Goal: Task Accomplishment & Management: Manage account settings

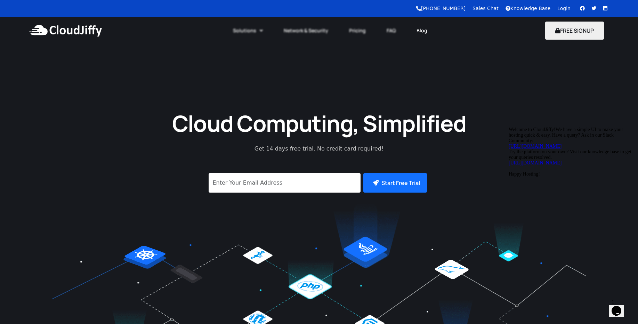
click at [424, 30] on link "Blog" at bounding box center [422, 30] width 32 height 15
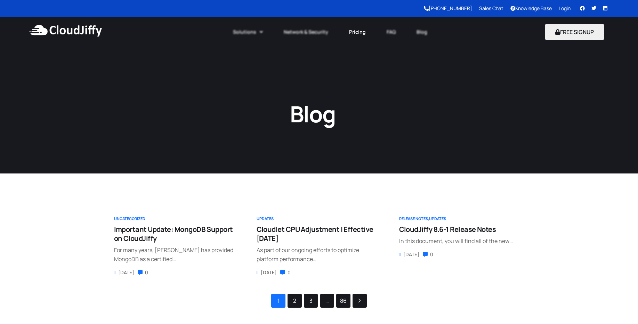
click at [359, 33] on link "Pricing" at bounding box center [358, 31] width 38 height 15
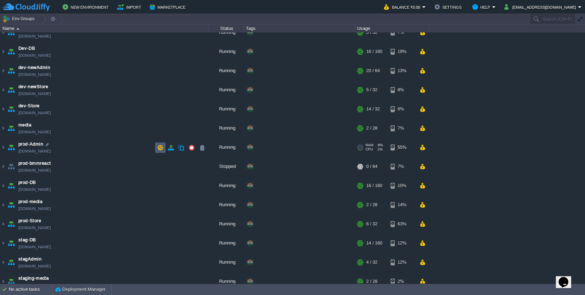
scroll to position [55, 0]
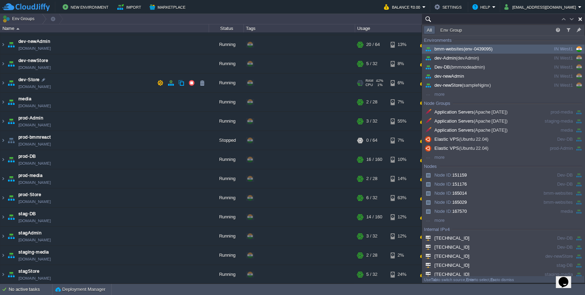
paste input "222985"
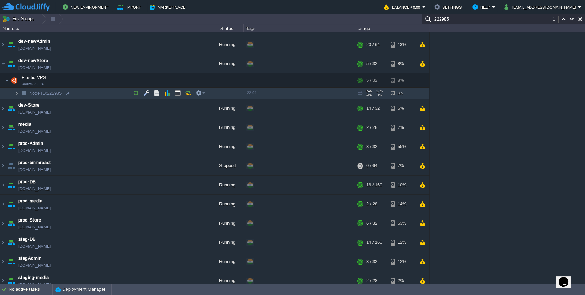
type input "222985"
click at [15, 94] on img at bounding box center [17, 93] width 4 height 11
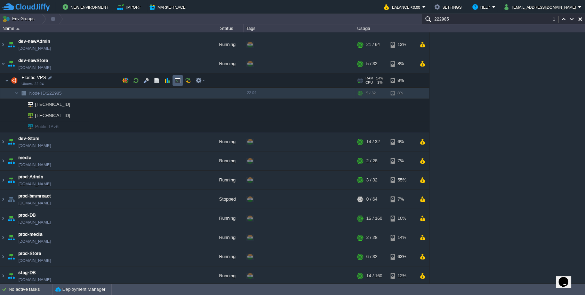
click at [174, 80] on td at bounding box center [178, 80] width 10 height 10
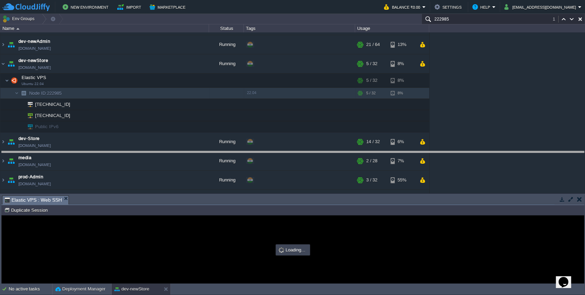
drag, startPoint x: 243, startPoint y: 200, endPoint x: 243, endPoint y: 156, distance: 44.5
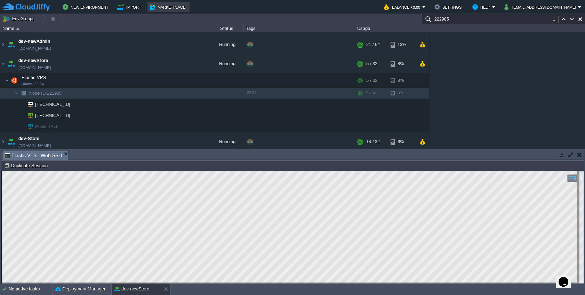
scroll to position [0, 0]
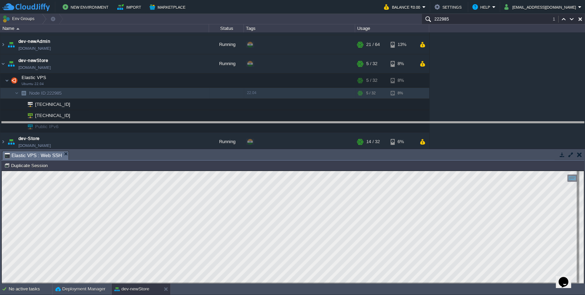
drag, startPoint x: 301, startPoint y: 154, endPoint x: 298, endPoint y: 125, distance: 29.4
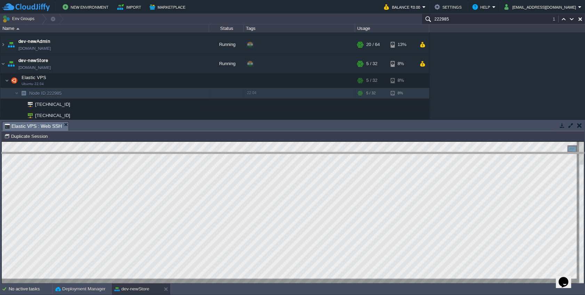
drag, startPoint x: 124, startPoint y: 123, endPoint x: 125, endPoint y: 159, distance: 35.5
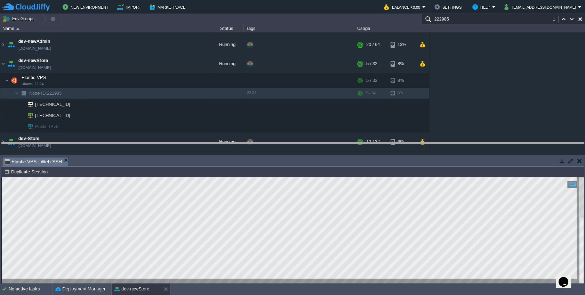
drag, startPoint x: 249, startPoint y: 158, endPoint x: 250, endPoint y: 143, distance: 15.0
click at [250, 143] on body "New Environment Import Marketplace Bonus ₹0.00 Upgrade Account Balance ₹0.00 Se…" at bounding box center [292, 147] width 585 height 295
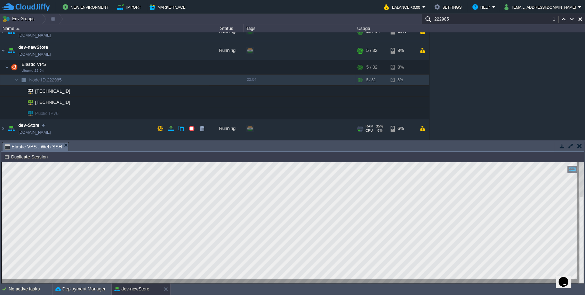
scroll to position [55, 0]
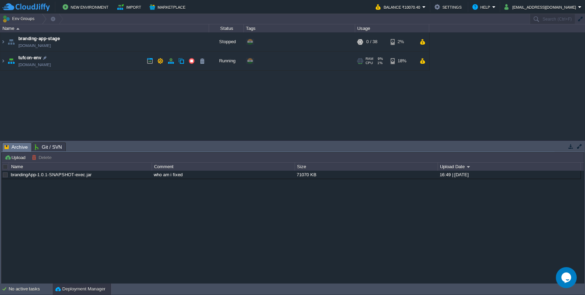
click at [75, 64] on td "tufcon-env tufcon-env.cloudjiffy.net" at bounding box center [104, 60] width 209 height 19
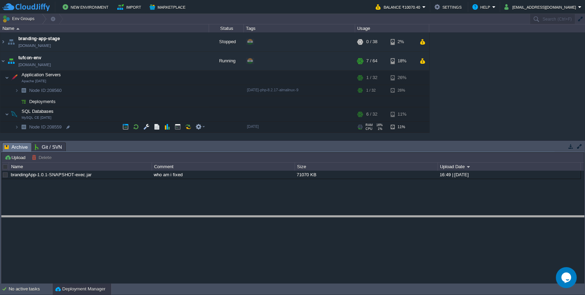
drag, startPoint x: 153, startPoint y: 142, endPoint x: 107, endPoint y: 141, distance: 45.9
click at [150, 216] on body "New Environment Import Marketplace Bonus ₹0.00 Upgrade Account Balance ₹10070.4…" at bounding box center [292, 147] width 585 height 295
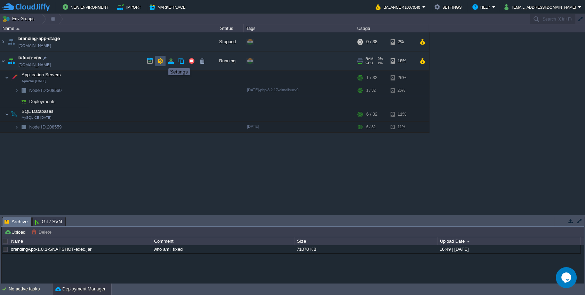
click at [159, 61] on button "button" at bounding box center [160, 61] width 6 height 6
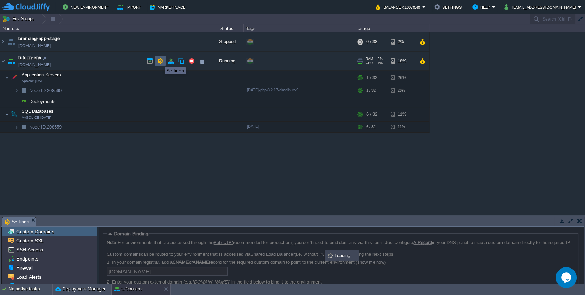
scroll to position [41, 0]
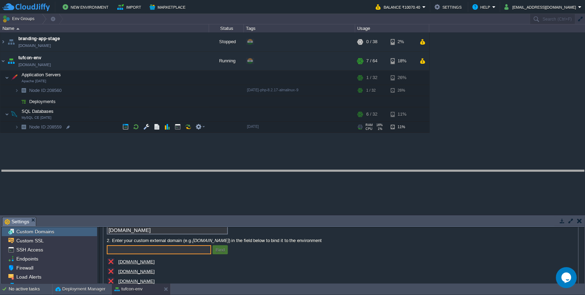
drag, startPoint x: 167, startPoint y: 217, endPoint x: 161, endPoint y: 170, distance: 47.3
click at [161, 170] on body "New Environment Import Marketplace Bonus ₹0.00 Upgrade Account Balance ₹10070.4…" at bounding box center [292, 147] width 585 height 295
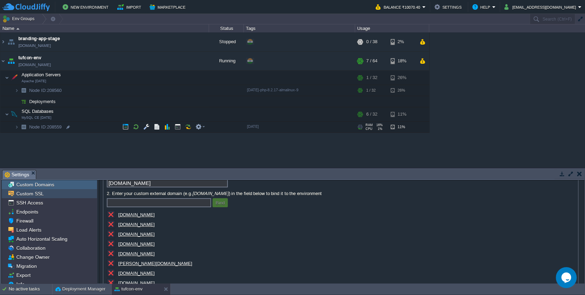
click at [37, 195] on span "Custom SSL" at bounding box center [30, 193] width 30 height 6
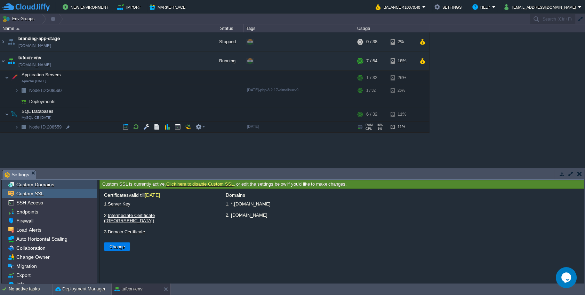
click at [41, 183] on span "Custom Domains" at bounding box center [35, 184] width 40 height 6
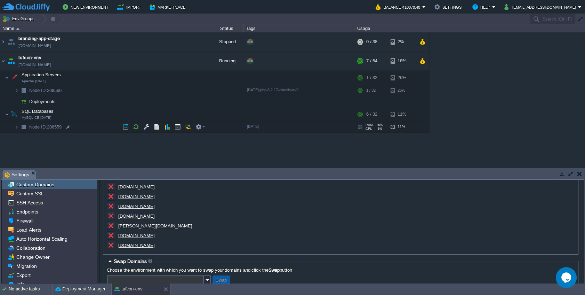
scroll to position [79, 0]
click at [39, 196] on span "Custom SSL" at bounding box center [30, 193] width 30 height 6
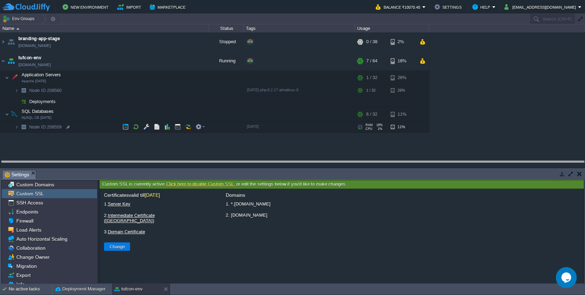
drag, startPoint x: 94, startPoint y: 172, endPoint x: 94, endPoint y: 164, distance: 8.4
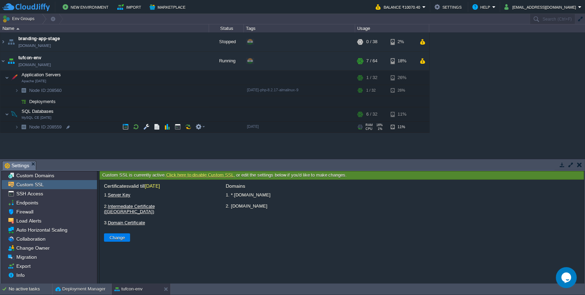
click at [65, 180] on div "Custom SSL" at bounding box center [49, 184] width 95 height 9
click at [65, 177] on div "Custom Domains" at bounding box center [49, 175] width 95 height 9
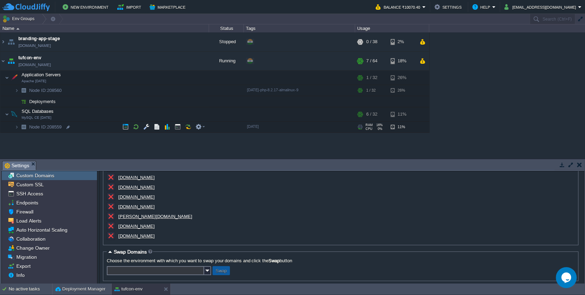
click at [134, 219] on u "mason.tufcon.com" at bounding box center [155, 216] width 74 height 5
click at [141, 209] on u "testadminutsav.tufcon.com" at bounding box center [136, 206] width 37 height 5
click at [134, 229] on u "betamason.tufcon.com" at bounding box center [136, 225] width 37 height 5
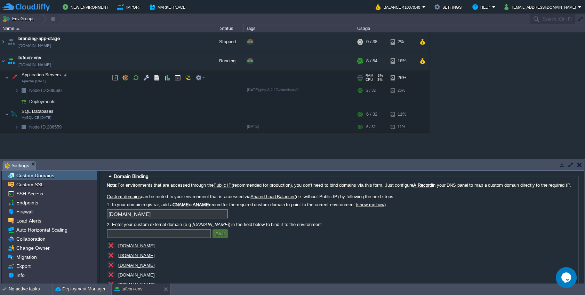
scroll to position [0, 0]
click at [176, 80] on td at bounding box center [178, 77] width 10 height 10
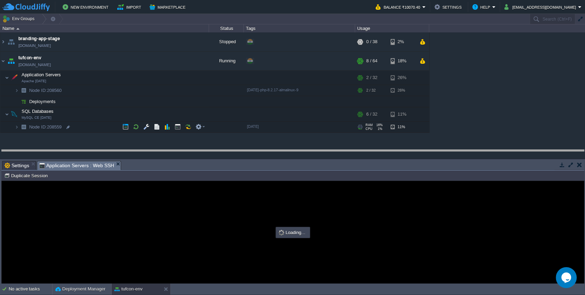
drag, startPoint x: 184, startPoint y: 163, endPoint x: 188, endPoint y: 149, distance: 14.7
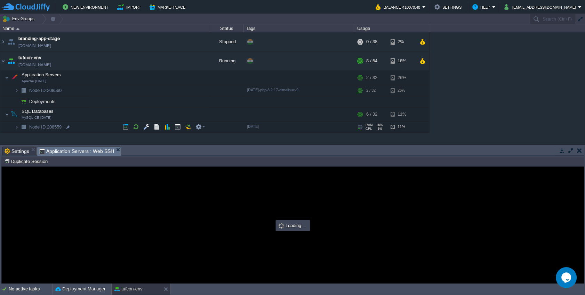
type input "#000000"
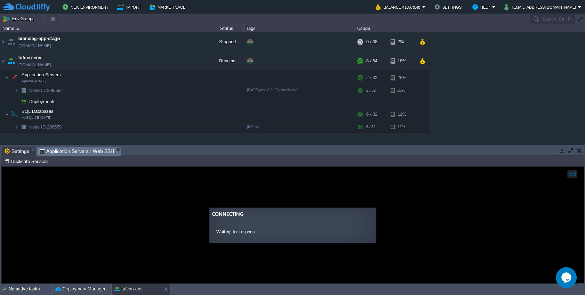
click at [22, 150] on span "Settings" at bounding box center [17, 151] width 25 height 8
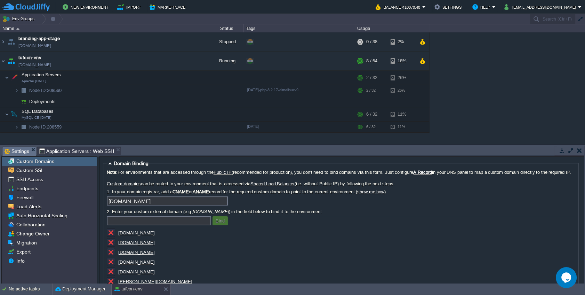
click at [67, 150] on span "Application Servers : Web SSH" at bounding box center [76, 151] width 75 height 8
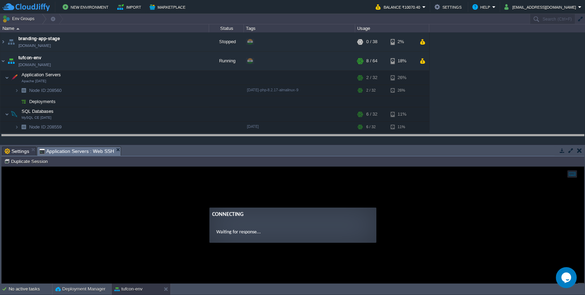
drag, startPoint x: 230, startPoint y: 151, endPoint x: 230, endPoint y: 142, distance: 9.7
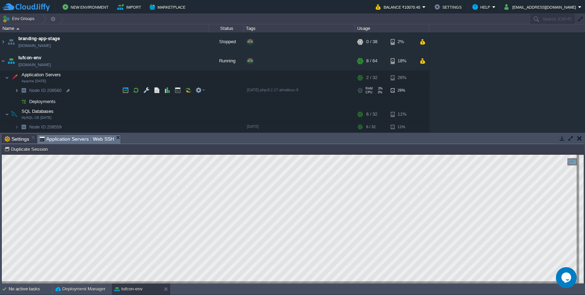
click at [16, 91] on img at bounding box center [17, 90] width 4 height 11
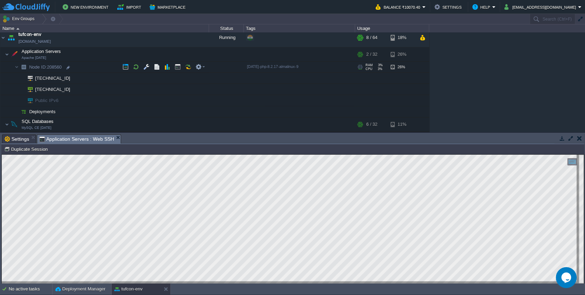
scroll to position [33, 0]
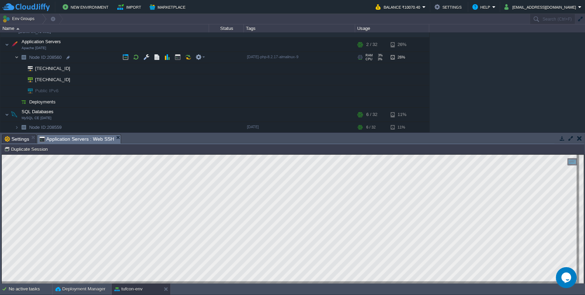
click at [17, 57] on img at bounding box center [17, 57] width 4 height 11
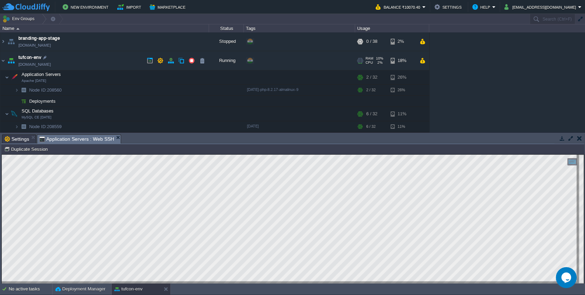
scroll to position [0, 0]
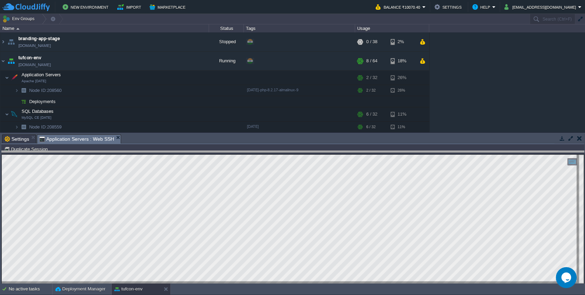
drag, startPoint x: 253, startPoint y: 140, endPoint x: 253, endPoint y: 157, distance: 16.3
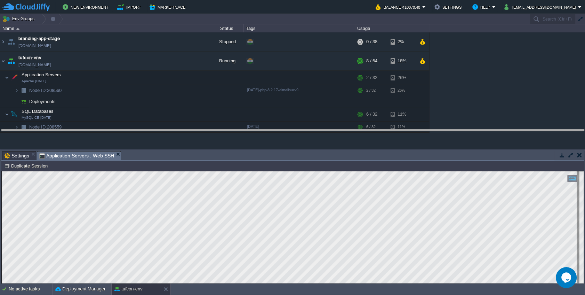
drag, startPoint x: 227, startPoint y: 152, endPoint x: 216, endPoint y: 131, distance: 24.0
click at [216, 131] on body "New Environment Import Marketplace Bonus ₹0.00 Upgrade Account Balance ₹10070.4…" at bounding box center [292, 147] width 585 height 295
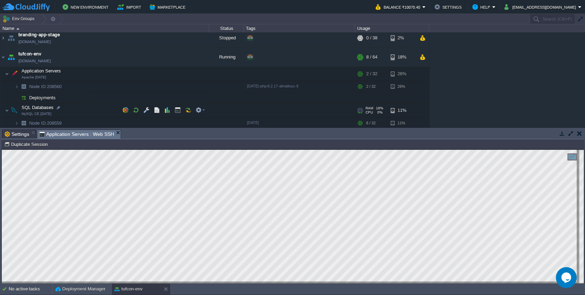
scroll to position [5, 0]
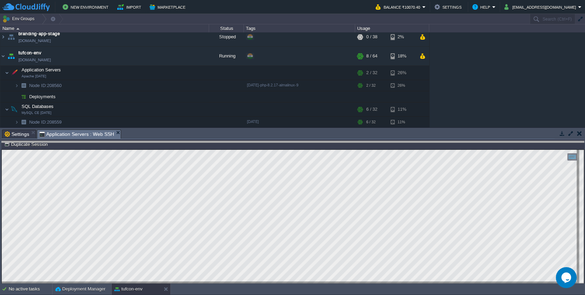
drag, startPoint x: 217, startPoint y: 133, endPoint x: 218, endPoint y: 146, distance: 12.9
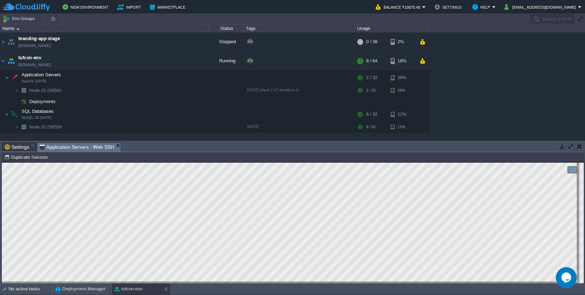
scroll to position [0, 0]
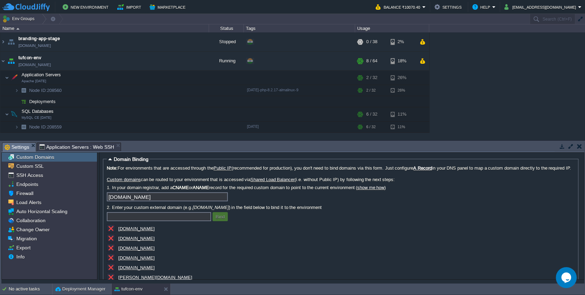
click at [22, 147] on span "Settings" at bounding box center [17, 147] width 25 height 9
click at [30, 291] on div "No active tasks" at bounding box center [30, 288] width 43 height 11
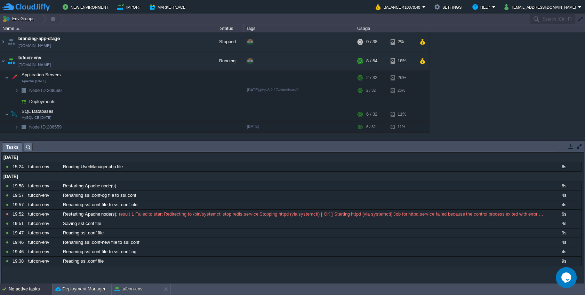
click at [29, 148] on li "Activity Log" at bounding box center [28, 147] width 9 height 8
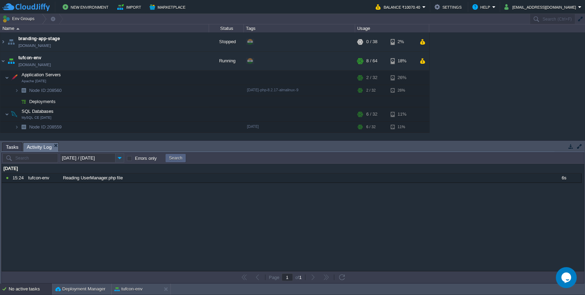
click at [119, 157] on img at bounding box center [119, 157] width 9 height 9
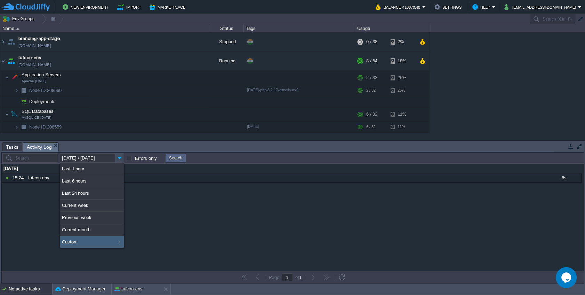
click at [82, 241] on div "Custom" at bounding box center [92, 242] width 64 height 12
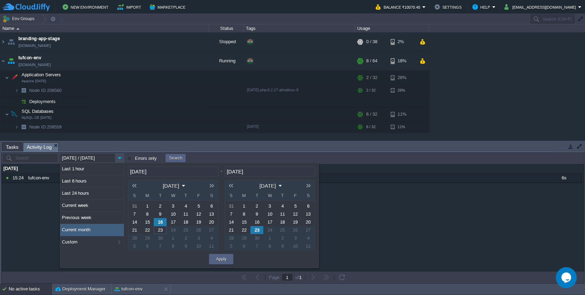
click at [211, 213] on span "13" at bounding box center [211, 213] width 5 height 5
type input "13-09-2025"
click at [211, 213] on span "13" at bounding box center [211, 213] width 5 height 5
click at [232, 223] on span "14" at bounding box center [231, 221] width 5 height 5
type input "14-09-2025"
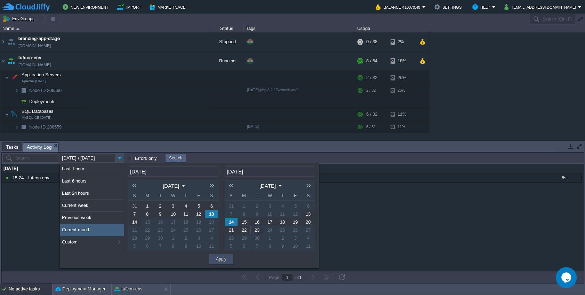
click at [220, 260] on button "Apply" at bounding box center [221, 258] width 10 height 7
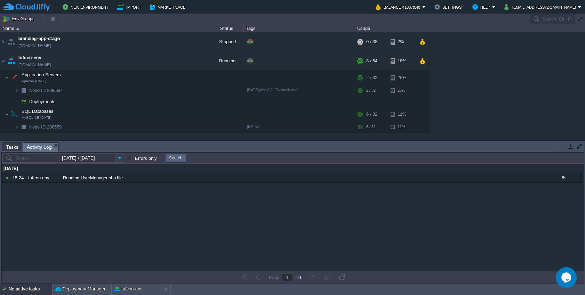
click at [120, 159] on img at bounding box center [119, 157] width 9 height 9
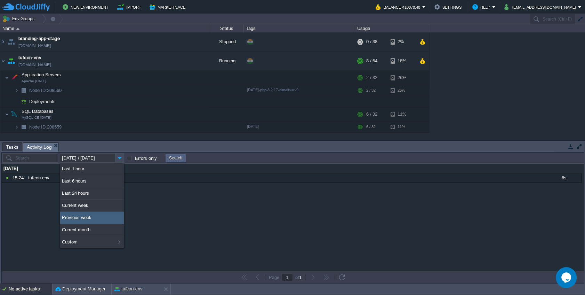
click at [86, 217] on div "Previous week" at bounding box center [92, 217] width 64 height 12
type input "Previous week"
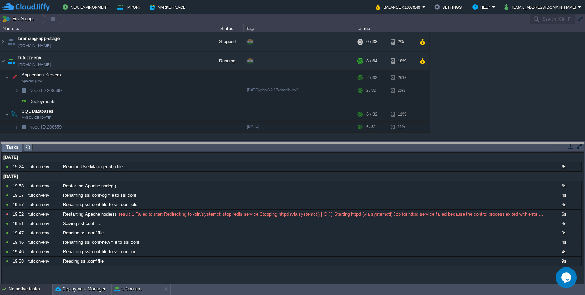
click at [189, 143] on body "New Environment Import Marketplace Bonus ₹0.00 Upgrade Account Balance ₹10070.4…" at bounding box center [292, 147] width 585 height 295
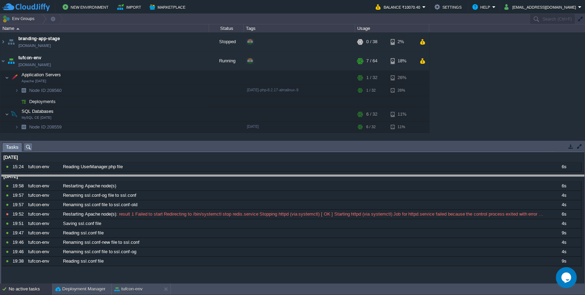
drag, startPoint x: 143, startPoint y: 143, endPoint x: 132, endPoint y: 176, distance: 34.0
click at [132, 176] on body "New Environment Import Marketplace Bonus ₹0.00 Upgrade Account Balance ₹10070.4…" at bounding box center [292, 147] width 585 height 295
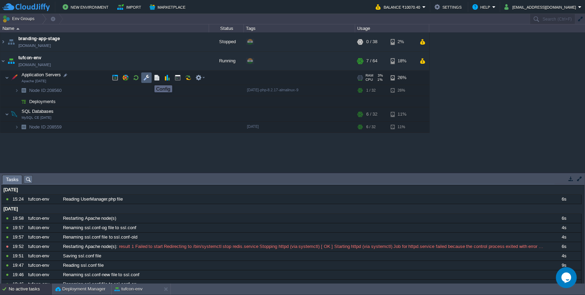
click at [149, 79] on button "button" at bounding box center [146, 77] width 6 height 6
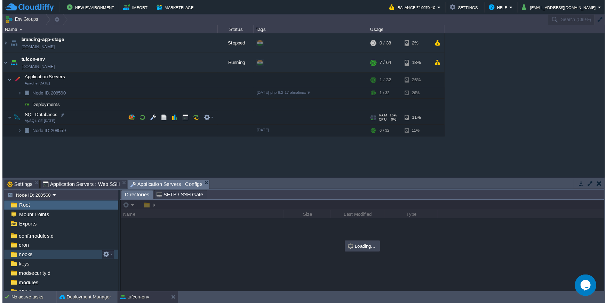
scroll to position [38, 0]
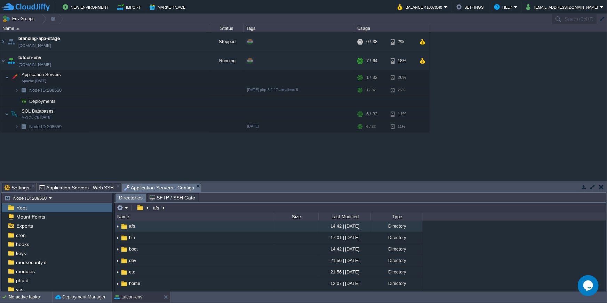
click at [585, 190] on button "button" at bounding box center [593, 187] width 6 height 6
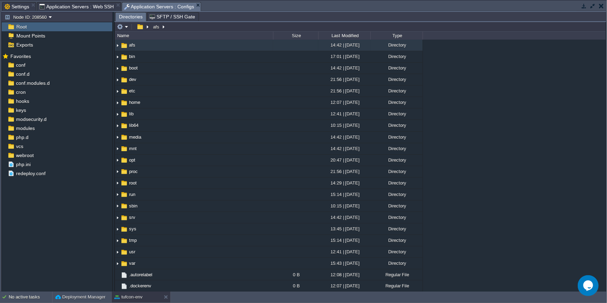
scroll to position [0, 0]
click at [22, 67] on span "conf" at bounding box center [21, 65] width 12 height 6
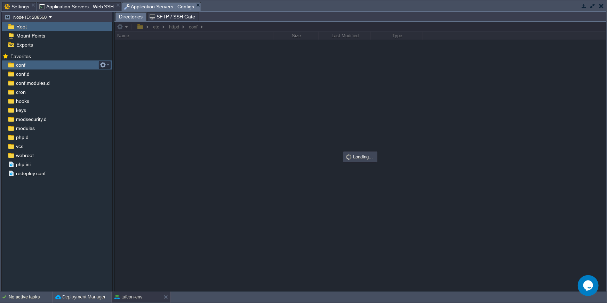
click at [22, 67] on span "conf" at bounding box center [21, 65] width 12 height 6
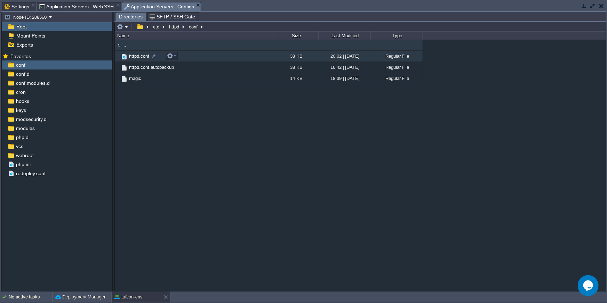
click at [139, 57] on span "httpd.conf" at bounding box center [139, 56] width 22 height 6
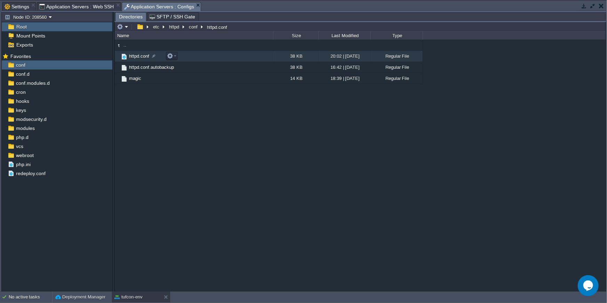
click at [139, 57] on span "httpd.conf" at bounding box center [139, 56] width 22 height 6
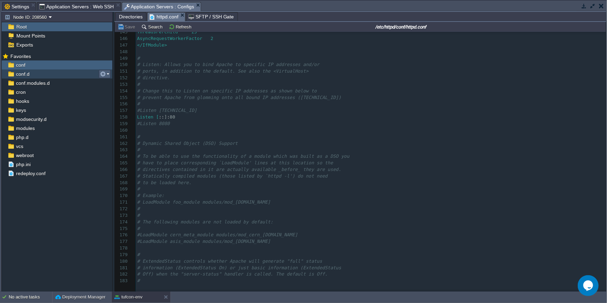
scroll to position [948, 0]
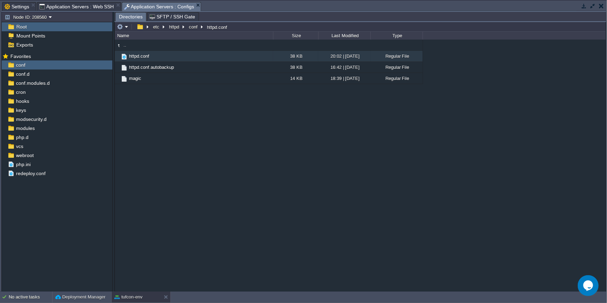
click at [88, 6] on span "Application Servers : Web SSH" at bounding box center [76, 6] width 75 height 8
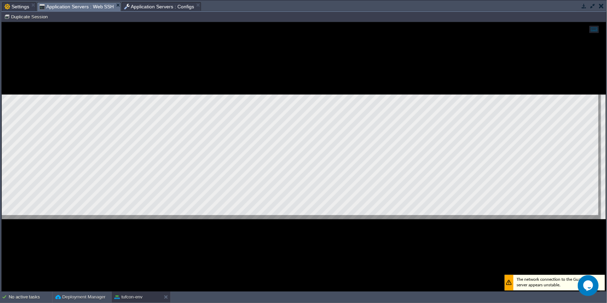
click at [165, 87] on div at bounding box center [304, 157] width 604 height 270
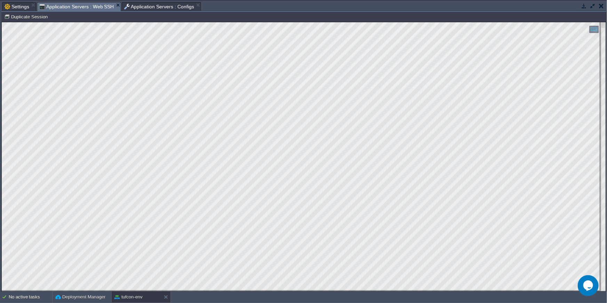
click at [161, 4] on span "Application Servers : Configs" at bounding box center [159, 6] width 70 height 8
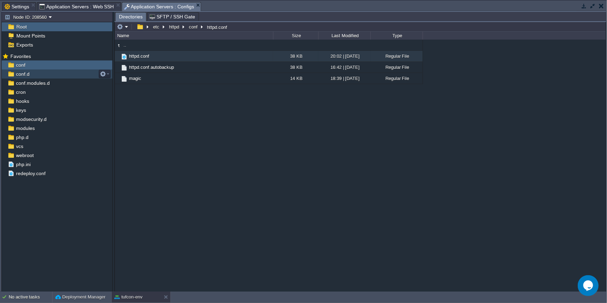
click at [24, 74] on span "conf.d" at bounding box center [23, 74] width 16 height 6
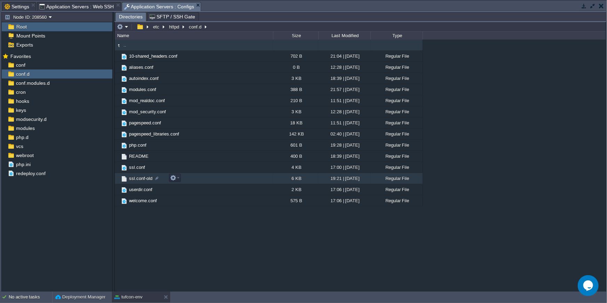
click at [144, 177] on span "ssl.conf-old" at bounding box center [140, 179] width 25 height 6
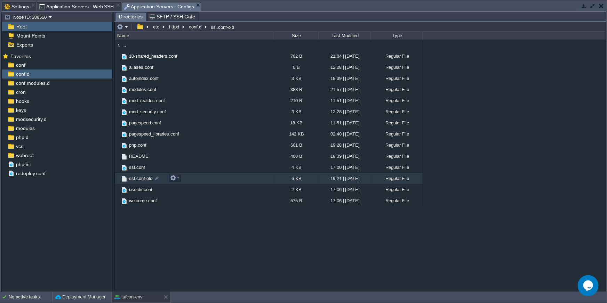
click at [144, 177] on span "ssl.conf-old" at bounding box center [140, 179] width 25 height 6
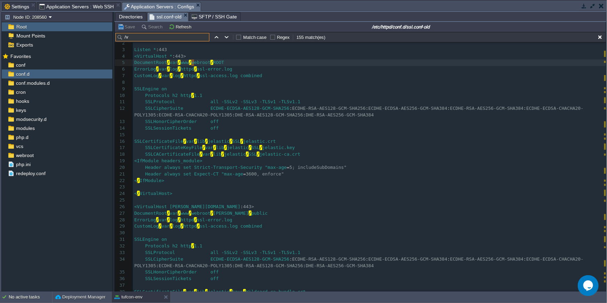
scroll to position [7, 0]
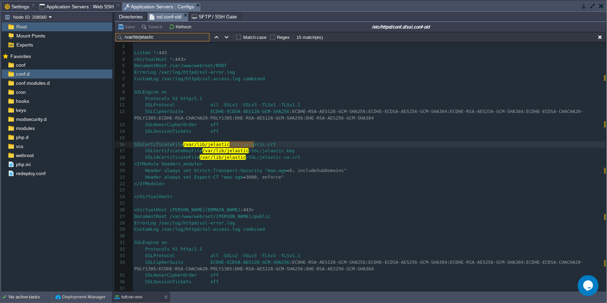
type input "/var/lib/jelastic"
click at [393, 169] on pre "Header always set Strict-Transport-Security "max-age = 5; includeSubDomains"" at bounding box center [369, 171] width 473 height 7
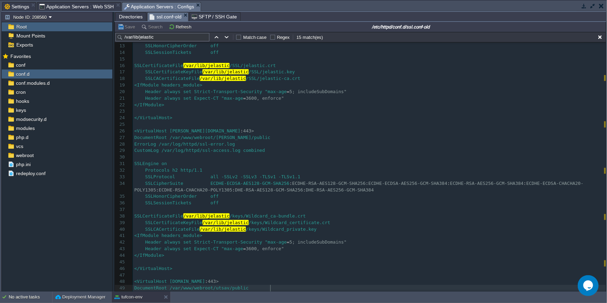
scroll to position [93, 0]
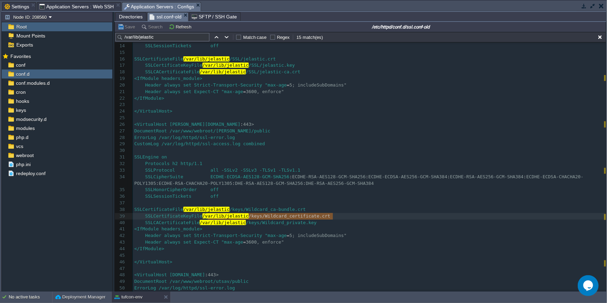
type textarea "/var/lib/jelastic/keys/Wildcard_certificate.crt"
drag, startPoint x: 335, startPoint y: 216, endPoint x: 205, endPoint y: 217, distance: 129.7
type textarea "<IfModule headers_module>"
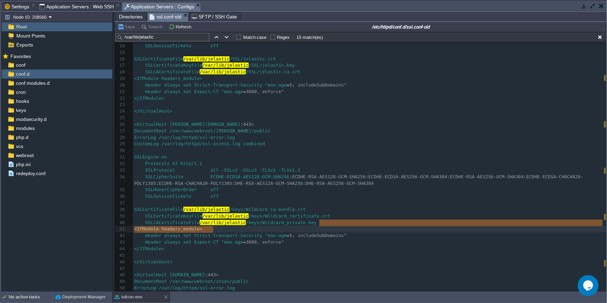
drag, startPoint x: 324, startPoint y: 223, endPoint x: 257, endPoint y: 226, distance: 66.8
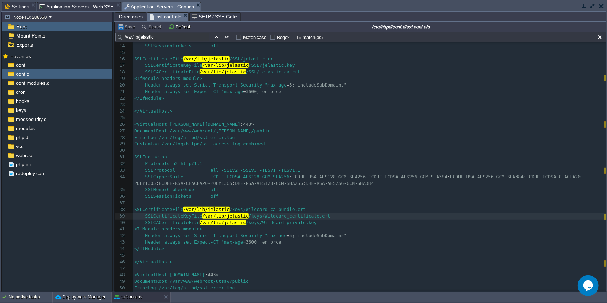
click at [338, 216] on pre "SSLCertificateKeyFile /var/lib/jelastic /keys/Wildcard_certificate.crt" at bounding box center [369, 216] width 473 height 7
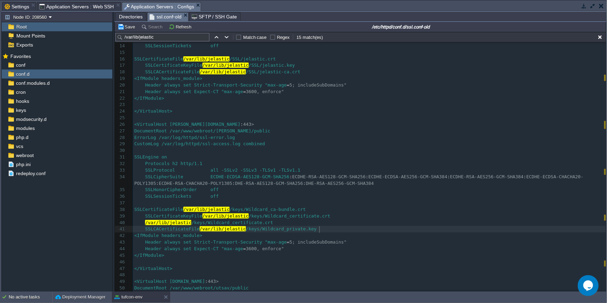
click at [320, 231] on div "xxxxxxxxxx 1 <IfModule ssl_module> 2 ​ 3 Listen * : 443 4 <VirtualHost * : 443>…" at bounding box center [369, 157] width 473 height 413
type textarea "Wildcard_private.key"
drag, startPoint x: 320, startPoint y: 231, endPoint x: 265, endPoint y: 231, distance: 55.0
type textarea "/var/lib/jelastic/keys/Wildcard_private.key"
drag, startPoint x: 323, startPoint y: 231, endPoint x: 202, endPoint y: 230, distance: 120.4
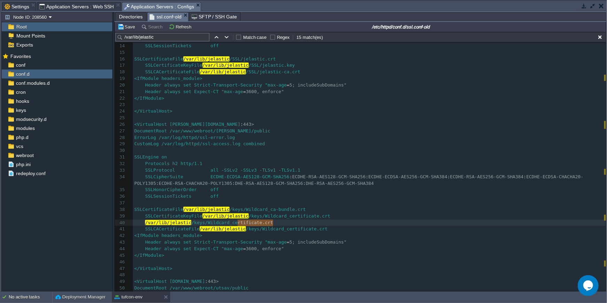
type textarea "certificate.crt"
drag, startPoint x: 275, startPoint y: 223, endPoint x: 236, endPoint y: 225, distance: 39.0
type textarea "/var/lib/jelastic/keys/Wildcard_certificate.crt"
drag, startPoint x: 203, startPoint y: 216, endPoint x: 334, endPoint y: 214, distance: 130.4
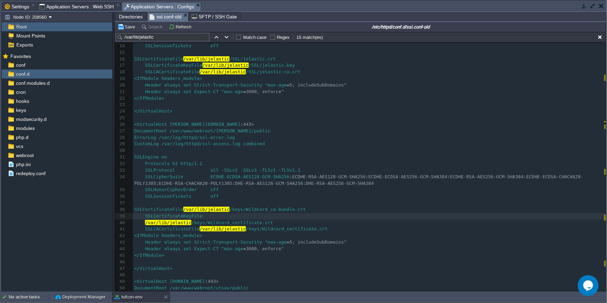
paste textarea
type textarea "/var/lib/jelastic/keys/Wildcard_certificate.crt"
drag, startPoint x: 274, startPoint y: 222, endPoint x: 144, endPoint y: 223, distance: 129.7
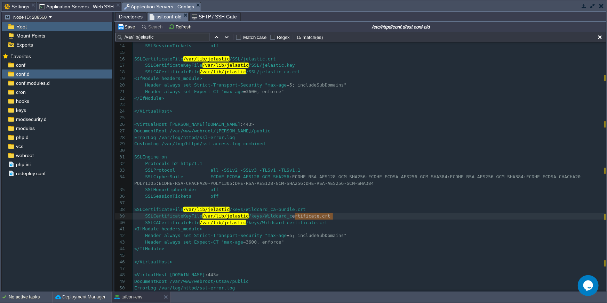
type textarea "certificate.crt"
drag, startPoint x: 342, startPoint y: 216, endPoint x: 292, endPoint y: 218, distance: 49.8
click at [343, 221] on pre "SSLCACertificateFile /var/lib/jelastic /keys/Wildcard_certificate.crt" at bounding box center [369, 223] width 473 height 7
drag, startPoint x: 205, startPoint y: 217, endPoint x: 335, endPoint y: 217, distance: 129.7
type textarea "/var/lib/jelastic/keys/Wildcard_certificate.crt"
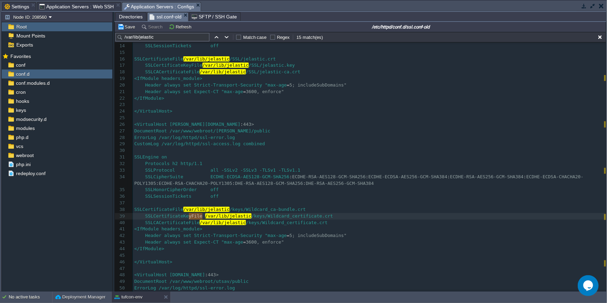
type textarea "ficateKeyFile"
drag, startPoint x: 202, startPoint y: 217, endPoint x: 167, endPoint y: 218, distance: 35.5
type textarea "CertificateFile"
drag, startPoint x: 205, startPoint y: 208, endPoint x: 164, endPoint y: 213, distance: 40.6
type textarea "SSLCertificateFile"
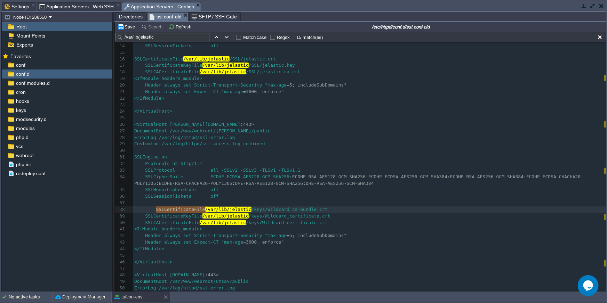
drag, startPoint x: 205, startPoint y: 210, endPoint x: 164, endPoint y: 212, distance: 40.7
type textarea "SLCertificateKeyFile"
drag, startPoint x: 147, startPoint y: 217, endPoint x: 197, endPoint y: 217, distance: 49.7
click at [202, 216] on span "SSLCertificateKeyFile" at bounding box center [168, 216] width 68 height 5
click at [200, 225] on div "xxxxxxxxxx 1 <IfModule ssl_module> 2 ​ 3 Listen * : 443 4 <VirtualHost * : 443>…" at bounding box center [369, 154] width 473 height 406
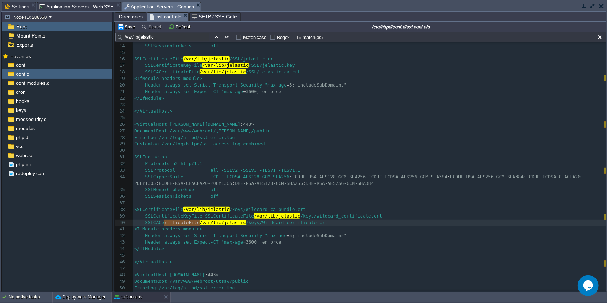
type textarea "SSLCACertificateFile"
drag, startPoint x: 200, startPoint y: 225, endPoint x: 142, endPoint y: 226, distance: 58.4
click at [163, 211] on div "xxxxxxxxxx 1 <IfModule ssl_module> 2 ​ 3 Listen * : 443 4 <VirtualHost * : 443>…" at bounding box center [369, 154] width 473 height 406
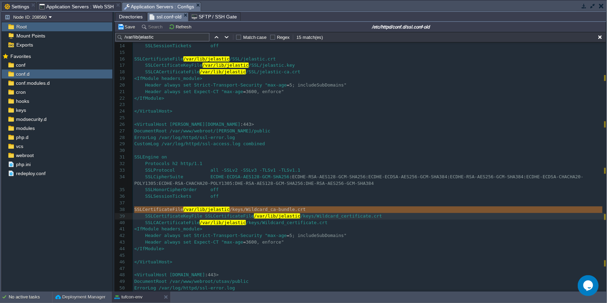
type textarea "SSLCertificateFile /var/lib/jelastic/keys/Wildcard_ca-bundle.crt"
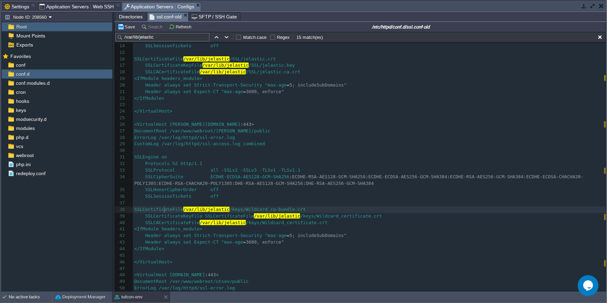
type textarea "SSLCertificateFile"
paste textarea
click at [174, 223] on span "SSLCACertificateFile" at bounding box center [166, 222] width 65 height 5
type textarea "SSLCACertificateFile"
type textarea "certificate.crt"
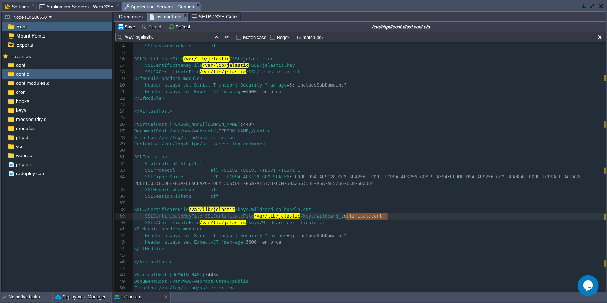
drag, startPoint x: 393, startPoint y: 216, endPoint x: 345, endPoint y: 215, distance: 48.4
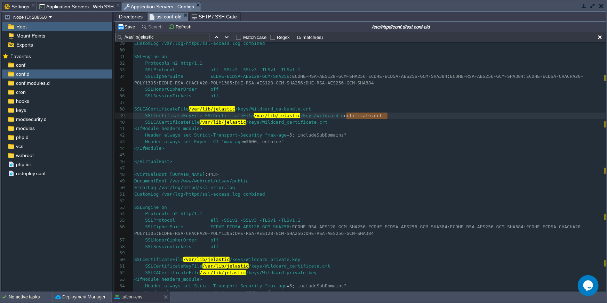
scroll to position [206, 0]
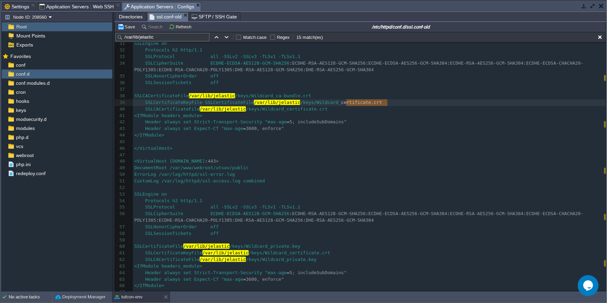
click at [337, 253] on pre "SSLCertificateKeyFile /var/lib/jelastic /keys/Wildcard_certificate.crt" at bounding box center [369, 253] width 473 height 7
type textarea "Wildcard_private.key"
drag, startPoint x: 326, startPoint y: 247, endPoint x: 271, endPoint y: 248, distance: 55.0
type textarea "Wildcard_certificate.crt"
drag, startPoint x: 392, startPoint y: 104, endPoint x: 322, endPoint y: 105, distance: 69.6
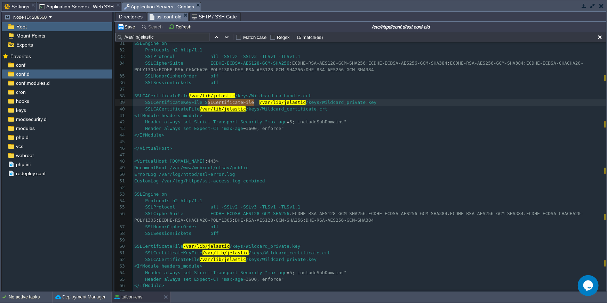
type textarea "SSLCertificateFile"
drag, startPoint x: 255, startPoint y: 103, endPoint x: 205, endPoint y: 104, distance: 49.4
type textarea "SSLCACertificateFile"
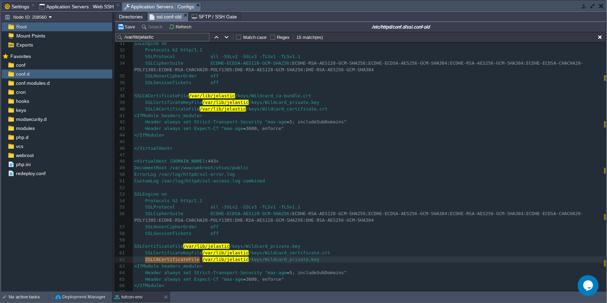
drag, startPoint x: 198, startPoint y: 259, endPoint x: 152, endPoint y: 259, distance: 46.6
type textarea "SSLCertificateFile"
drag, startPoint x: 205, startPoint y: 247, endPoint x: 156, endPoint y: 246, distance: 49.0
type textarea "SSLCACertificateFile"
drag, startPoint x: 199, startPoint y: 110, endPoint x: 146, endPoint y: 110, distance: 52.5
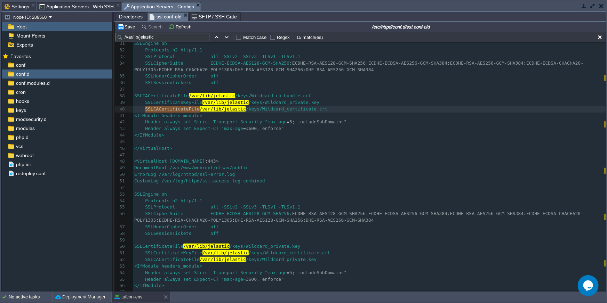
paste textarea
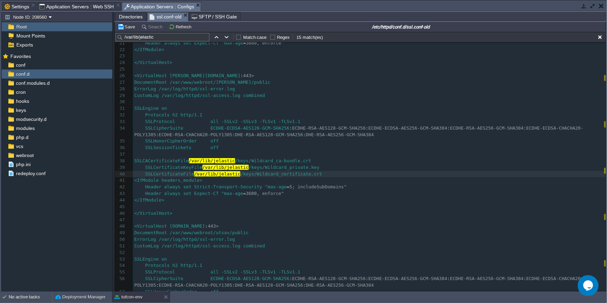
scroll to position [131, 0]
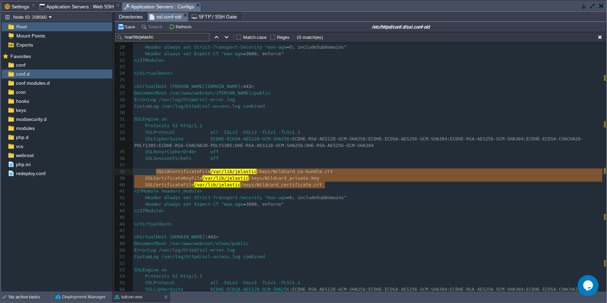
type textarea "SSLCACertificateFile /var/lib/jelastic/keys/Wildcard_ca-bundle.crt SSLCertifica…"
drag, startPoint x: 325, startPoint y: 185, endPoint x: 154, endPoint y: 172, distance: 171.3
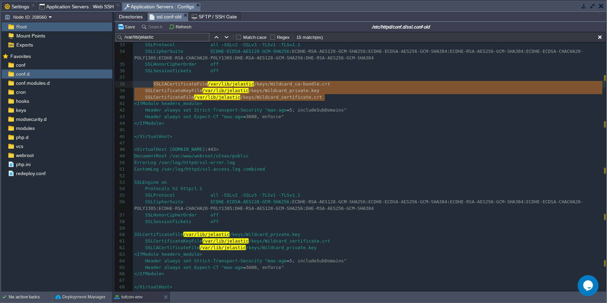
scroll to position [207, 0]
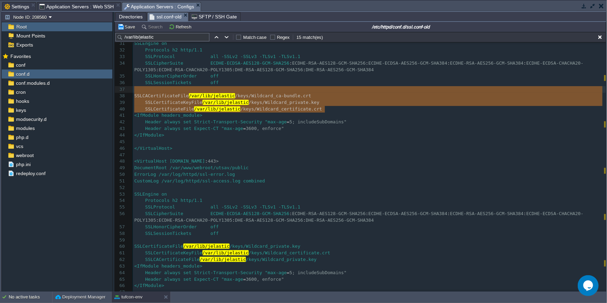
type textarea "SSLCACertificateFile /var/lib/jelastic/keys/Wildcard_ca-bundle.crt SSLCertifica…"
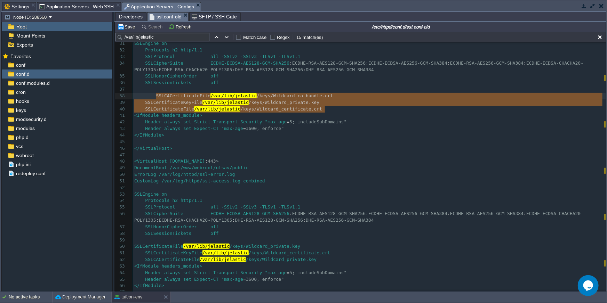
drag, startPoint x: 330, startPoint y: 111, endPoint x: 156, endPoint y: 96, distance: 174.9
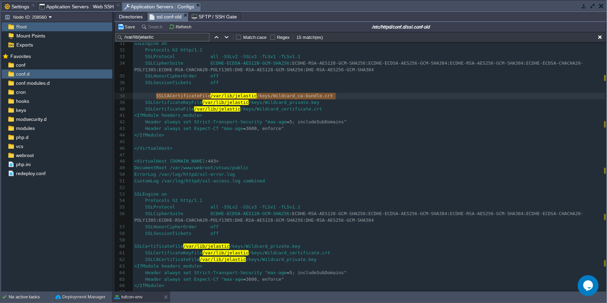
drag, startPoint x: 156, startPoint y: 96, endPoint x: 337, endPoint y: 94, distance: 180.5
type textarea "SSLCACertificateFile /var/lib/jelastic/keys/Wildcard_ca-bundle.crt"
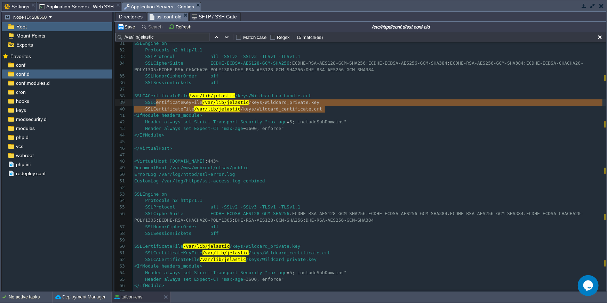
type textarea "SSLCACertificateFile /var/lib/jelastic/keys/Wildcard_ca-bundle.crt SSLCertifica…"
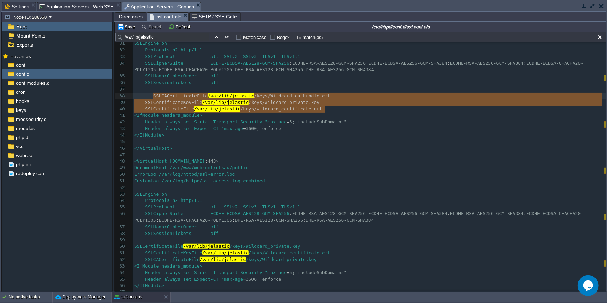
drag, startPoint x: 327, startPoint y: 106, endPoint x: 154, endPoint y: 96, distance: 173.2
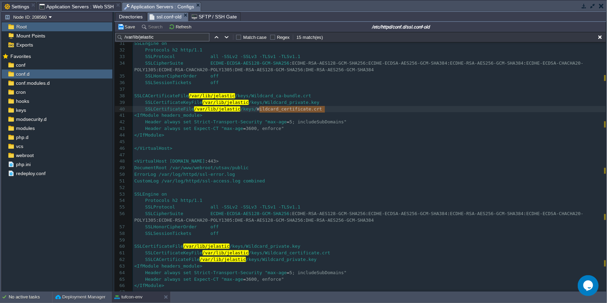
type textarea "SSLCACertificateFile /var/lib/jelastic/keys/Wildcard_ca-bundle.crt SSLCertifica…"
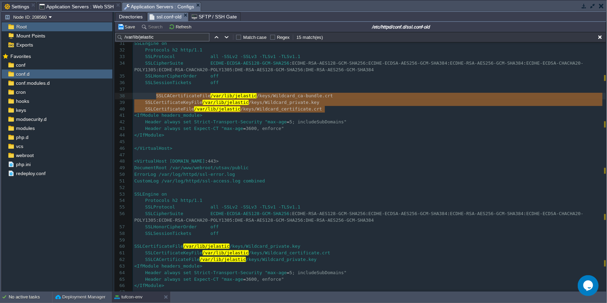
drag, startPoint x: 325, startPoint y: 108, endPoint x: 174, endPoint y: 98, distance: 152.0
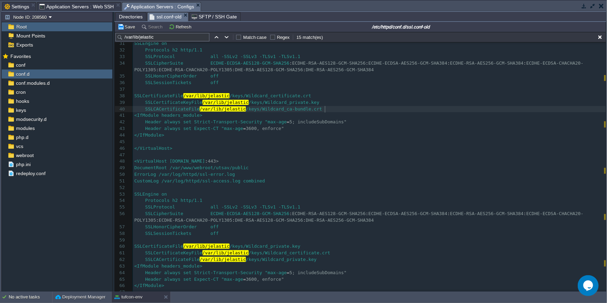
click at [355, 111] on pre "SSLCACertificateFile /var/lib/jelastic /keys/Wildcard_ca-bundle.crt" at bounding box center [369, 109] width 473 height 7
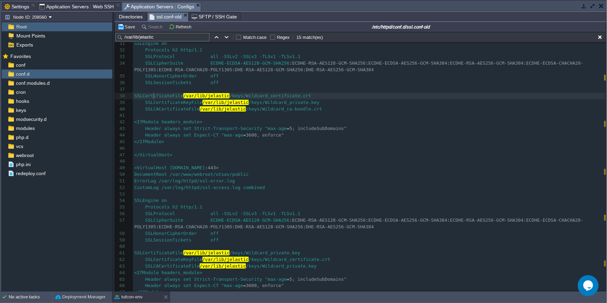
click at [152, 94] on span "SSLCertificateFile" at bounding box center [158, 95] width 49 height 5
click at [157, 95] on div "xxxxxxxxxx 9 SSLEngine on 10 Protocols h2 http/1.1 11 SSLProtocol all -SSLv2 -S…" at bounding box center [369, 135] width 473 height 491
click at [330, 109] on pre "SSLCACertificateFile /var/lib/jelastic /keys/Wildcard_ca-bundle.crt" at bounding box center [369, 109] width 473 height 7
type textarea "SSLCertifi"
drag, startPoint x: 145, startPoint y: 97, endPoint x: 172, endPoint y: 97, distance: 27.1
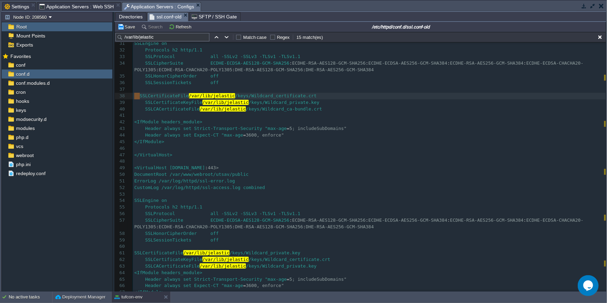
click at [139, 96] on span at bounding box center [137, 95] width 6 height 5
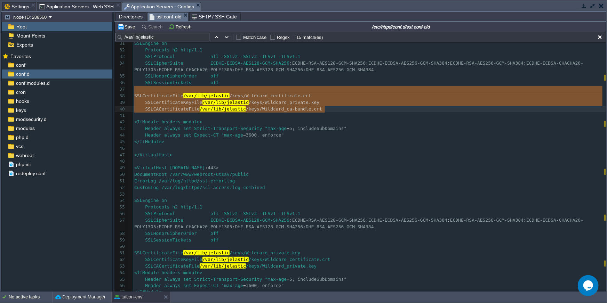
type textarea "SSLCertificateFile /var/lib/jelastic/keys/Wildcard_certificate.crt SSLCertifica…"
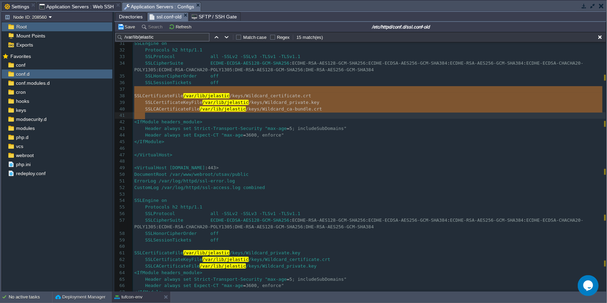
drag, startPoint x: 133, startPoint y: 88, endPoint x: 328, endPoint y: 112, distance: 197.0
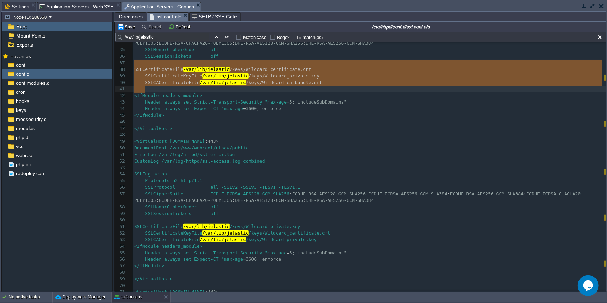
scroll to position [245, 0]
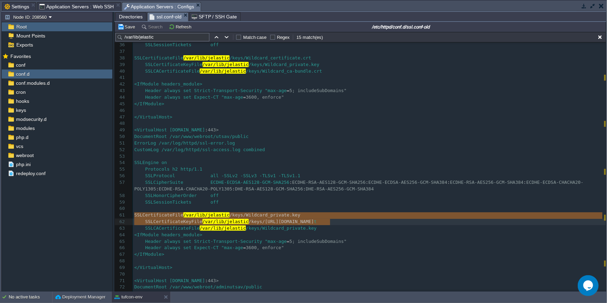
type textarea "SSLCertificateFile /var/lib/jelastic/keys/Wildcard_private.key SSLCertificateKe…"
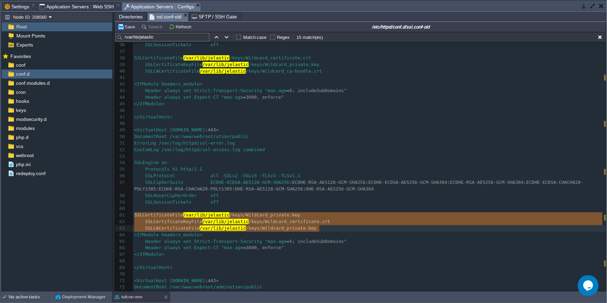
drag, startPoint x: 134, startPoint y: 214, endPoint x: 330, endPoint y: 225, distance: 196.5
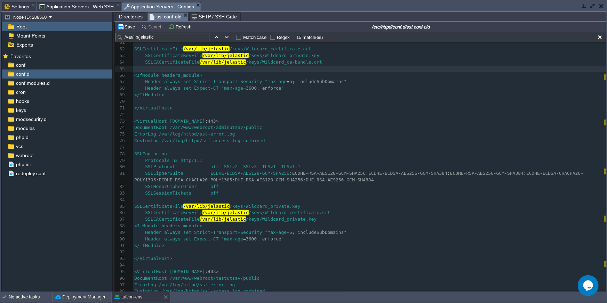
scroll to position [434, 0]
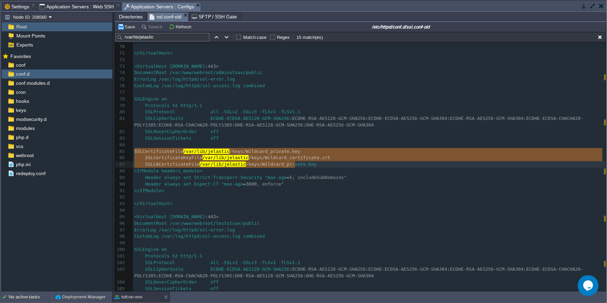
type textarea "SSLCertificateFile /var/lib/jelastic/keys/Wildcard_private.key SSLCertificateKe…"
drag, startPoint x: 135, startPoint y: 152, endPoint x: 329, endPoint y: 164, distance: 194.5
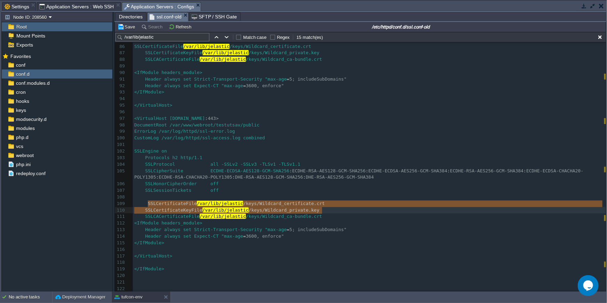
type textarea "SSLCertificateFile /var/lib/jelastic/keys/Wildcard_certificate.crt SSLCertifica…"
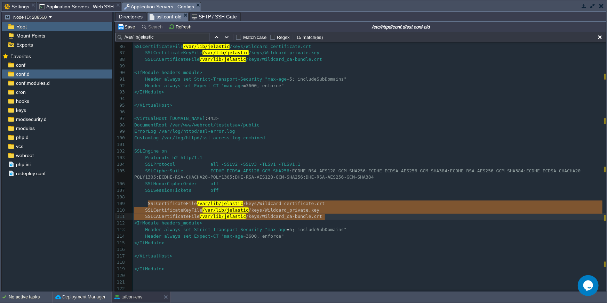
drag, startPoint x: 147, startPoint y: 200, endPoint x: 358, endPoint y: 218, distance: 211.5
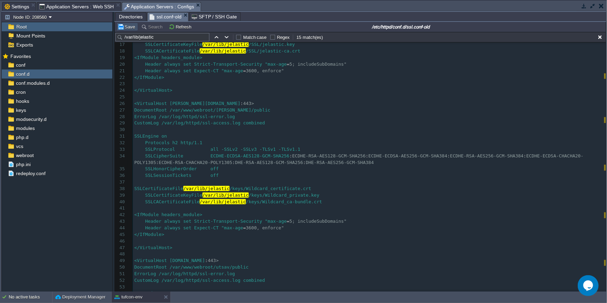
click at [129, 25] on button "Save" at bounding box center [127, 27] width 19 height 6
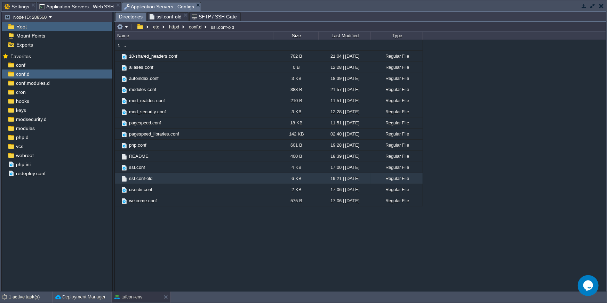
click at [128, 18] on span "Directories" at bounding box center [131, 17] width 24 height 9
click at [149, 165] on div at bounding box center [149, 168] width 6 height 6
click at [157, 177] on div at bounding box center [157, 178] width 6 height 6
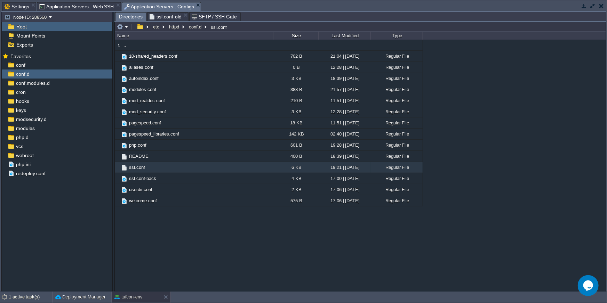
click at [585, 7] on button "button" at bounding box center [593, 6] width 6 height 6
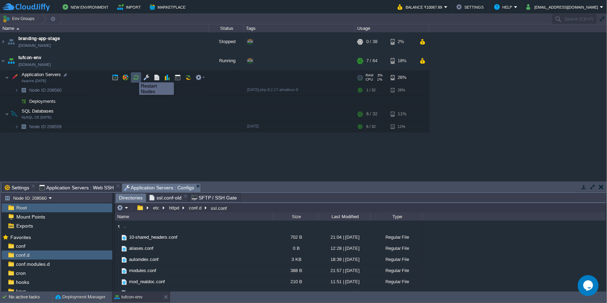
click at [134, 76] on button "button" at bounding box center [136, 77] width 6 height 6
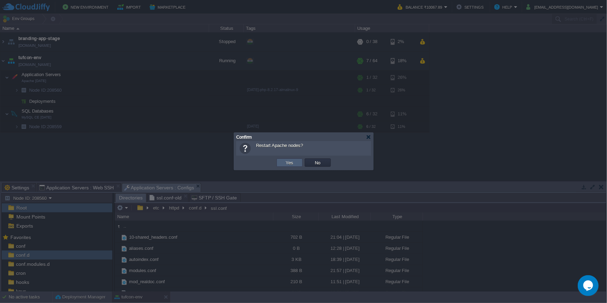
click at [293, 163] on button "Yes" at bounding box center [290, 163] width 12 height 6
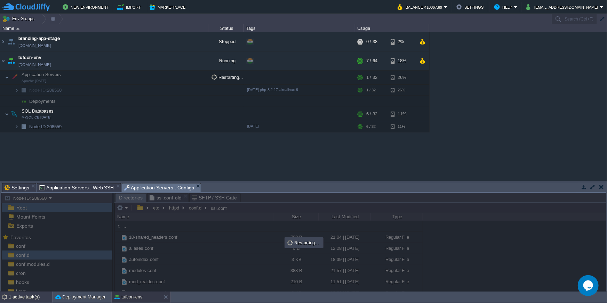
click at [32, 294] on div "1 active task(s)" at bounding box center [30, 297] width 43 height 11
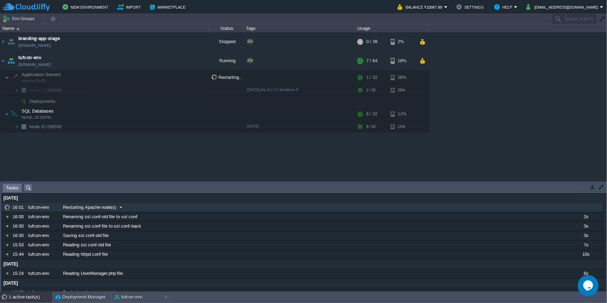
click at [152, 206] on div "Restarting Apache node(s)" at bounding box center [314, 207] width 507 height 9
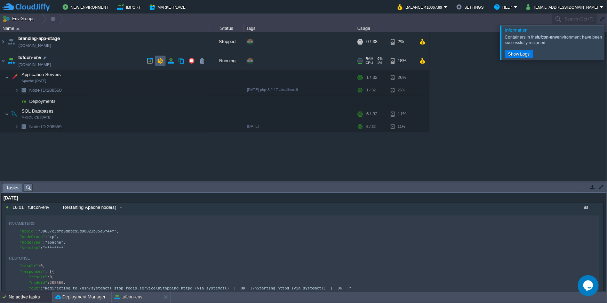
click at [160, 62] on button "button" at bounding box center [160, 61] width 6 height 6
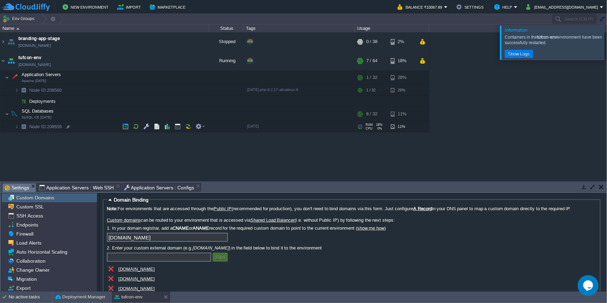
click at [129, 269] on u "[DOMAIN_NAME]" at bounding box center [136, 269] width 37 height 5
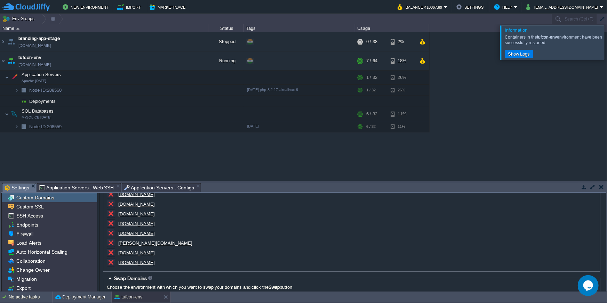
scroll to position [76, 0]
click at [137, 213] on u "testutsav.tufcon.com" at bounding box center [136, 212] width 37 height 5
click at [135, 242] on u "mason.tufcon.com" at bounding box center [155, 242] width 74 height 5
click at [136, 250] on u "betamason.tufcon.com" at bounding box center [136, 251] width 37 height 5
click at [146, 263] on u "adminutsav.tufon.com" at bounding box center [136, 261] width 37 height 5
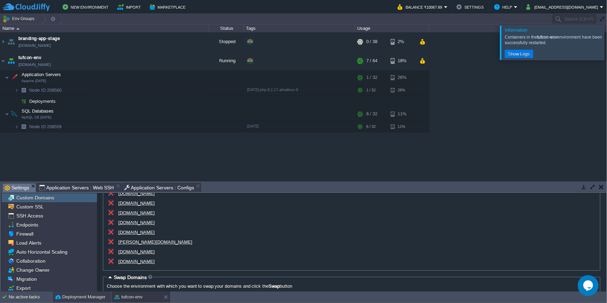
click at [69, 294] on div "Deployment Manager" at bounding box center [82, 297] width 59 height 11
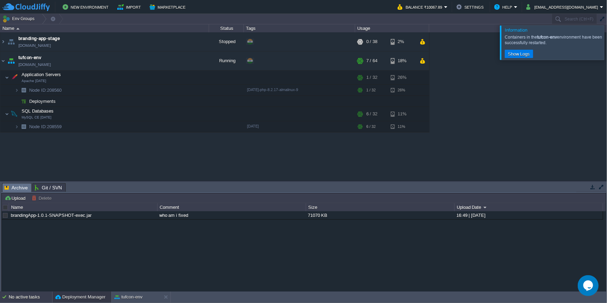
click at [40, 294] on div "No active tasks" at bounding box center [30, 297] width 43 height 11
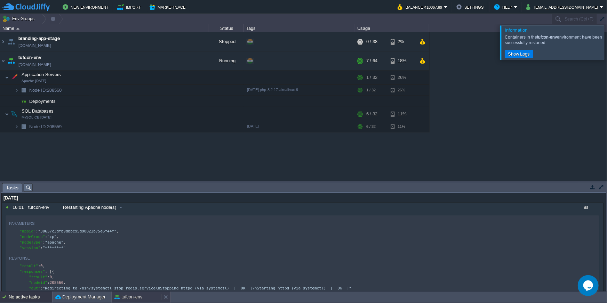
click at [131, 294] on button "tufcon-env" at bounding box center [128, 297] width 28 height 7
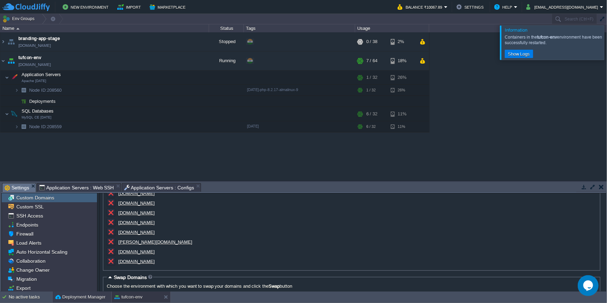
click at [78, 294] on button "Deployment Manager" at bounding box center [80, 297] width 50 height 7
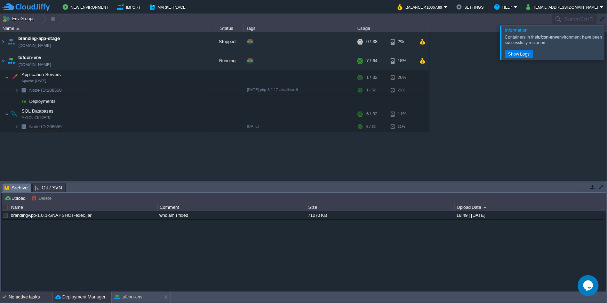
click at [32, 294] on div "No active tasks" at bounding box center [30, 297] width 43 height 11
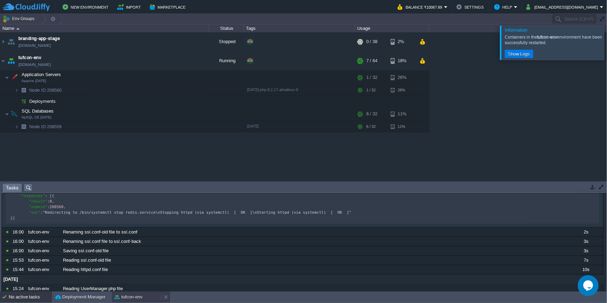
click at [131, 294] on button "tufcon-env" at bounding box center [128, 297] width 28 height 7
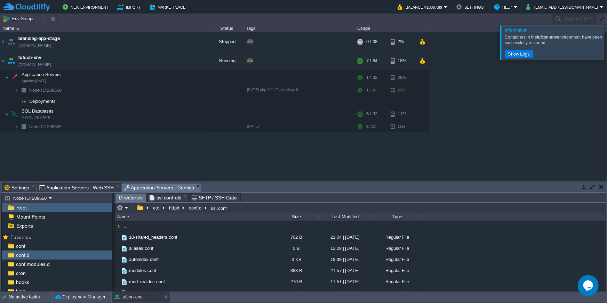
click at [160, 190] on span "Application Servers : Configs" at bounding box center [159, 188] width 70 height 9
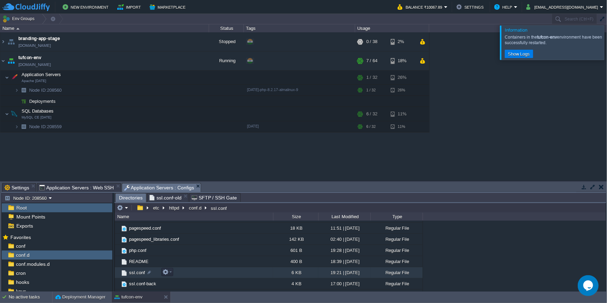
scroll to position [95, 0]
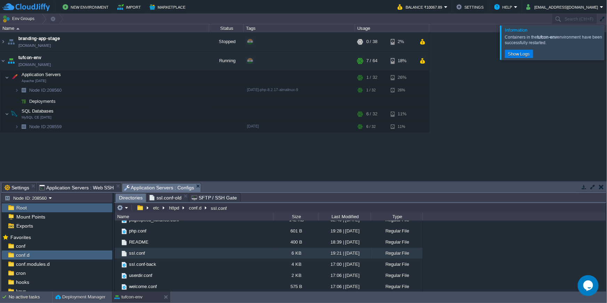
click at [585, 187] on button "button" at bounding box center [593, 187] width 6 height 6
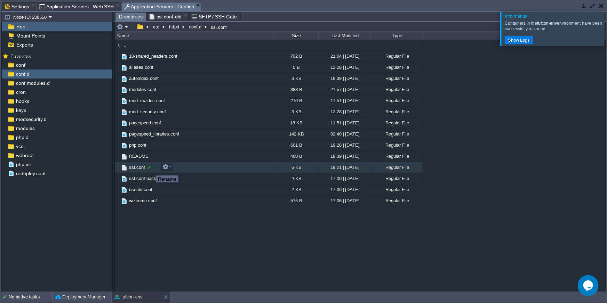
click at [149, 169] on div at bounding box center [149, 168] width 6 height 6
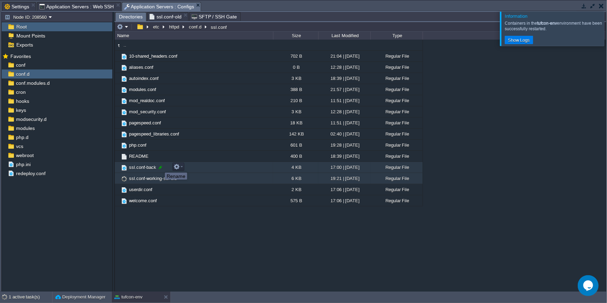
click at [160, 167] on div at bounding box center [160, 168] width 6 height 6
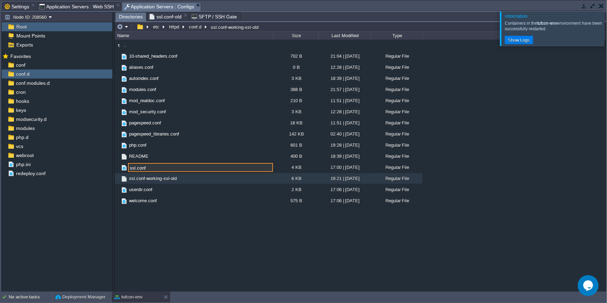
type input "ssl.conf"
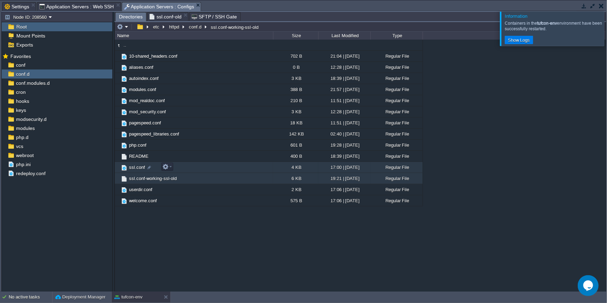
click at [134, 169] on span "ssl.conf" at bounding box center [137, 168] width 18 height 6
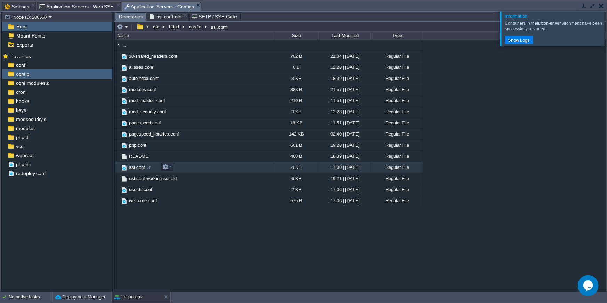
click at [134, 169] on span "ssl.conf" at bounding box center [137, 168] width 18 height 6
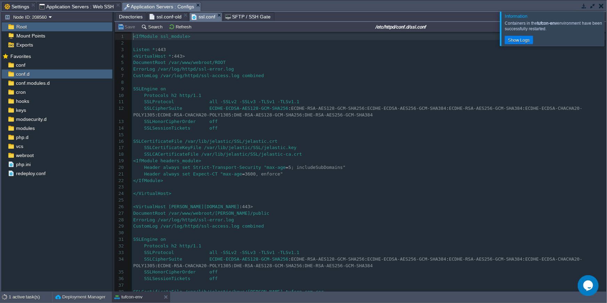
scroll to position [2, 0]
click at [305, 94] on pre "Protocols h2 http/1.1" at bounding box center [369, 96] width 474 height 7
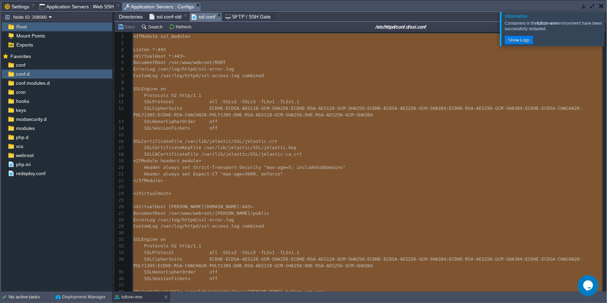
type textarea "-"
click at [139, 294] on div "tufcon-env" at bounding box center [136, 297] width 49 height 11
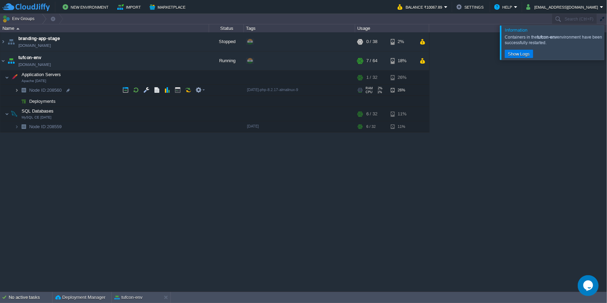
click at [15, 90] on img at bounding box center [17, 90] width 4 height 11
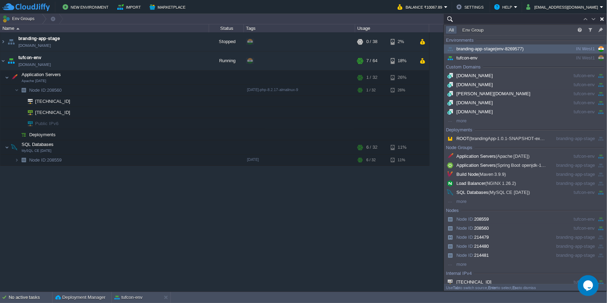
paste input "103.217.221.124"
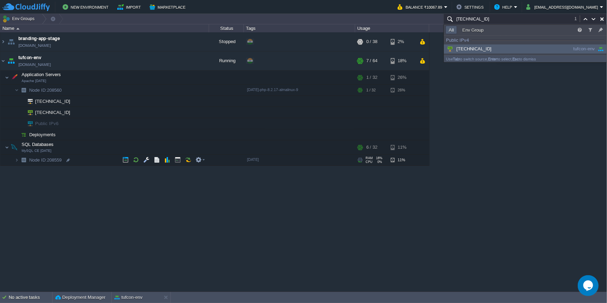
type input "103.217.221.124"
click at [65, 294] on button "Deployment Manager" at bounding box center [80, 297] width 50 height 7
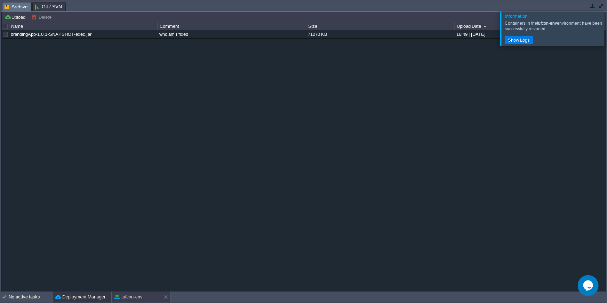
click at [129, 294] on button "tufcon-env" at bounding box center [128, 297] width 28 height 7
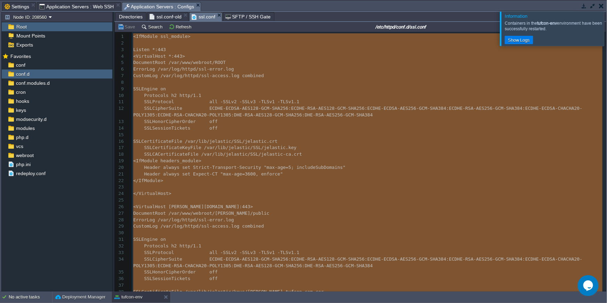
click at [138, 16] on span "Directories" at bounding box center [131, 17] width 24 height 8
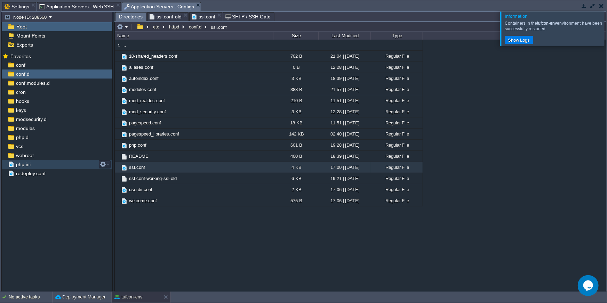
click at [31, 160] on div "php.ini" at bounding box center [57, 164] width 111 height 9
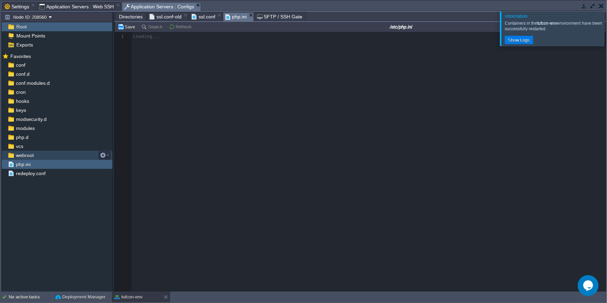
click at [31, 153] on span "webroot" at bounding box center [25, 155] width 20 height 6
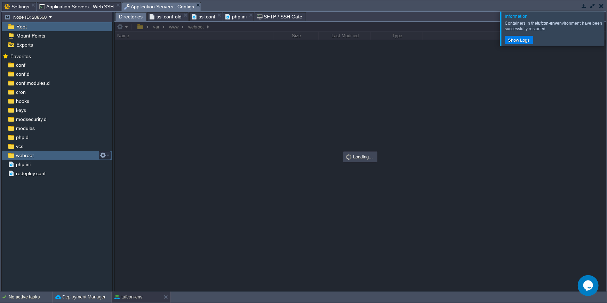
click at [31, 153] on span "webroot" at bounding box center [25, 155] width 20 height 6
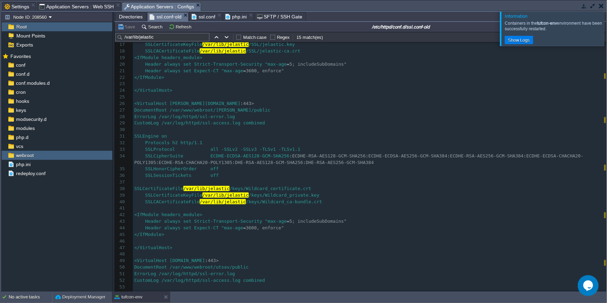
click at [166, 17] on span "ssl.conf-old" at bounding box center [166, 17] width 32 height 9
click at [134, 16] on span "Directories" at bounding box center [131, 17] width 24 height 8
click at [172, 19] on span "ssl.conf-old" at bounding box center [166, 17] width 32 height 9
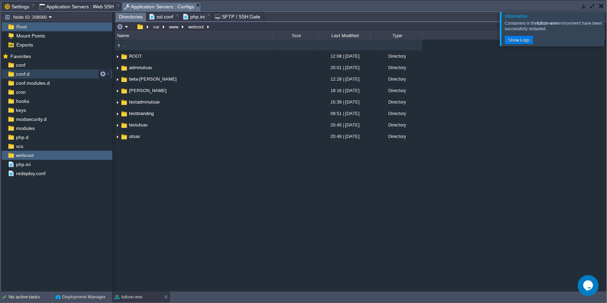
click at [25, 75] on span "conf.d" at bounding box center [23, 74] width 16 height 6
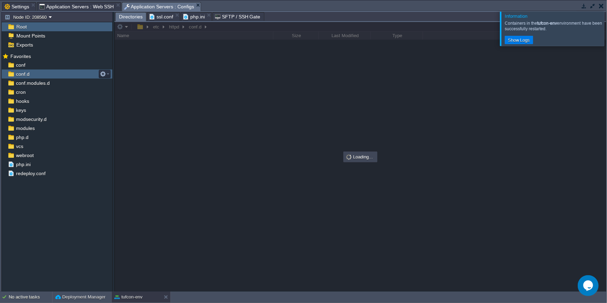
click at [25, 75] on span "conf.d" at bounding box center [23, 74] width 16 height 6
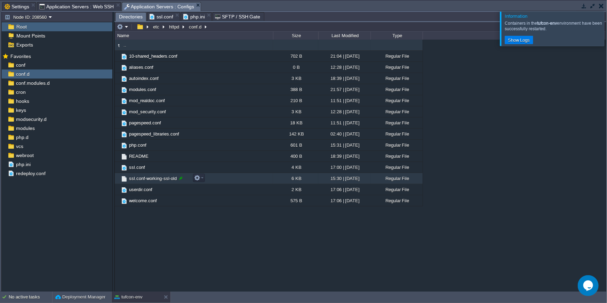
click at [182, 178] on div at bounding box center [181, 178] width 6 height 6
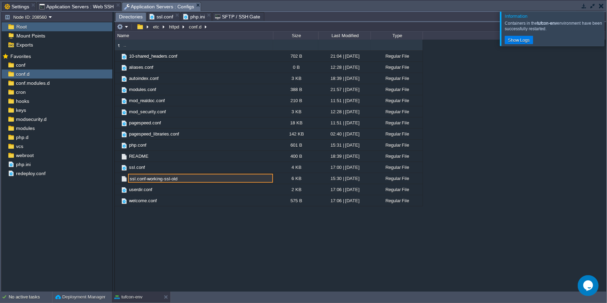
click at [171, 178] on input "ssl.conf-working-ssl-old" at bounding box center [200, 178] width 145 height 9
type input "ssl.conf-old"
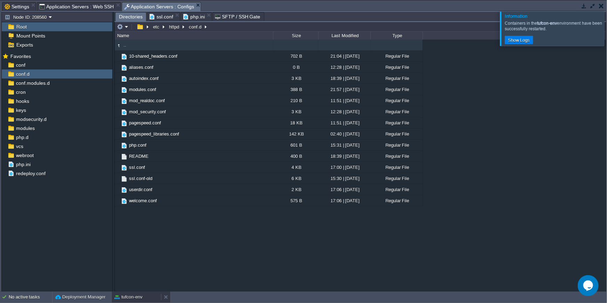
click at [127, 294] on button "tufcon-env" at bounding box center [128, 297] width 28 height 7
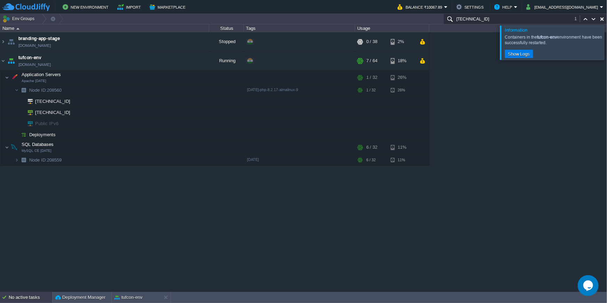
click at [42, 294] on div "No active tasks" at bounding box center [30, 297] width 43 height 11
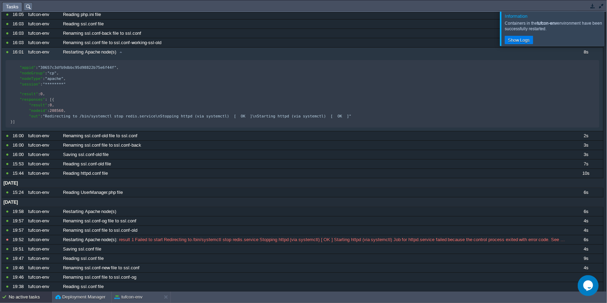
scroll to position [24, 0]
click at [42, 294] on div "No active tasks" at bounding box center [30, 297] width 43 height 11
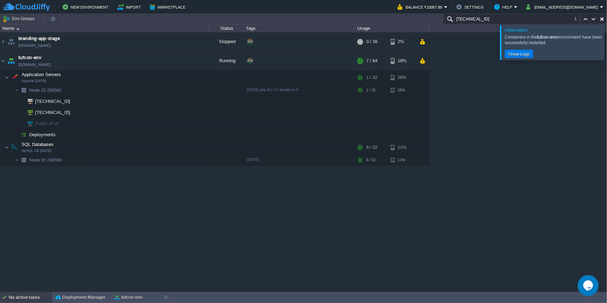
click at [42, 294] on div "No active tasks" at bounding box center [30, 297] width 43 height 11
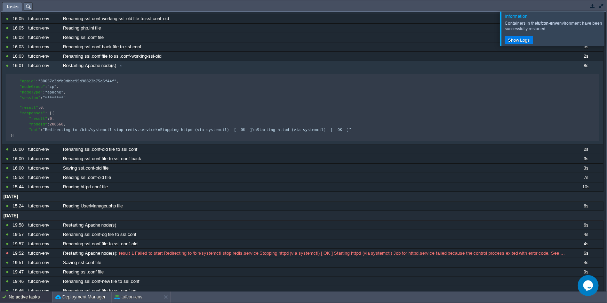
scroll to position [0, 0]
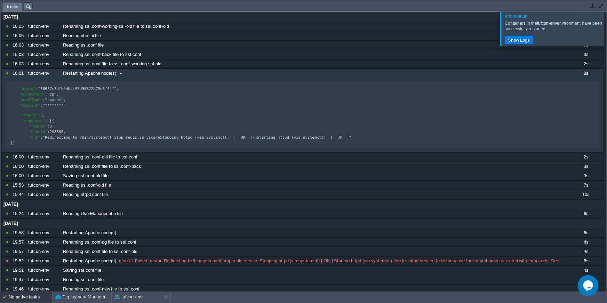
click at [173, 75] on div "Restarting Apache node(s)" at bounding box center [314, 73] width 507 height 9
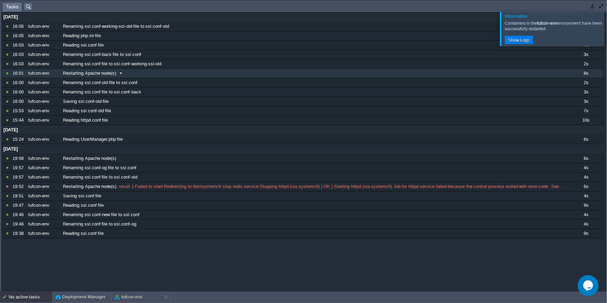
click at [173, 75] on div "Restarting Apache node(s)" at bounding box center [314, 73] width 507 height 9
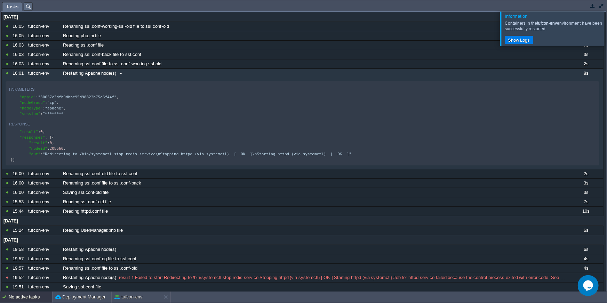
click at [173, 75] on div "Restarting Apache node(s)" at bounding box center [314, 73] width 507 height 9
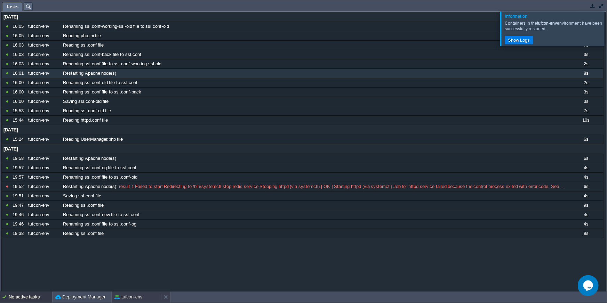
click at [123, 294] on button "tufcon-env" at bounding box center [128, 297] width 28 height 7
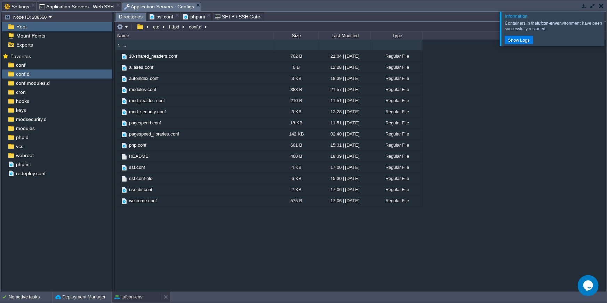
click at [137, 294] on button "tufcon-env" at bounding box center [128, 297] width 28 height 7
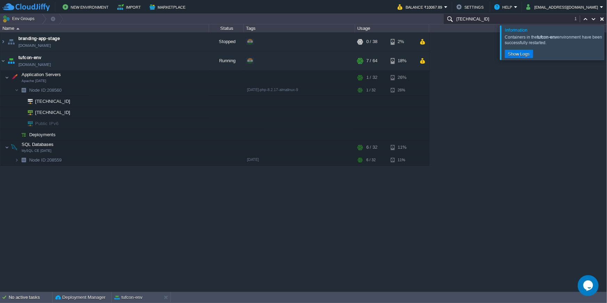
click at [585, 43] on div at bounding box center [615, 42] width 0 height 34
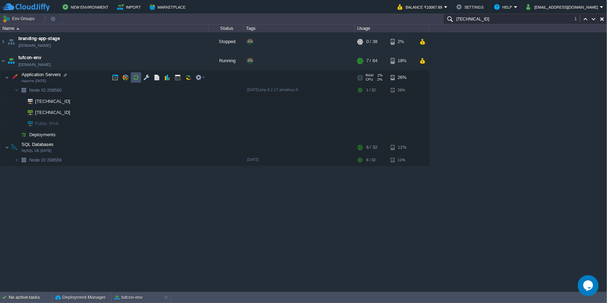
click at [136, 77] on button "button" at bounding box center [136, 77] width 6 height 6
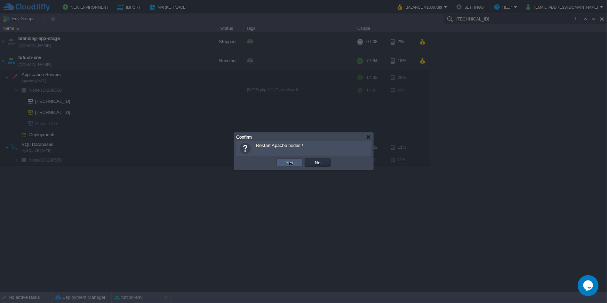
click at [286, 161] on button "Yes" at bounding box center [290, 163] width 12 height 6
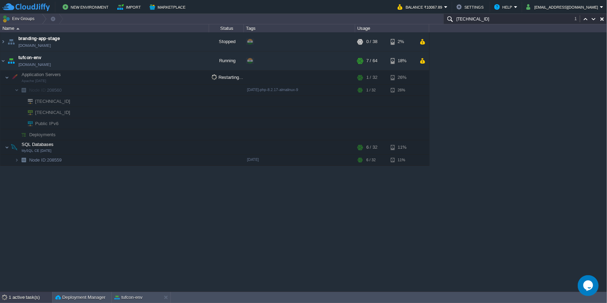
click at [43, 294] on div "1 active task(s)" at bounding box center [30, 297] width 43 height 11
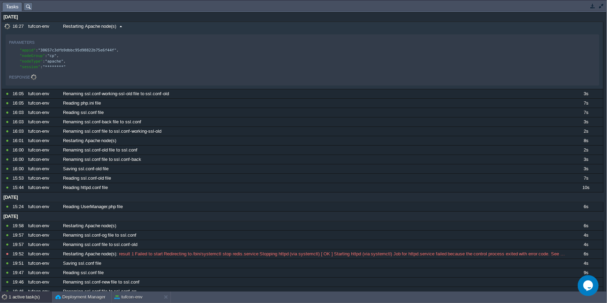
click at [153, 25] on div "Restarting Apache node(s)" at bounding box center [314, 26] width 507 height 9
click at [585, 7] on button "button" at bounding box center [601, 6] width 6 height 6
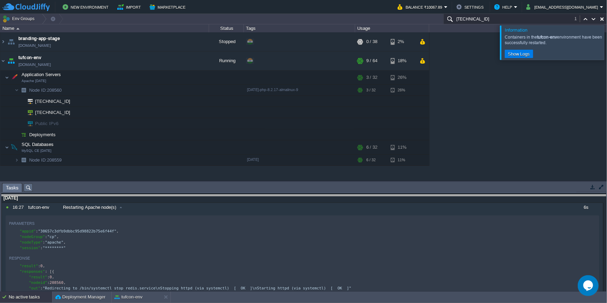
drag, startPoint x: 498, startPoint y: 188, endPoint x: 496, endPoint y: 201, distance: 13.4
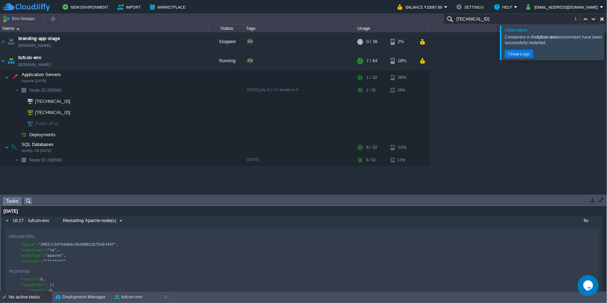
click at [29, 294] on div "No active tasks" at bounding box center [30, 297] width 43 height 11
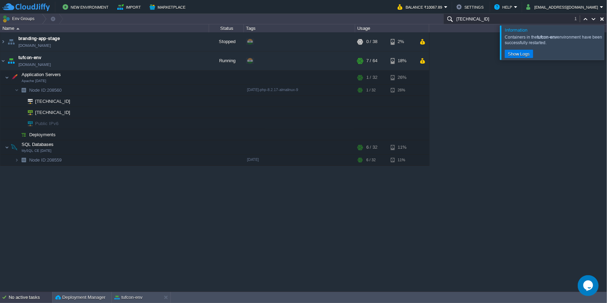
click at [29, 294] on div "No active tasks" at bounding box center [30, 297] width 43 height 11
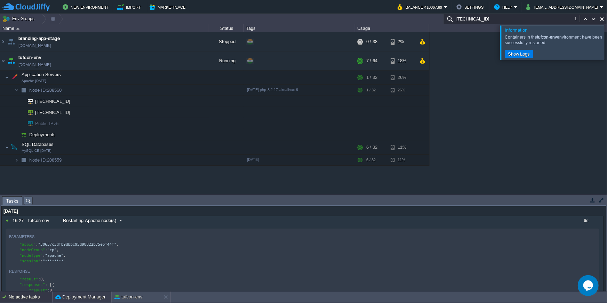
click at [82, 294] on div "Deployment Manager" at bounding box center [82, 297] width 59 height 11
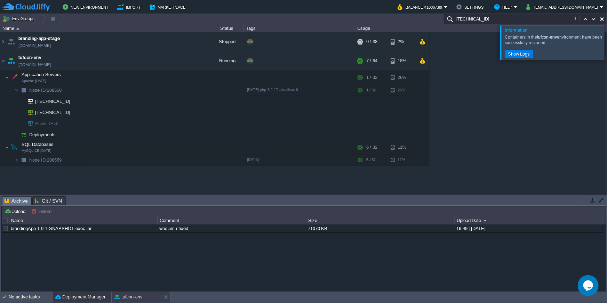
click at [128, 294] on button "tufcon-env" at bounding box center [128, 297] width 28 height 7
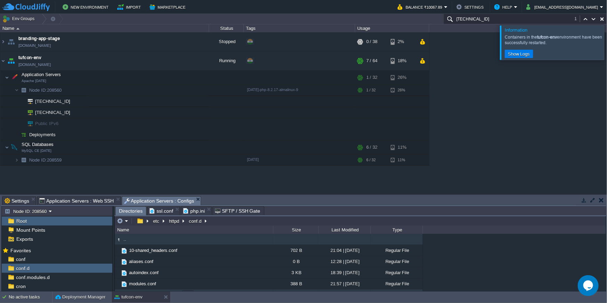
scroll to position [108, 0]
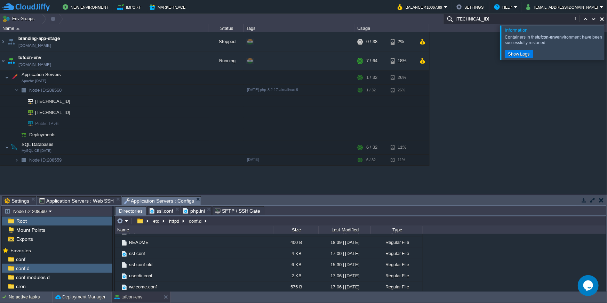
click at [19, 199] on span "Settings" at bounding box center [17, 201] width 25 height 8
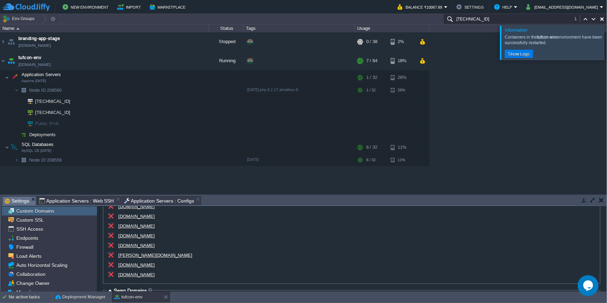
click at [142, 257] on u "mason.tufcon.com" at bounding box center [155, 255] width 74 height 5
click at [142, 245] on u "testadminutsav.tufcon.com" at bounding box center [136, 245] width 37 height 5
click at [143, 234] on u "testbranding.tufcon.com" at bounding box center [136, 235] width 37 height 5
click at [143, 274] on u "adminutsav.tufon.com" at bounding box center [136, 274] width 37 height 5
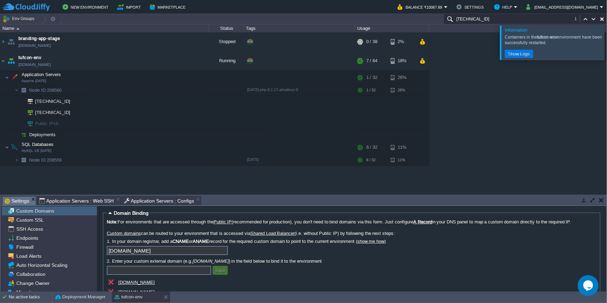
scroll to position [38, 0]
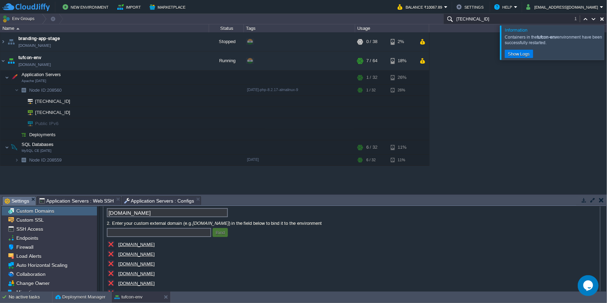
click at [133, 240] on div "[DOMAIN_NAME]" at bounding box center [176, 245] width 139 height 10
click at [136, 244] on u "[DOMAIN_NAME]" at bounding box center [136, 244] width 37 height 5
click at [87, 294] on button "Deployment Manager" at bounding box center [80, 297] width 50 height 7
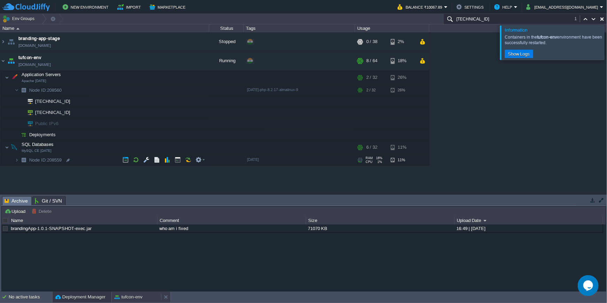
click at [131, 294] on button "tufcon-env" at bounding box center [128, 297] width 28 height 7
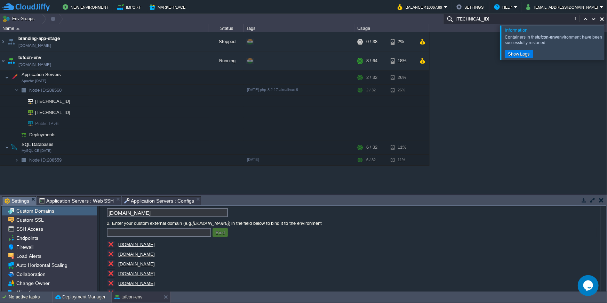
click at [89, 199] on span "Application Servers : Web SSH" at bounding box center [76, 201] width 75 height 8
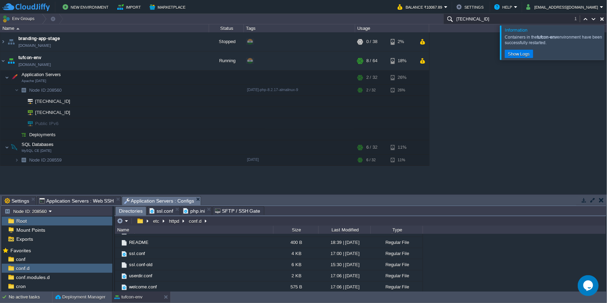
click at [139, 199] on span "Application Servers : Configs" at bounding box center [159, 201] width 70 height 9
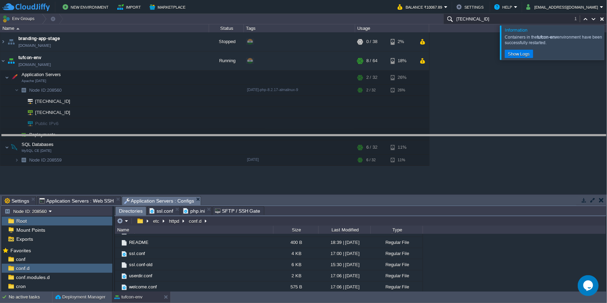
drag, startPoint x: 269, startPoint y: 197, endPoint x: 271, endPoint y: 135, distance: 62.0
click at [271, 135] on body "New Environment Import Marketplace Bonus ₹0.00 Upgrade Account Balance ₹10067.8…" at bounding box center [303, 151] width 607 height 303
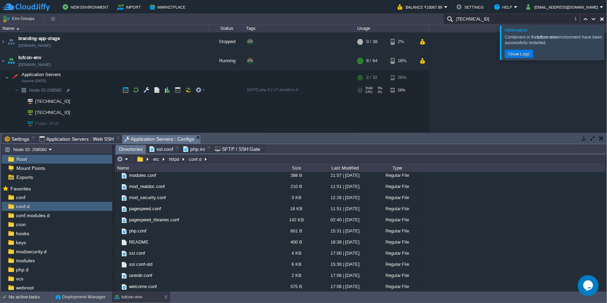
scroll to position [33, 0]
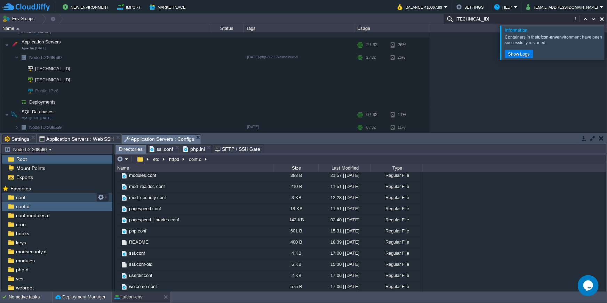
click at [35, 197] on div "conf" at bounding box center [57, 197] width 111 height 9
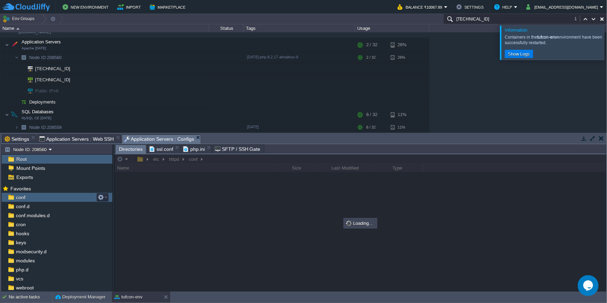
scroll to position [0, 0]
click at [35, 197] on div "conf" at bounding box center [57, 197] width 111 height 9
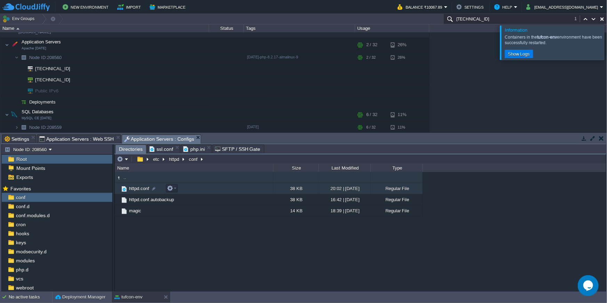
click at [133, 189] on span "httpd.conf" at bounding box center [139, 189] width 22 height 6
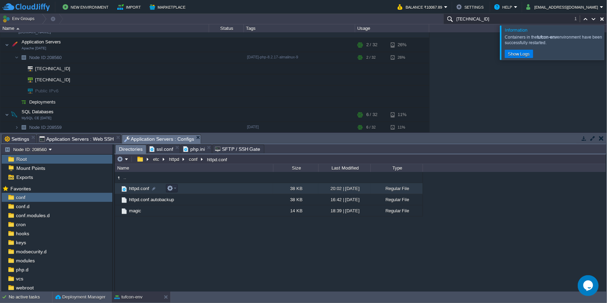
click at [133, 189] on span "httpd.conf" at bounding box center [139, 189] width 22 height 6
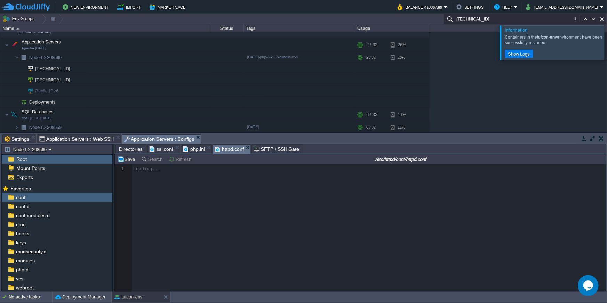
click at [585, 139] on button "button" at bounding box center [593, 138] width 6 height 6
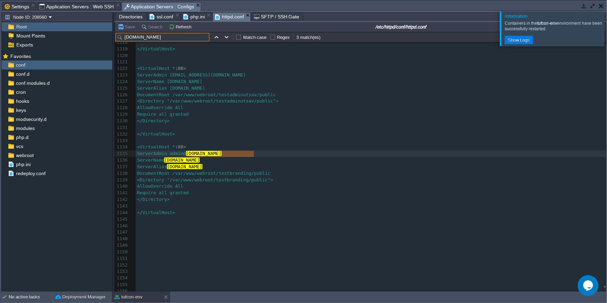
scroll to position [7328, 0]
type input "testbranding.tufcon.com"
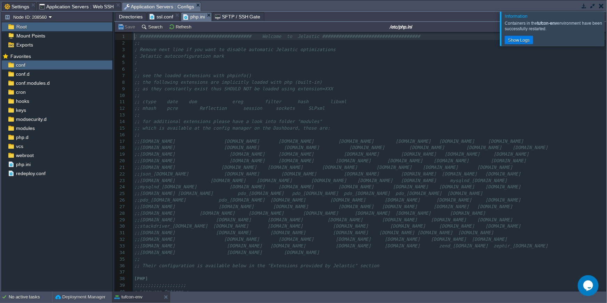
scroll to position [2, 0]
click at [205, 17] on em "php.ini" at bounding box center [197, 17] width 28 height 9
click at [161, 18] on span "ssl.conf" at bounding box center [162, 17] width 24 height 8
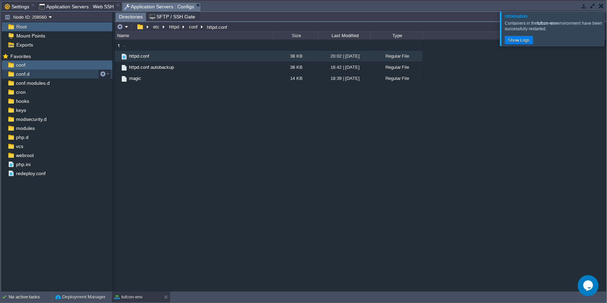
click at [47, 72] on div "conf.d" at bounding box center [57, 74] width 111 height 9
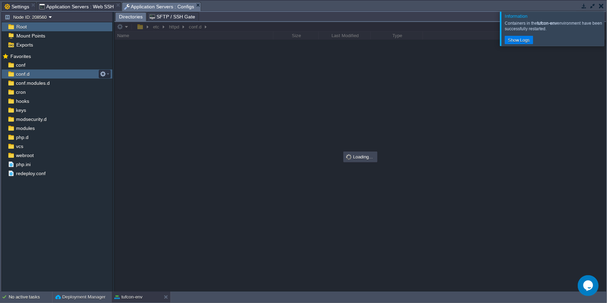
click at [47, 72] on div "conf.d" at bounding box center [57, 74] width 111 height 9
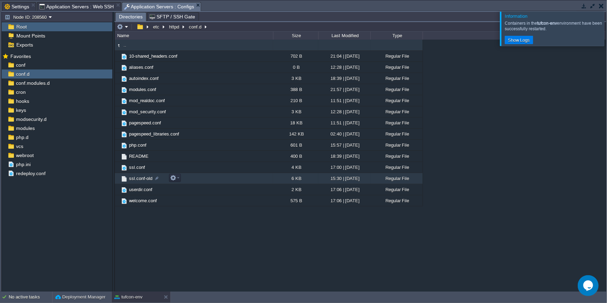
click at [141, 179] on span "ssl.conf-old" at bounding box center [140, 179] width 25 height 6
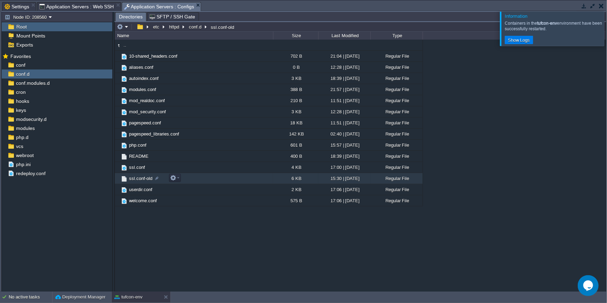
click at [141, 179] on span "ssl.conf-old" at bounding box center [140, 179] width 25 height 6
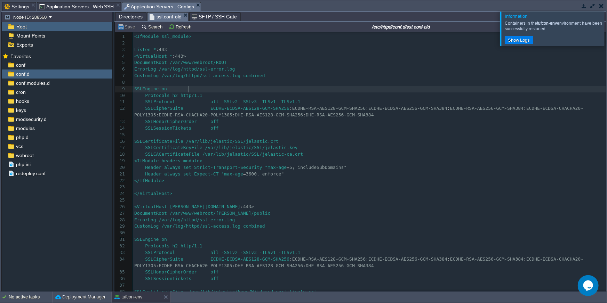
click at [351, 88] on pre "SSLEngine on" at bounding box center [369, 89] width 473 height 7
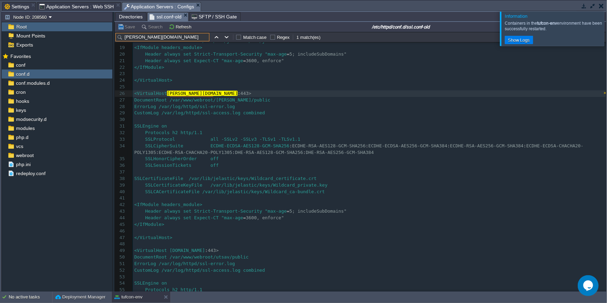
scroll to position [124, 0]
type input "mason.tufcon.com"
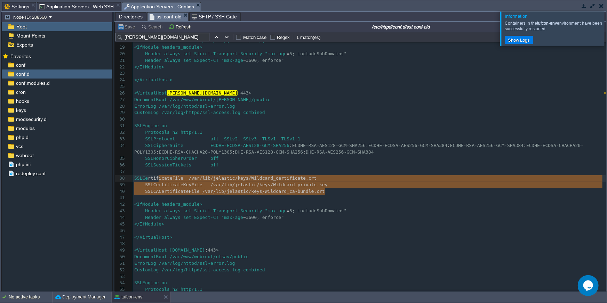
type textarea "SSLCertificateFile /var/lib/jelastic/keys/Wildcard_certificate.crt SSLCertifica…"
drag, startPoint x: 325, startPoint y: 192, endPoint x: 142, endPoint y: 178, distance: 183.8
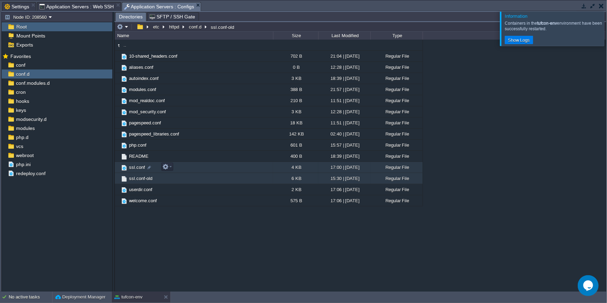
click at [138, 169] on span "ssl.conf" at bounding box center [137, 168] width 18 height 6
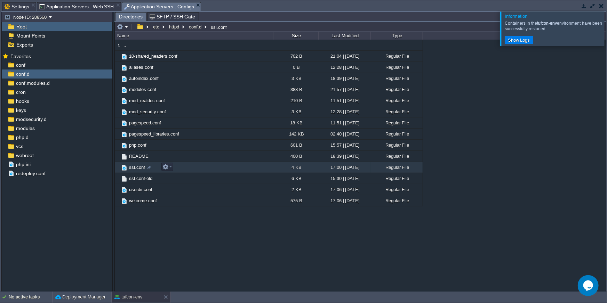
click at [138, 169] on span "ssl.conf" at bounding box center [137, 168] width 18 height 6
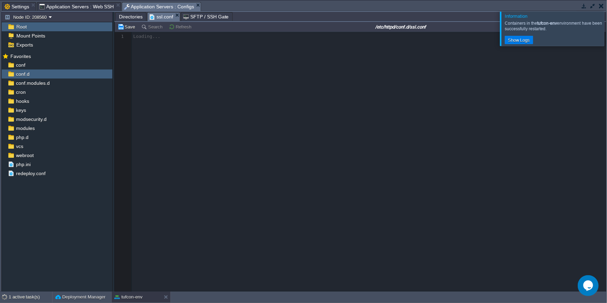
click at [136, 17] on span "Directories" at bounding box center [131, 17] width 24 height 8
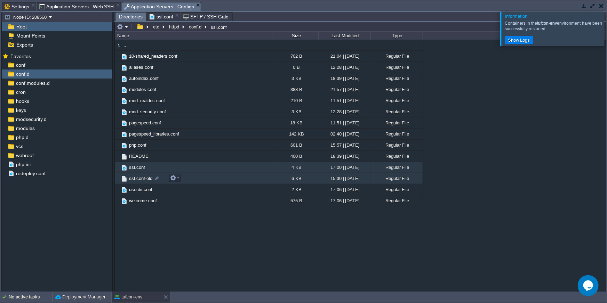
click at [145, 180] on span "ssl.conf-old" at bounding box center [140, 179] width 25 height 6
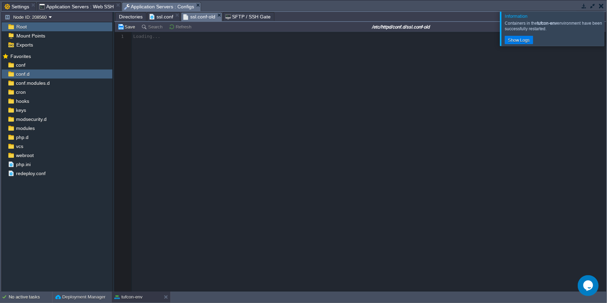
click at [157, 17] on span "ssl.conf" at bounding box center [162, 17] width 24 height 8
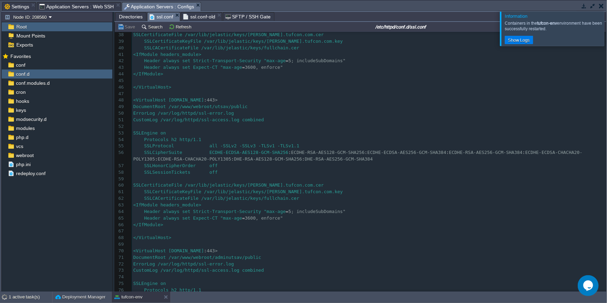
scroll to position [265, 0]
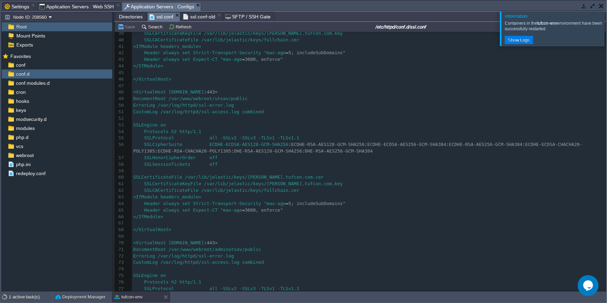
click at [198, 18] on span "ssl.conf-old" at bounding box center [199, 17] width 32 height 8
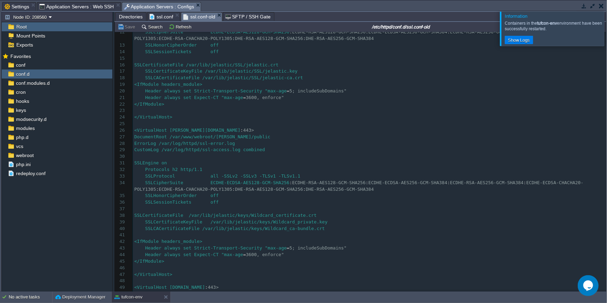
scroll to position [113, 0]
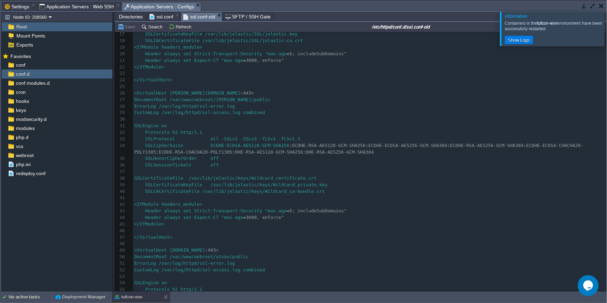
click at [158, 17] on span "ssl.conf" at bounding box center [162, 17] width 24 height 8
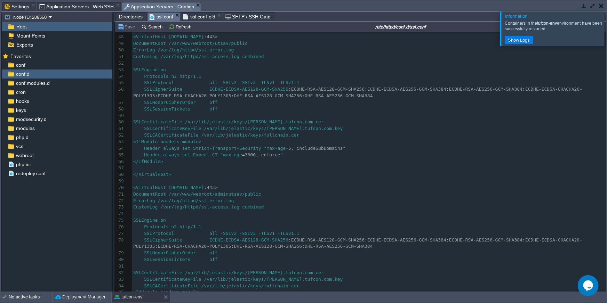
scroll to position [357, 0]
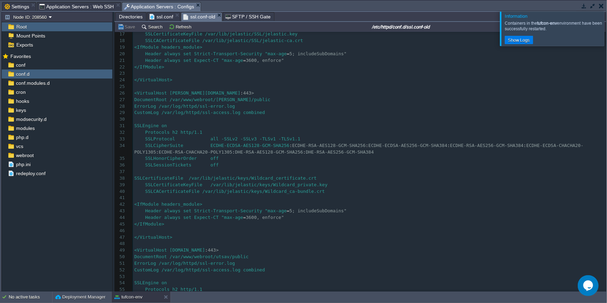
click at [202, 17] on span "ssl.conf-old" at bounding box center [199, 17] width 32 height 9
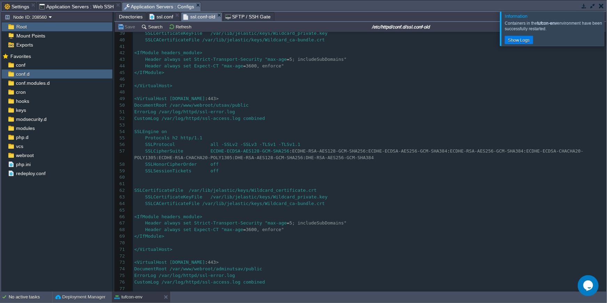
click at [162, 16] on span "ssl.conf" at bounding box center [162, 17] width 24 height 8
click at [194, 17] on span "ssl.conf-old" at bounding box center [199, 17] width 32 height 9
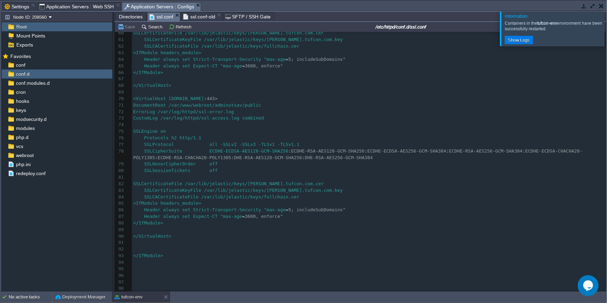
click at [153, 16] on span "ssl.conf" at bounding box center [162, 17] width 24 height 9
click at [203, 18] on span "ssl.conf-old" at bounding box center [199, 17] width 32 height 8
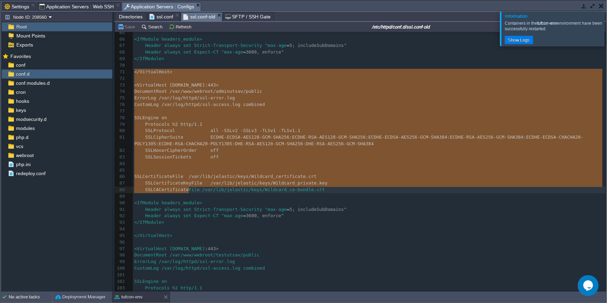
type textarea "-"
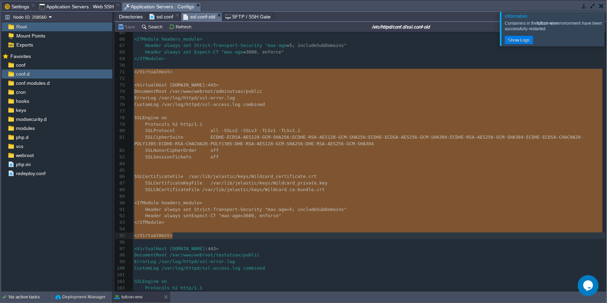
drag, startPoint x: 134, startPoint y: 72, endPoint x: 192, endPoint y: 235, distance: 173.4
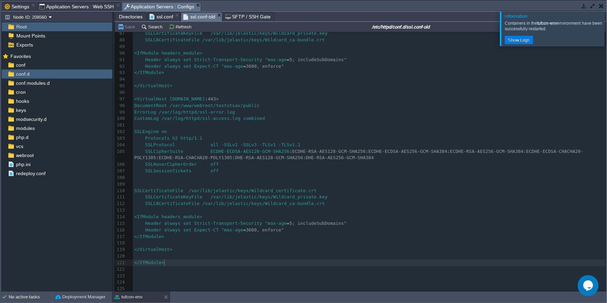
click at [186, 261] on pre "</IfModule>" at bounding box center [369, 263] width 473 height 7
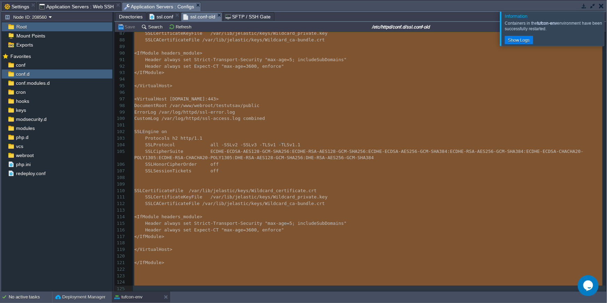
type textarea "-"
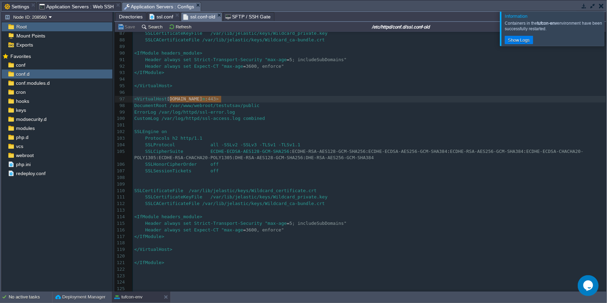
type textarea "testutsav.tufcon.com"
drag, startPoint x: 170, startPoint y: 96, endPoint x: 224, endPoint y: 97, distance: 53.9
click at [314, 90] on pre "​" at bounding box center [369, 92] width 473 height 7
click at [264, 79] on pre "​" at bounding box center [369, 79] width 473 height 7
click at [177, 248] on pre "</VirtualHost>" at bounding box center [369, 250] width 473 height 7
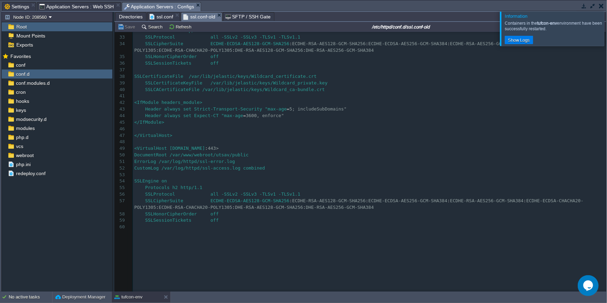
scroll to position [11, 0]
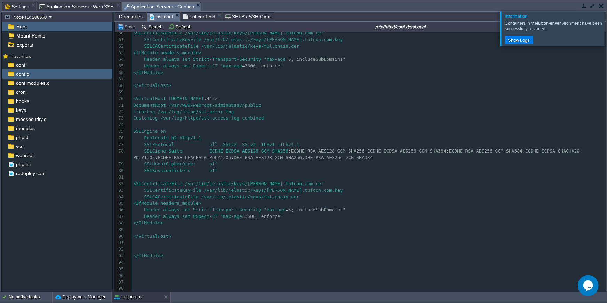
click at [160, 14] on span "ssl.conf" at bounding box center [162, 17] width 24 height 9
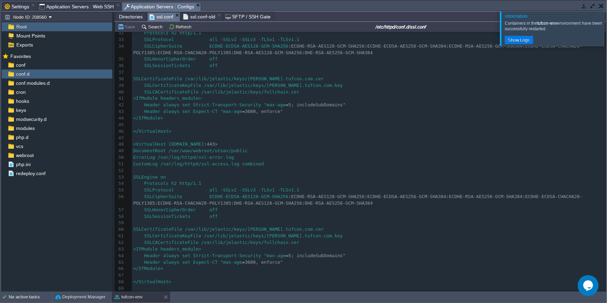
scroll to position [244, 0]
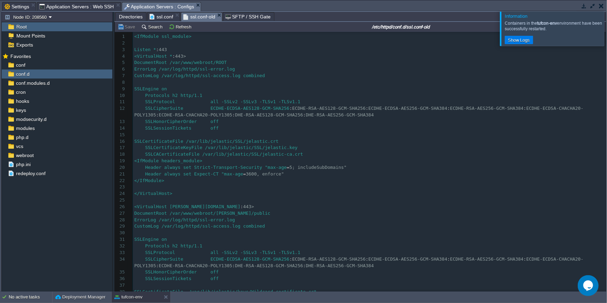
click at [190, 17] on span "ssl.conf-old" at bounding box center [199, 17] width 32 height 9
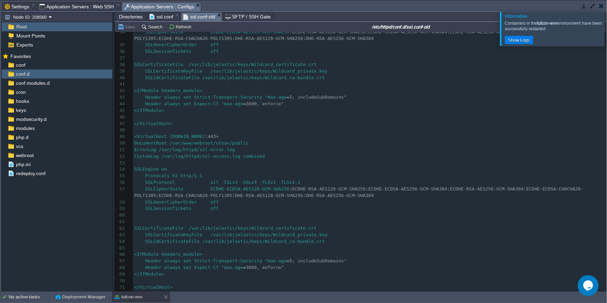
click at [163, 19] on span "ssl.conf" at bounding box center [162, 17] width 24 height 8
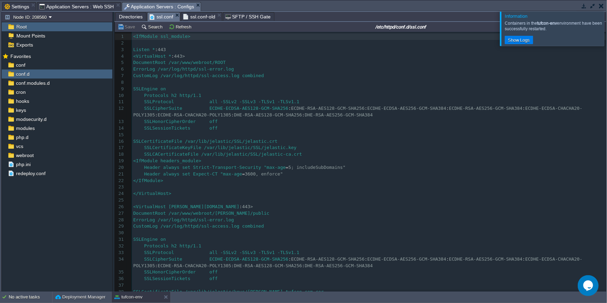
click at [446, 76] on pre "CustomLog /var/log/httpd/ssl-access.log combined" at bounding box center [369, 76] width 474 height 7
type input "testutsav.tufcon.com"
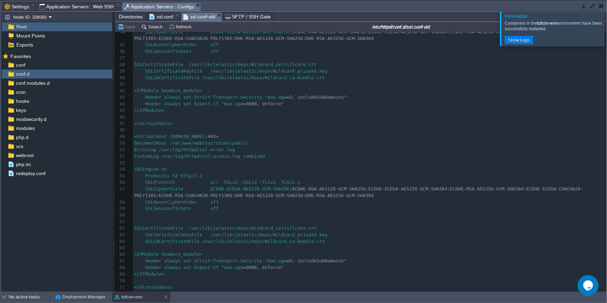
click at [200, 16] on span "ssl.conf-old" at bounding box center [199, 17] width 32 height 9
type textarea "Header always set Expect-CT "max-age=3600, enforce""
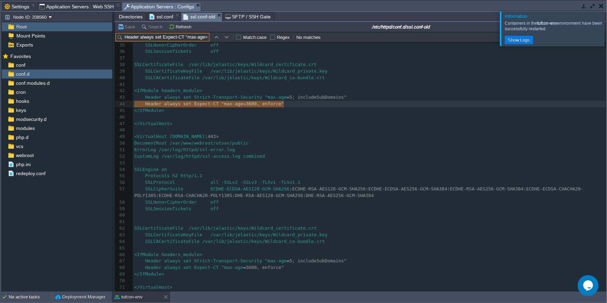
click at [146, 38] on input "Header always set Expect-CT "max-age=3600, enforce"testutsav.tufcon.com" at bounding box center [162, 37] width 94 height 8
paste input "text"
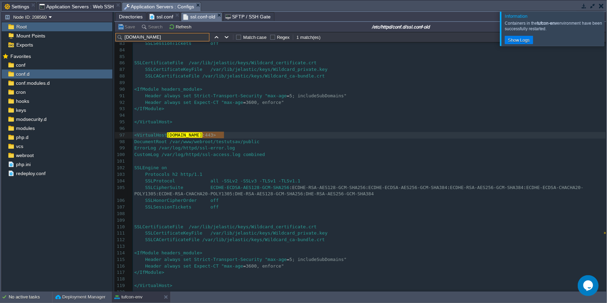
type input "testutsav.tufcon.com"
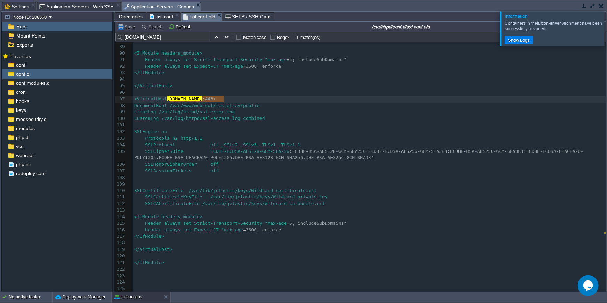
click at [137, 101] on div "x 68 Header always set Expect-CT "max-age = 3600, enforce" 69 </IfModule> 70 ​ …" at bounding box center [369, 95] width 473 height 393
click at [134, 94] on div "x 68 Header always set Expect-CT "max-age = 3600, enforce" 69 </IfModule> 70 ​ …" at bounding box center [369, 95] width 473 height 393
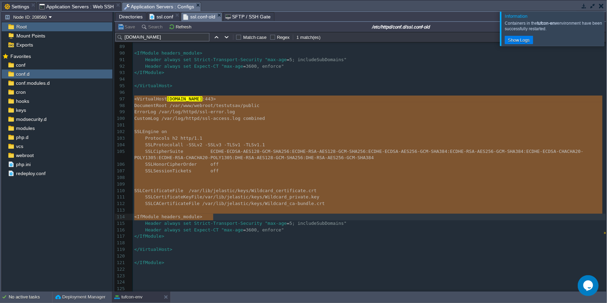
type textarea "-"
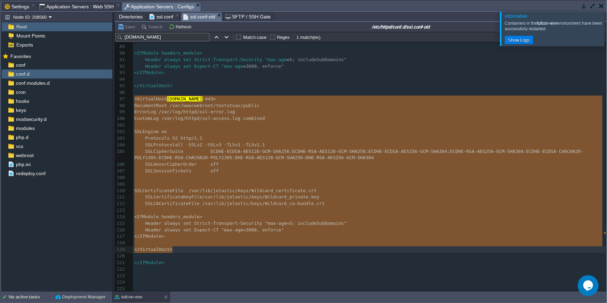
drag, startPoint x: 134, startPoint y: 94, endPoint x: 212, endPoint y: 245, distance: 169.9
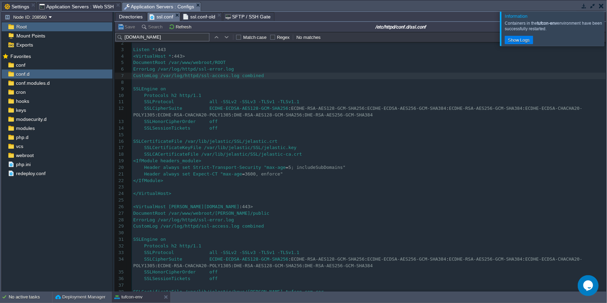
click at [160, 18] on span "ssl.conf" at bounding box center [162, 17] width 24 height 9
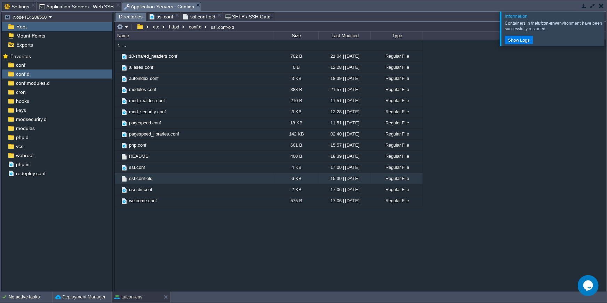
click at [128, 17] on span "Directories" at bounding box center [131, 17] width 24 height 9
click at [171, 26] on button "httpd" at bounding box center [174, 27] width 13 height 6
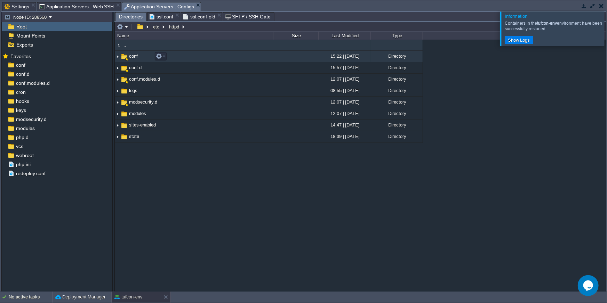
click at [142, 58] on td "conf" at bounding box center [194, 56] width 158 height 11
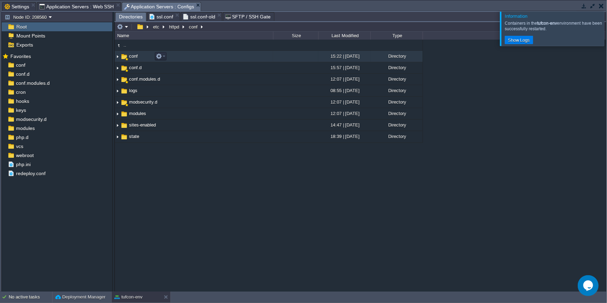
click at [142, 58] on td "conf" at bounding box center [194, 56] width 158 height 11
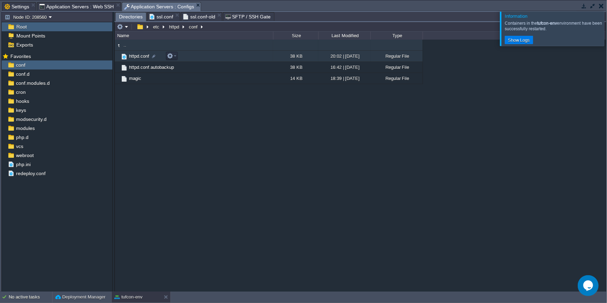
click at [142, 58] on span "httpd.conf" at bounding box center [139, 56] width 22 height 6
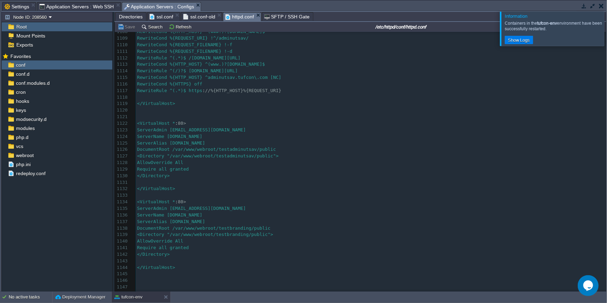
scroll to position [7321, 0]
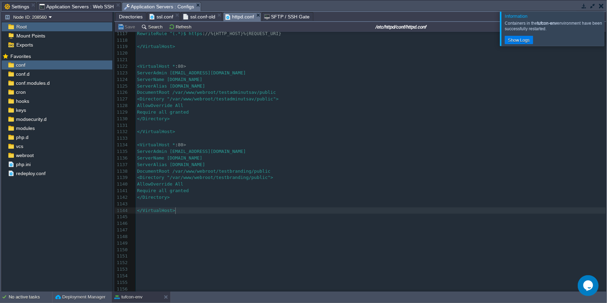
click at [183, 210] on pre "</VirtualHost>" at bounding box center [371, 211] width 470 height 7
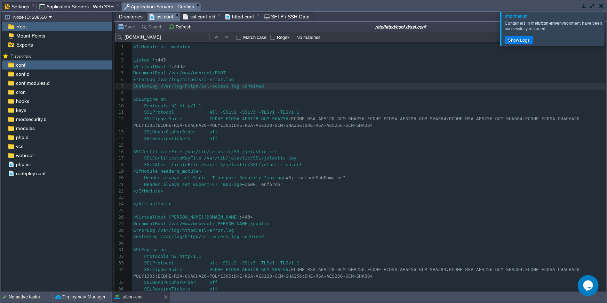
click at [158, 19] on span "ssl.conf" at bounding box center [162, 17] width 24 height 9
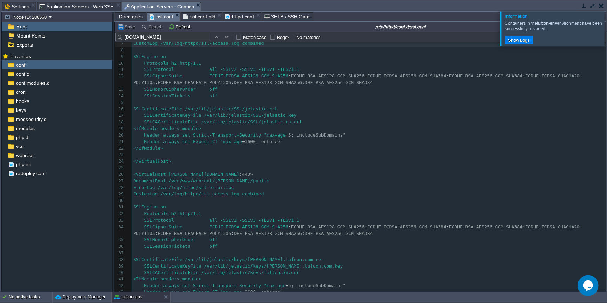
scroll to position [43, 0]
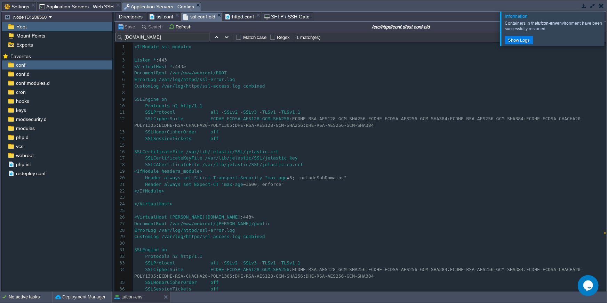
click at [191, 18] on span "ssl.conf-old" at bounding box center [199, 17] width 32 height 9
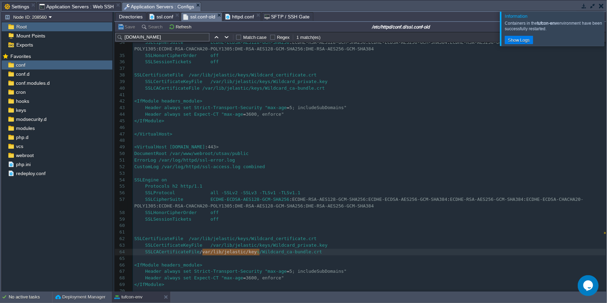
type textarea "/var/lib/jelastic/keys"
drag, startPoint x: 203, startPoint y: 251, endPoint x: 261, endPoint y: 253, distance: 57.8
click at [280, 17] on span "SFTP / SSH Gate" at bounding box center [287, 17] width 46 height 8
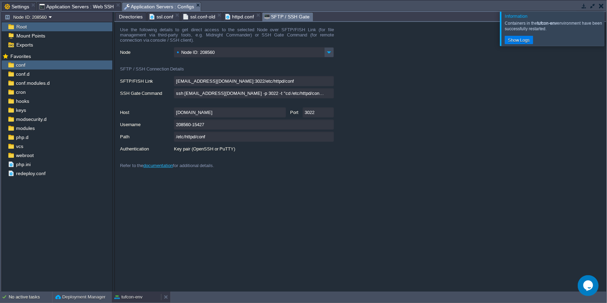
click at [150, 294] on div "tufcon-env" at bounding box center [136, 297] width 49 height 11
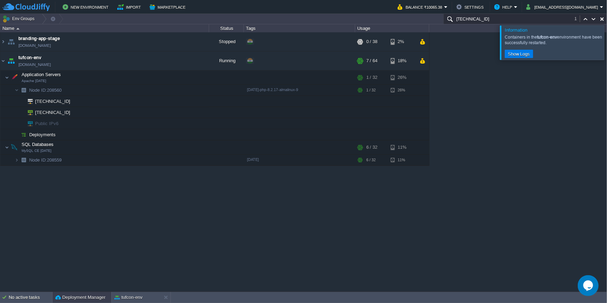
click at [71, 292] on div "Deployment Manager" at bounding box center [82, 297] width 59 height 11
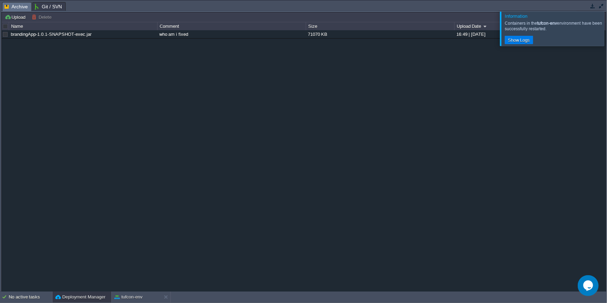
click at [585, 7] on button "button" at bounding box center [601, 6] width 6 height 6
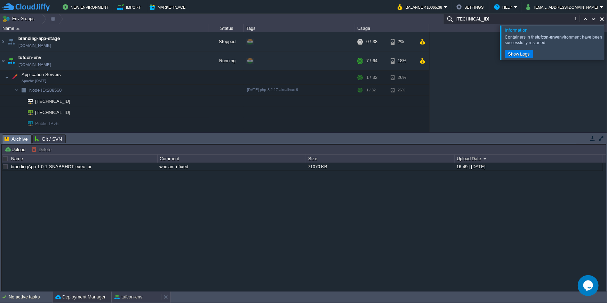
click at [134, 292] on div "tufcon-env" at bounding box center [136, 297] width 49 height 11
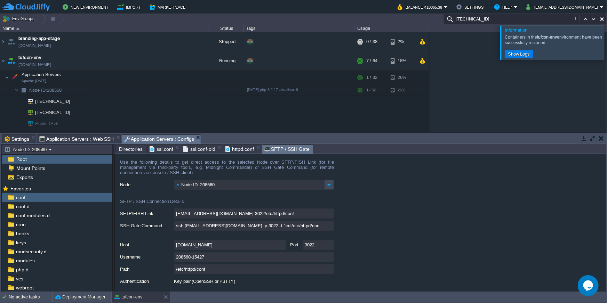
click at [97, 137] on span "Application Servers : Web SSH" at bounding box center [76, 139] width 75 height 8
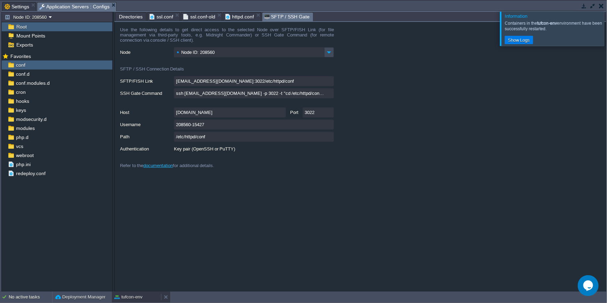
click at [138, 294] on button "tufcon-env" at bounding box center [128, 297] width 28 height 7
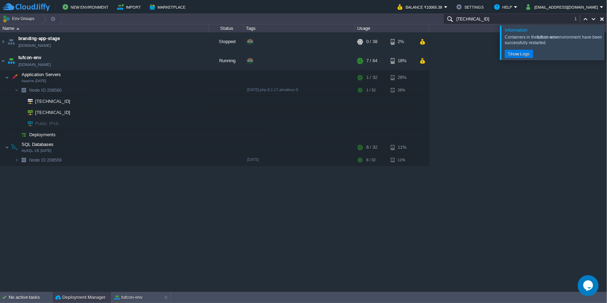
click at [69, 294] on button "Deployment Manager" at bounding box center [80, 297] width 50 height 7
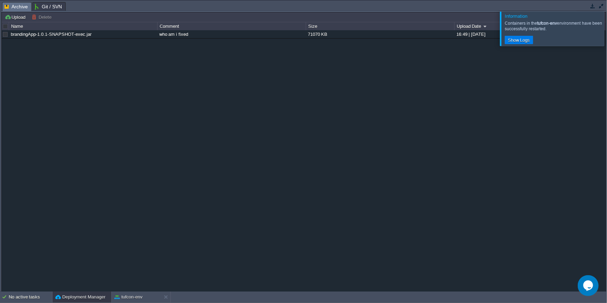
click at [585, 7] on button "button" at bounding box center [601, 6] width 6 height 6
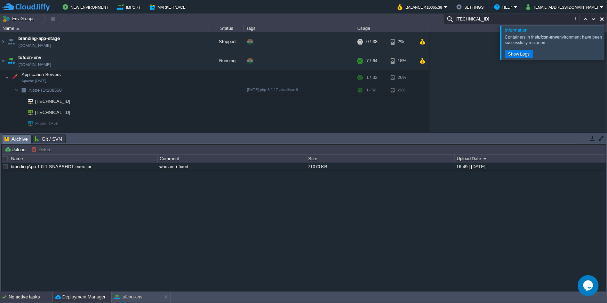
click at [41, 294] on div "No active tasks" at bounding box center [30, 297] width 43 height 11
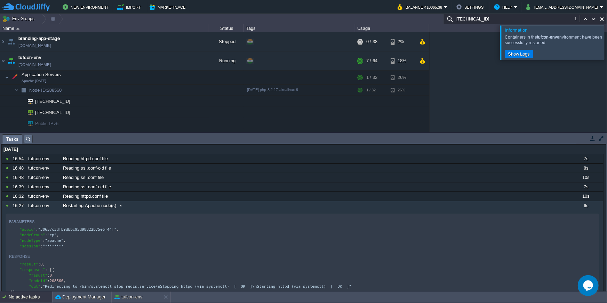
drag, startPoint x: 438, startPoint y: 134, endPoint x: 407, endPoint y: 247, distance: 117.2
click at [407, 247] on div "Tasks Activity Log Archive Git / SVN Settings Application Servers : Configs Upl…" at bounding box center [304, 212] width 608 height 159
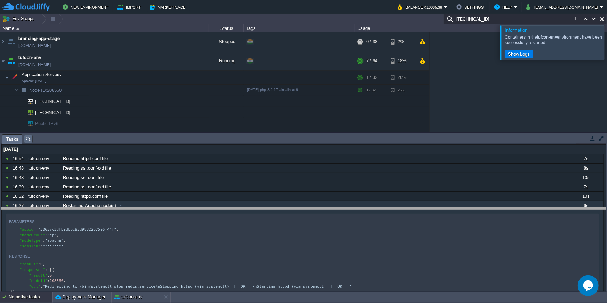
drag, startPoint x: 470, startPoint y: 134, endPoint x: 462, endPoint y: 212, distance: 78.0
click at [462, 212] on body "New Environment Import Marketplace Bonus ₹0.00 Upgrade Account Balance ₹10065.3…" at bounding box center [303, 151] width 607 height 303
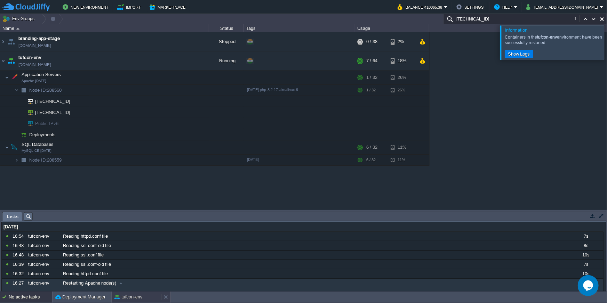
click at [136, 294] on button "tufcon-env" at bounding box center [128, 297] width 28 height 7
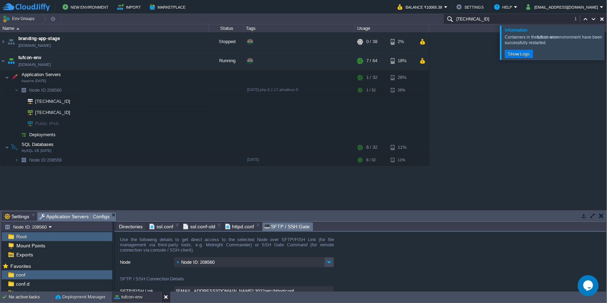
click at [169, 294] on div at bounding box center [165, 297] width 9 height 11
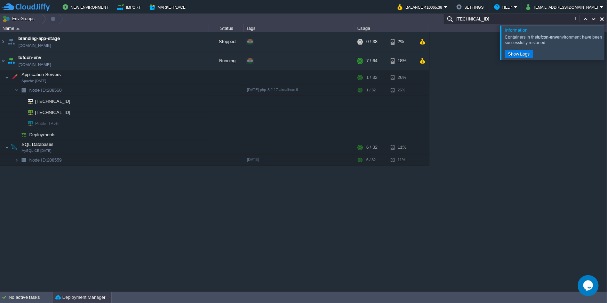
click at [74, 294] on div "Deployment Manager" at bounding box center [82, 297] width 59 height 11
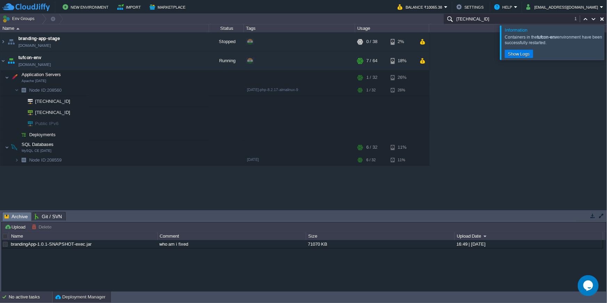
click at [42, 294] on div "No active tasks" at bounding box center [30, 297] width 43 height 11
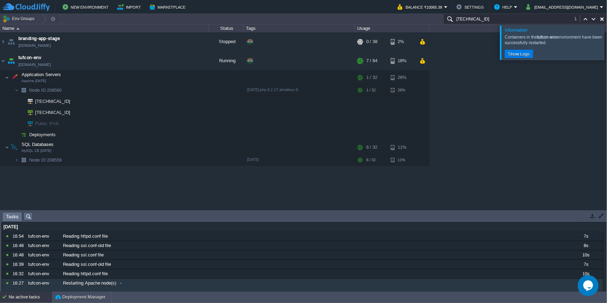
click at [542, 96] on div "branding-app-stage env-8269577.cloudjiffy.net Stopped + Add to Env Group RAM 0%…" at bounding box center [303, 121] width 607 height 178
paste input "cloudjiffy.com"
type input "cloudjiffy.com"
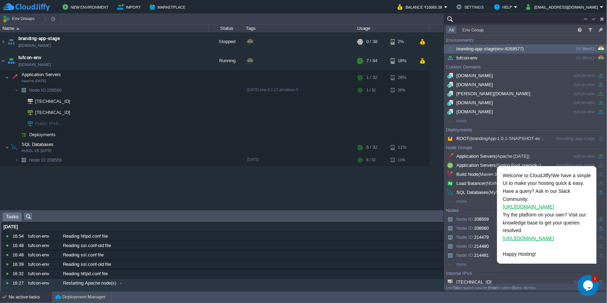
click at [585, 18] on button "button" at bounding box center [602, 19] width 6 height 6
type input "Search (Ctrl+F)"
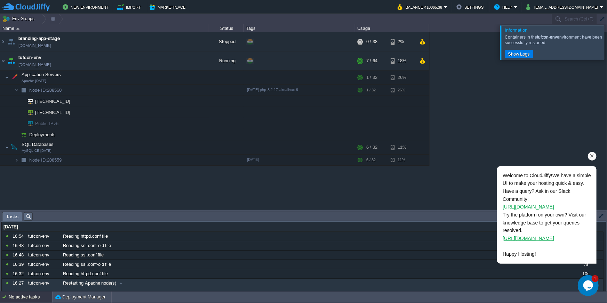
click at [585, 158] on icon "Chat attention grabber" at bounding box center [592, 156] width 6 height 6
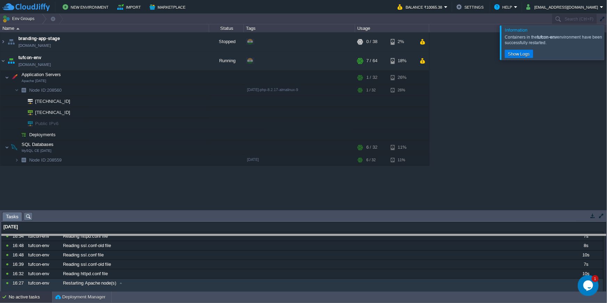
drag, startPoint x: 182, startPoint y: 215, endPoint x: 181, endPoint y: 240, distance: 25.1
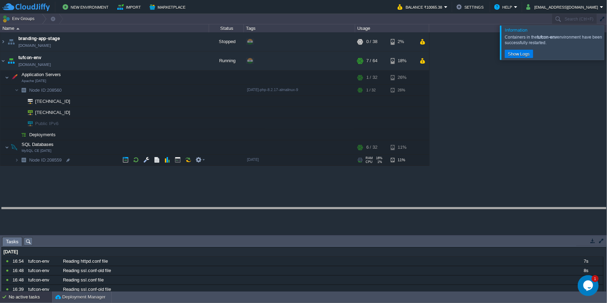
drag, startPoint x: 327, startPoint y: 241, endPoint x: 319, endPoint y: 211, distance: 30.5
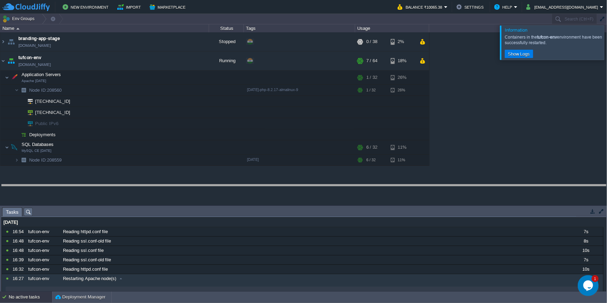
drag, startPoint x: 277, startPoint y: 212, endPoint x: 275, endPoint y: 187, distance: 25.1
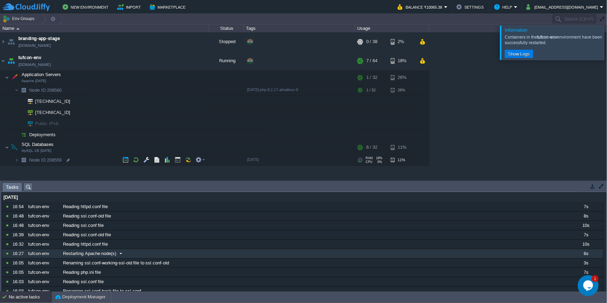
click at [134, 255] on div "Restarting Apache node(s)" at bounding box center [314, 253] width 507 height 9
click at [147, 181] on div "Tasks Activity Log Archive Git / SVN Upload Delete Deploy to ... Custom applica…" at bounding box center [304, 236] width 608 height 111
click at [158, 63] on button "button" at bounding box center [160, 61] width 6 height 6
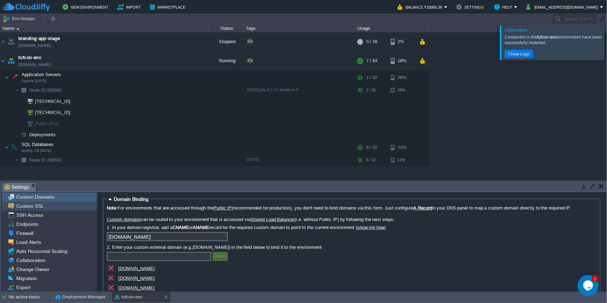
click at [50, 206] on div "Custom SSL" at bounding box center [49, 206] width 95 height 9
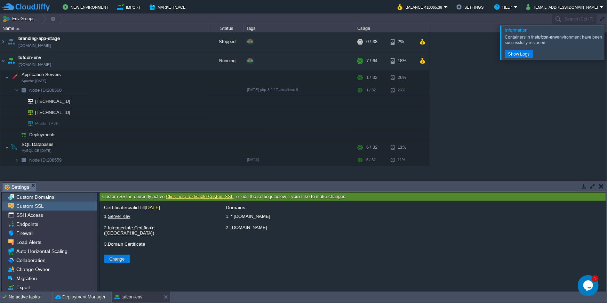
click at [45, 199] on span "Custom Domains" at bounding box center [35, 197] width 40 height 6
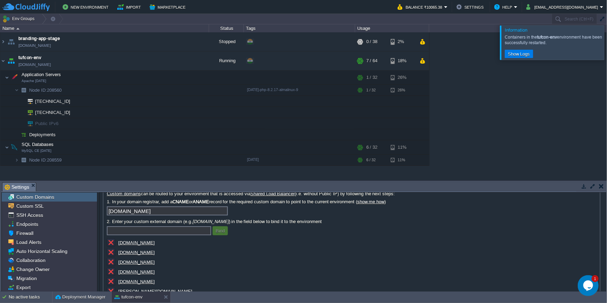
scroll to position [38, 0]
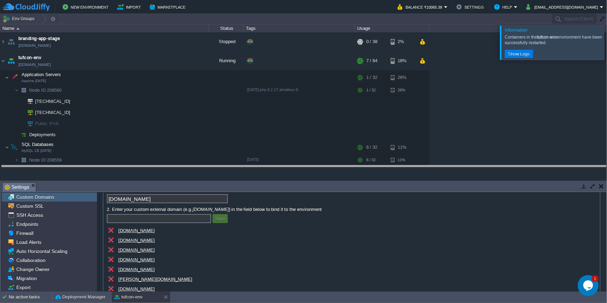
drag, startPoint x: 304, startPoint y: 187, endPoint x: 303, endPoint y: 170, distance: 17.1
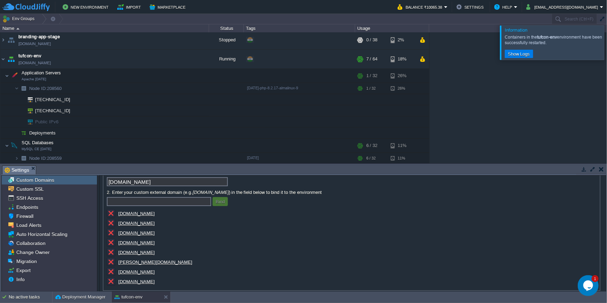
scroll to position [76, 0]
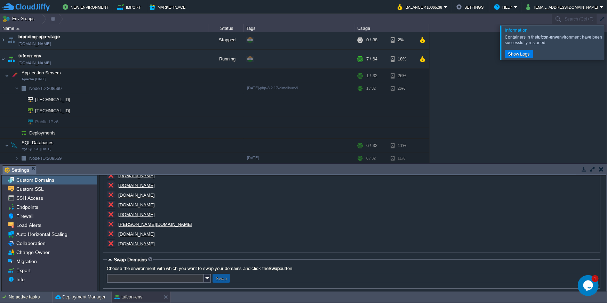
click at [141, 223] on u "mason.tufcon.com" at bounding box center [155, 224] width 74 height 5
click at [146, 234] on u "betamason.tufcon.com" at bounding box center [136, 234] width 37 height 5
click at [145, 241] on u "adminutsav.tufon.com" at bounding box center [136, 243] width 37 height 5
click at [77, 294] on div "Deployment Manager" at bounding box center [82, 297] width 59 height 11
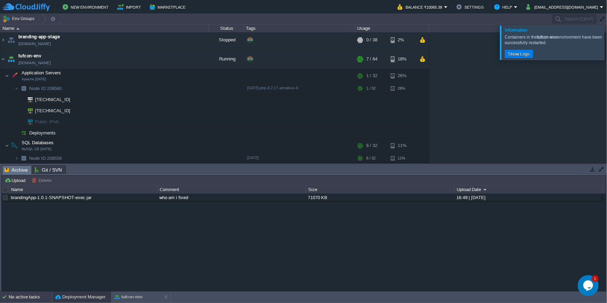
click at [41, 294] on div "No active tasks" at bounding box center [30, 297] width 43 height 11
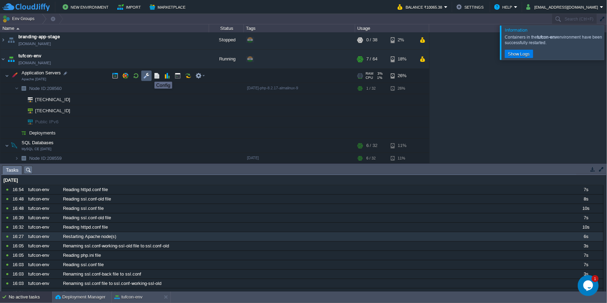
click at [145, 76] on button "button" at bounding box center [146, 76] width 6 height 6
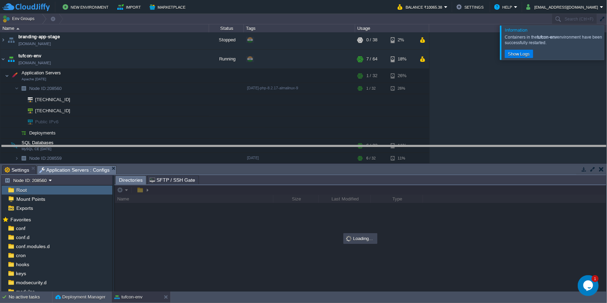
drag, startPoint x: 157, startPoint y: 168, endPoint x: 160, endPoint y: 147, distance: 20.5
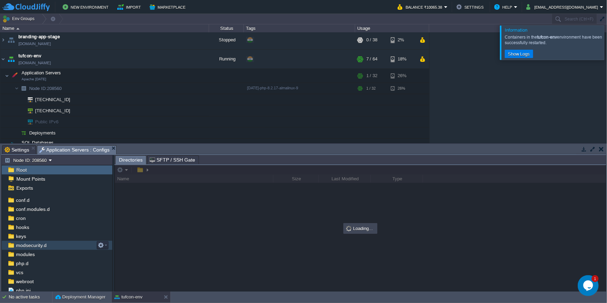
scroll to position [0, 0]
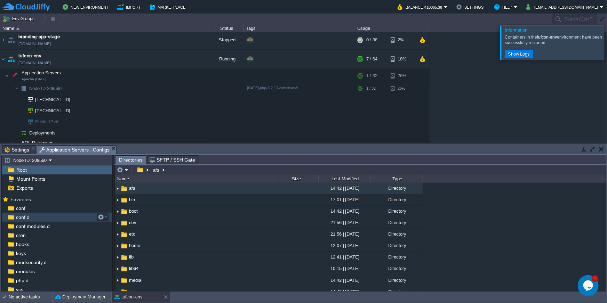
click at [33, 218] on div "conf.d" at bounding box center [57, 217] width 111 height 9
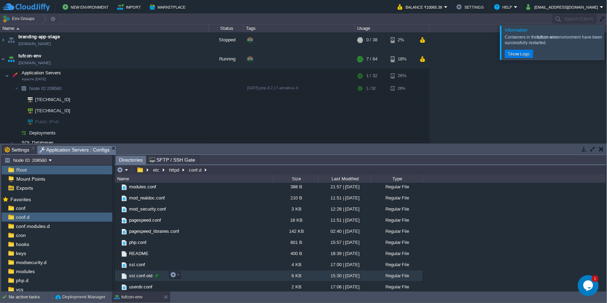
scroll to position [57, 0]
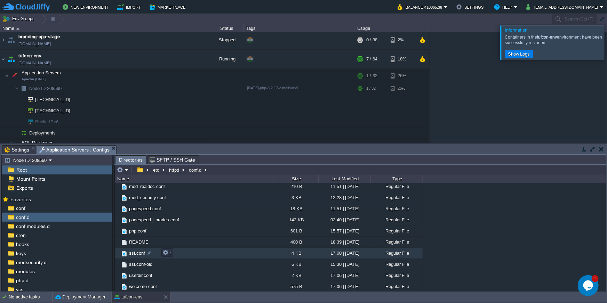
click at [136, 254] on span "ssl.conf" at bounding box center [137, 253] width 18 height 6
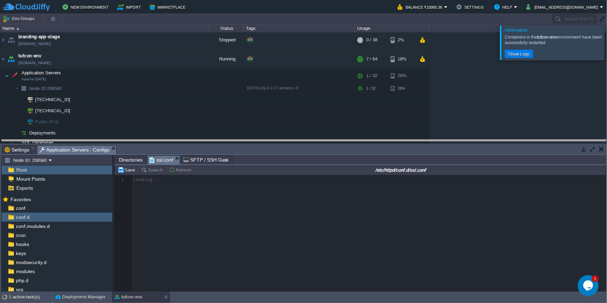
drag, startPoint x: 275, startPoint y: 150, endPoint x: 277, endPoint y: 145, distance: 5.8
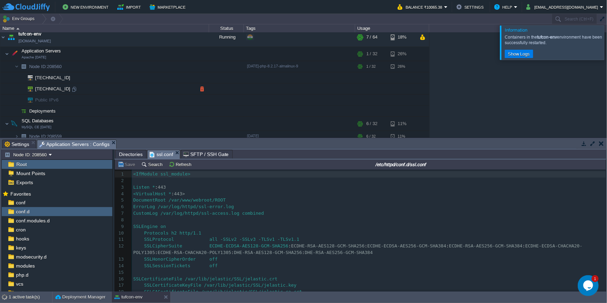
scroll to position [28, 0]
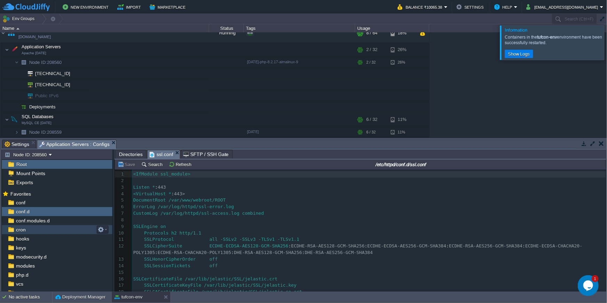
click at [55, 229] on div "cron" at bounding box center [57, 229] width 111 height 9
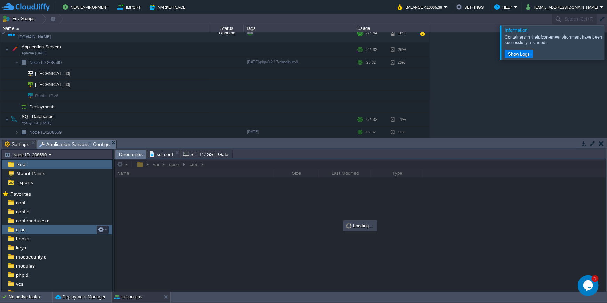
scroll to position [0, 0]
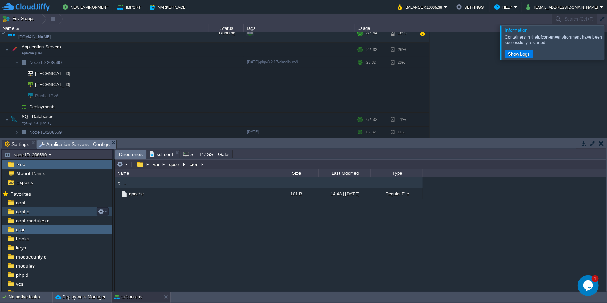
click at [31, 214] on div "conf.d" at bounding box center [57, 211] width 111 height 9
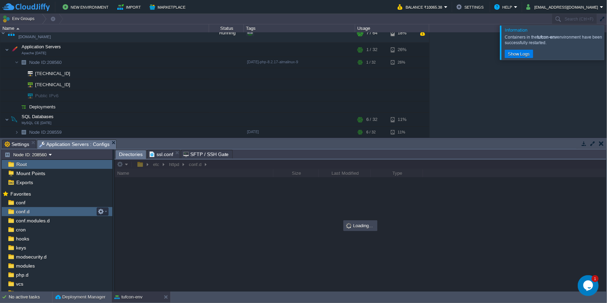
click at [31, 214] on div "conf.d" at bounding box center [57, 211] width 111 height 9
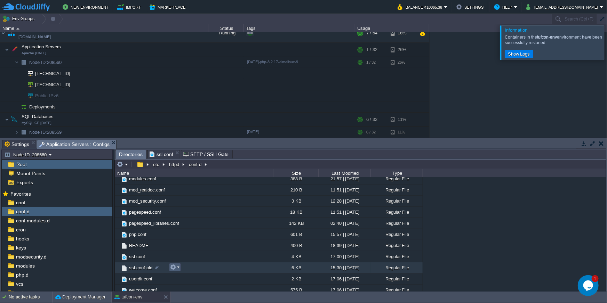
scroll to position [52, 0]
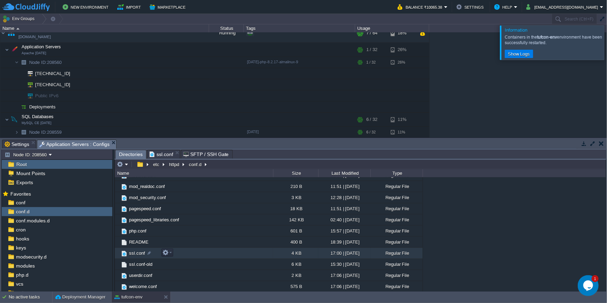
click at [134, 254] on span "ssl.conf" at bounding box center [137, 253] width 18 height 6
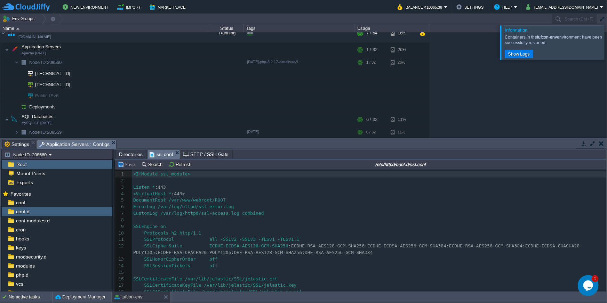
click at [585, 145] on button "button" at bounding box center [593, 144] width 6 height 6
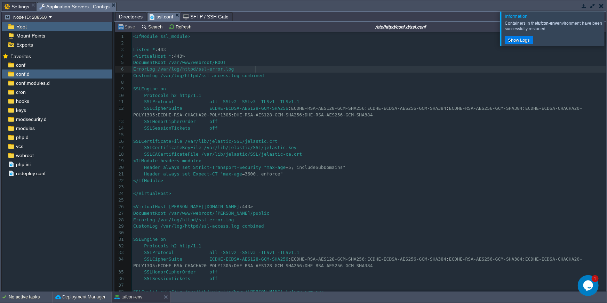
click at [435, 68] on pre "ErrorLog /var/log/httpd/ssl-error.log" at bounding box center [369, 69] width 474 height 7
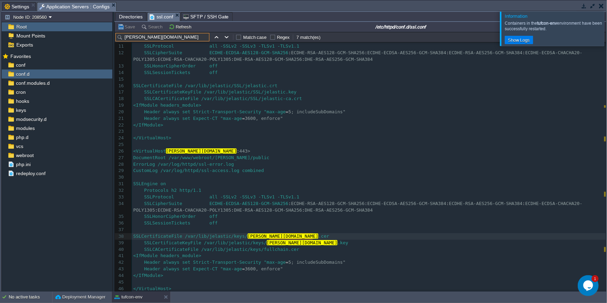
scroll to position [97, 0]
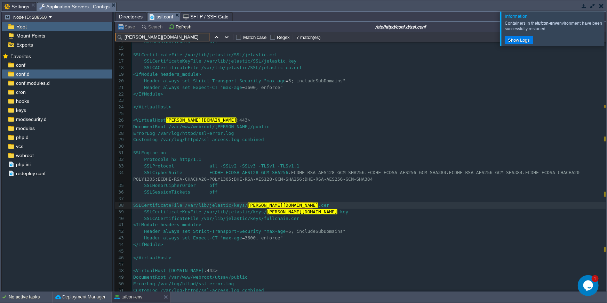
type input "mason.tufcon.com"
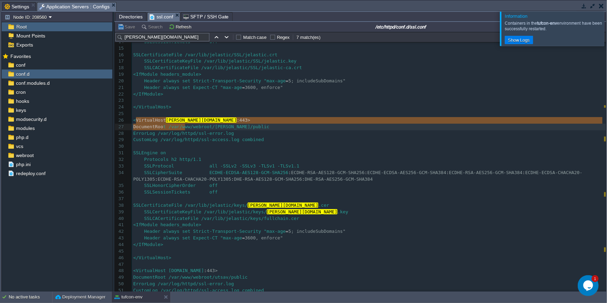
type textarea "VirtualHost mason.tufcon.com:443> DocumentRoot /var"
drag, startPoint x: 135, startPoint y: 121, endPoint x: 201, endPoint y: 130, distance: 66.7
click at [308, 160] on pre "Protocols h2 http/1.1" at bounding box center [369, 160] width 474 height 7
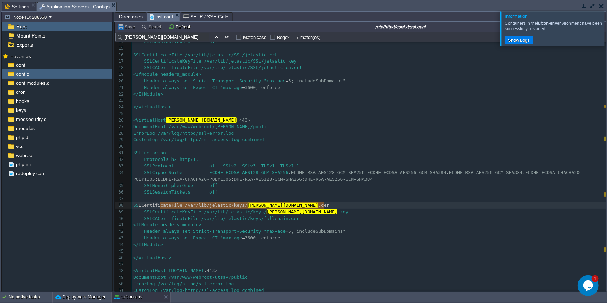
type textarea "SSLCertificateFile /var/lib/jelastic/keys/mason.tufcon.com.cer"
drag, startPoint x: 329, startPoint y: 206, endPoint x: 155, endPoint y: 208, distance: 173.9
click at [327, 213] on pre "SSLCertificateKeyFile /var/lib/jelastic/keys/ mason.tufcon.com .key" at bounding box center [369, 212] width 474 height 7
click at [303, 220] on pre "SSLCACertificateFile /var/lib/jelastic/keys/fullchain.cer" at bounding box center [369, 219] width 474 height 7
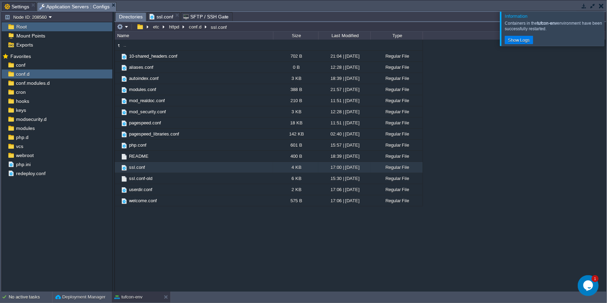
click at [125, 17] on span "Directories" at bounding box center [131, 17] width 24 height 9
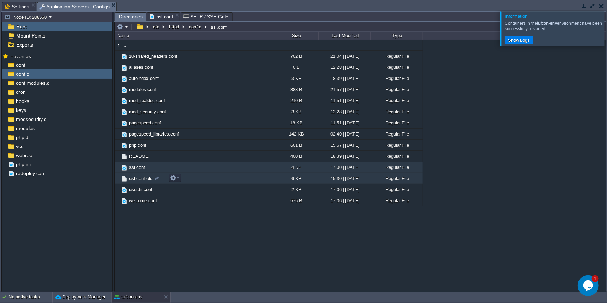
click at [139, 176] on span "ssl.conf-old" at bounding box center [140, 179] width 25 height 6
click at [139, 177] on span "ssl.conf-old" at bounding box center [140, 179] width 25 height 6
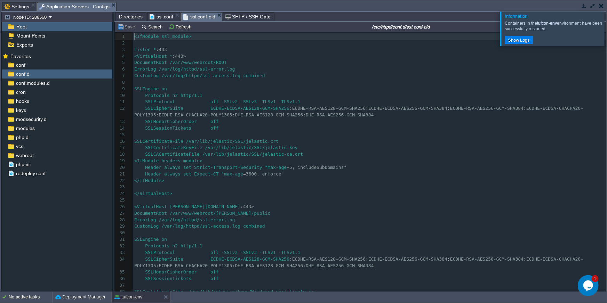
scroll to position [2, 0]
click at [356, 70] on pre "ErrorLog /var/log/httpd/ssl-error.log" at bounding box center [369, 69] width 473 height 7
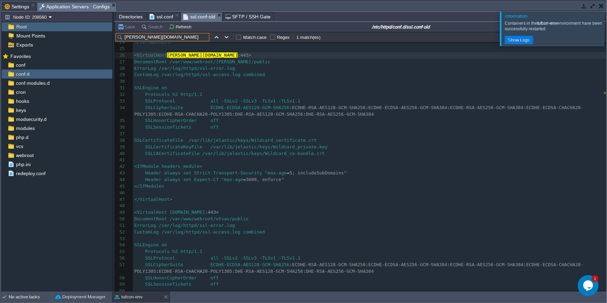
scroll to position [125, 0]
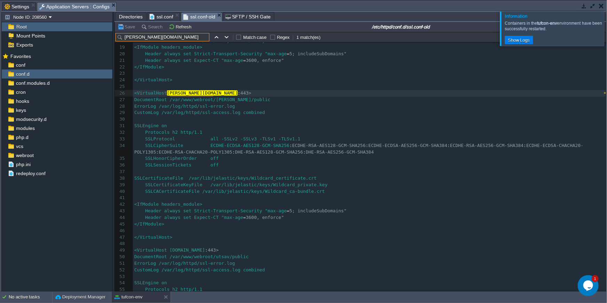
type input "mason.tufcon.com"
type textarea "/var/lib/jelastic/keys/Wildcard_certificate.crt"
drag, startPoint x: 323, startPoint y: 181, endPoint x: 209, endPoint y: 181, distance: 114.4
click at [155, 18] on span "ssl.conf" at bounding box center [162, 17] width 24 height 8
click at [190, 18] on span "ssl.conf-old" at bounding box center [199, 17] width 32 height 9
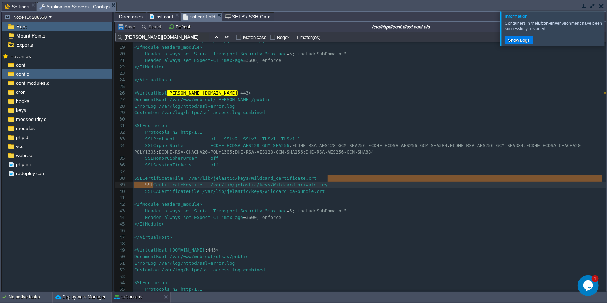
type textarea "LCertificateFile /var/lib/jelastic/keys/Wildcard_certificate.crt"
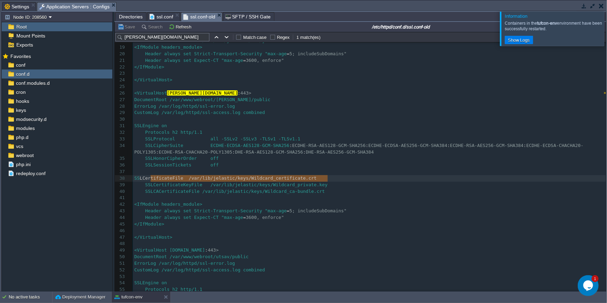
drag, startPoint x: 329, startPoint y: 181, endPoint x: 149, endPoint y: 179, distance: 179.8
click at [162, 19] on span "ssl.conf" at bounding box center [162, 17] width 24 height 8
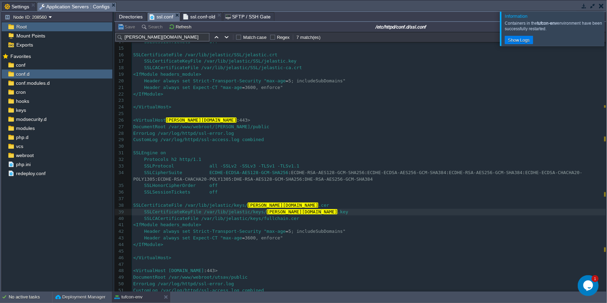
click at [338, 210] on pre "SSLCertificateKeyFile /var/lib/jelastic/keys/ mason.tufcon.com .key" at bounding box center [369, 212] width 474 height 7
type textarea "/var/lib/jelastic/keys/mason.tufcon.com.cer"
drag, startPoint x: 331, startPoint y: 206, endPoint x: 336, endPoint y: 188, distance: 18.4
type textarea "/mason.tufcon.com.cer"
drag, startPoint x: 326, startPoint y: 207, endPoint x: 269, endPoint y: 208, distance: 57.1
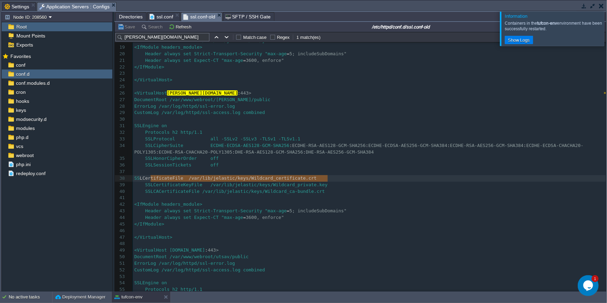
click at [190, 17] on span "ssl.conf-old" at bounding box center [199, 17] width 32 height 9
click at [340, 183] on pre "SSLCertificateKeyFile /var/lib/jelastic/keys/Wildcard_private.key" at bounding box center [369, 185] width 473 height 7
type textarea "var/lib/jelastic/keys/Wildcard_certificate.crt"
drag, startPoint x: 335, startPoint y: 177, endPoint x: 202, endPoint y: 180, distance: 133.2
click at [326, 184] on div "x 1 <IfModule ssl_module> 2 ​ 3 Listen * : 443 4 <VirtualHost * : 443> 5 Docume…" at bounding box center [369, 156] width 473 height 472
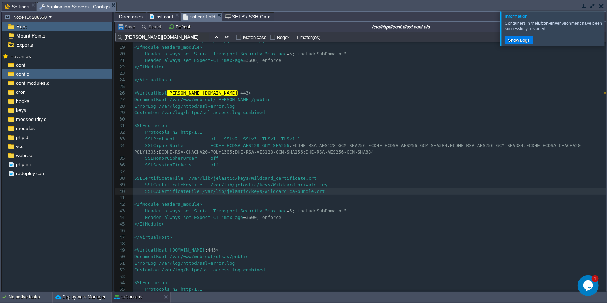
click at [327, 193] on div "x 1 <IfModule ssl_module> 2 ​ 3 Listen * : 443 4 <VirtualHost * : 443> 5 Docume…" at bounding box center [369, 156] width 473 height 472
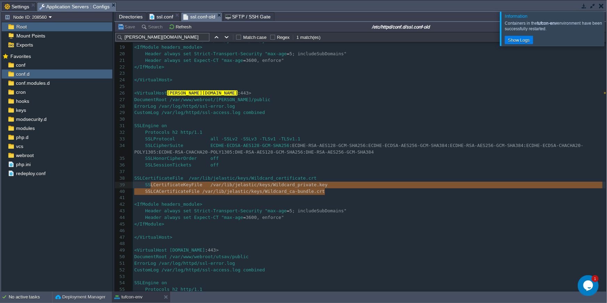
type textarea "SSLCertificateFile /var/lib/jelastic/keys/Wildcard_certificate.crt SSLCertifica…"
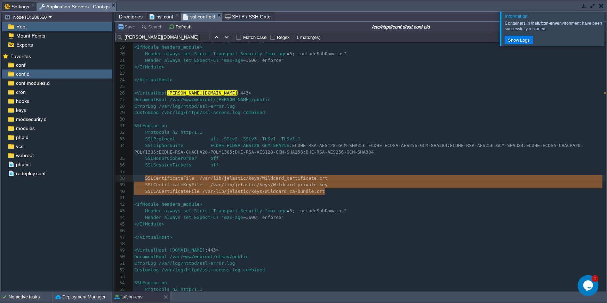
drag, startPoint x: 327, startPoint y: 193, endPoint x: 149, endPoint y: 185, distance: 178.2
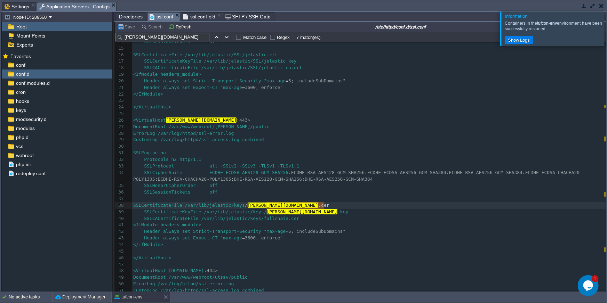
click at [157, 17] on span "ssl.conf" at bounding box center [162, 17] width 24 height 9
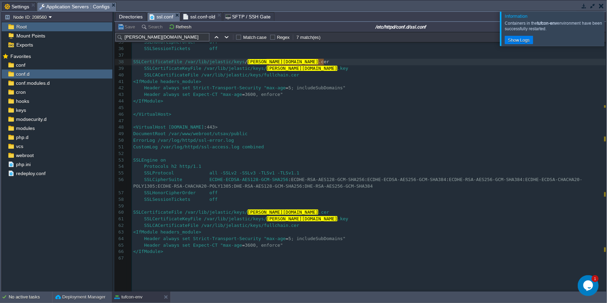
scroll to position [265, 0]
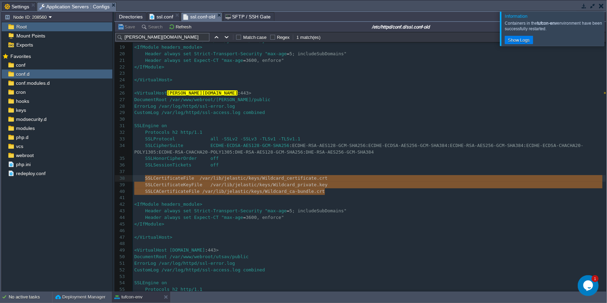
click at [196, 17] on span "ssl.conf-old" at bounding box center [199, 17] width 32 height 9
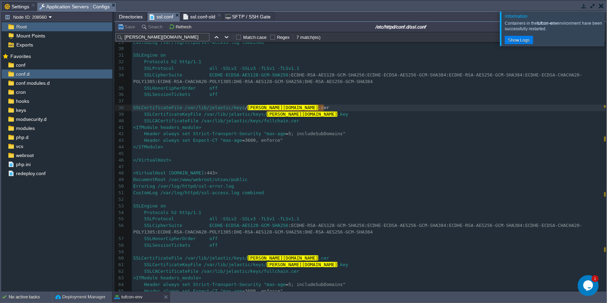
click at [159, 17] on span "ssl.conf" at bounding box center [162, 17] width 24 height 9
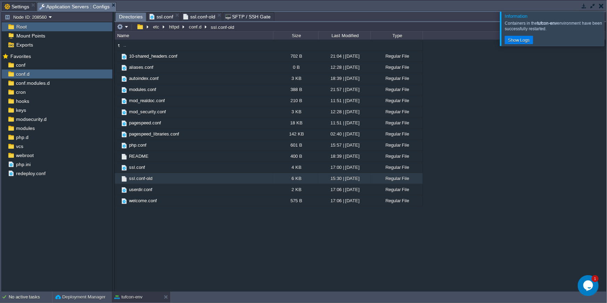
click at [131, 17] on span "Directories" at bounding box center [131, 17] width 24 height 9
click at [196, 17] on span "ssl.conf-old" at bounding box center [199, 17] width 32 height 8
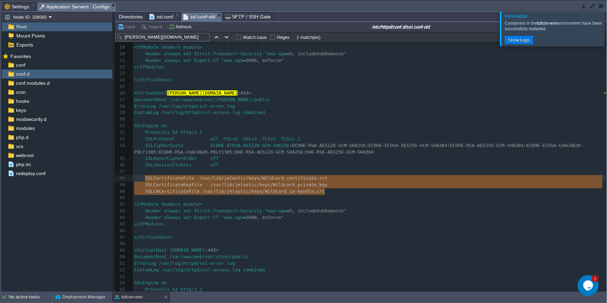
click at [165, 14] on span "ssl.conf" at bounding box center [162, 17] width 24 height 8
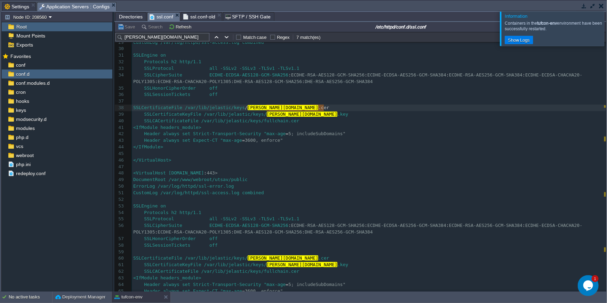
click at [433, 59] on pre "Protocols h2 http/1.1" at bounding box center [369, 62] width 474 height 7
type textarea "combined SSLEngine"
type input "on"
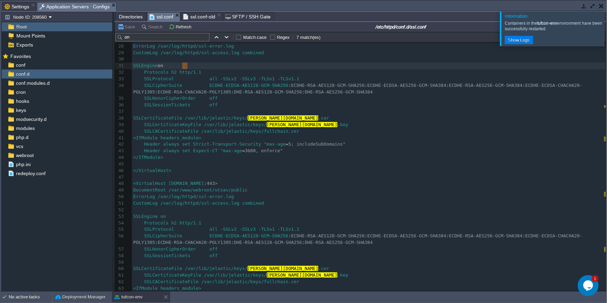
scroll to position [184, 0]
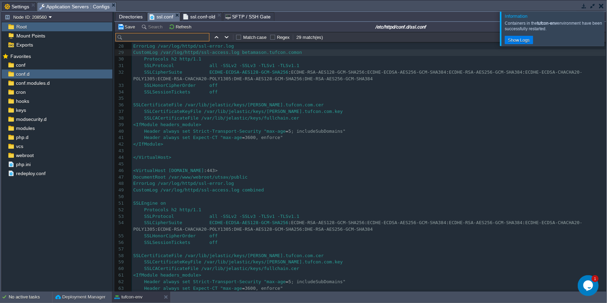
paste input "betamason.tufcon.com"
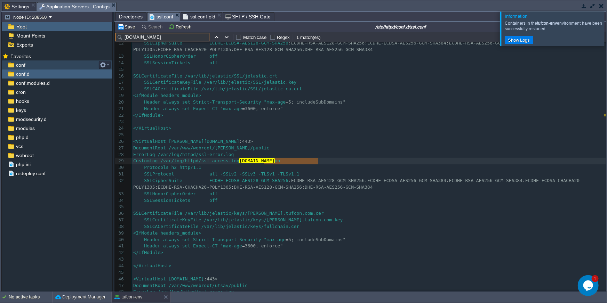
type input "betamason.tufcon.com"
click at [34, 63] on div "conf" at bounding box center [57, 65] width 111 height 9
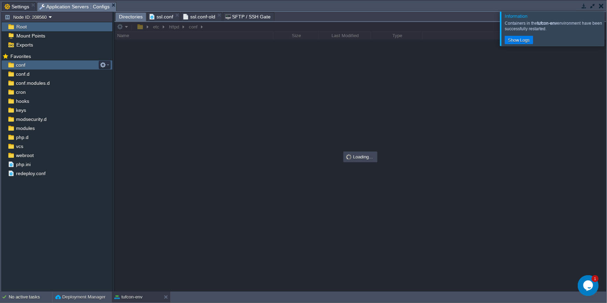
click at [34, 63] on div "conf" at bounding box center [57, 65] width 111 height 9
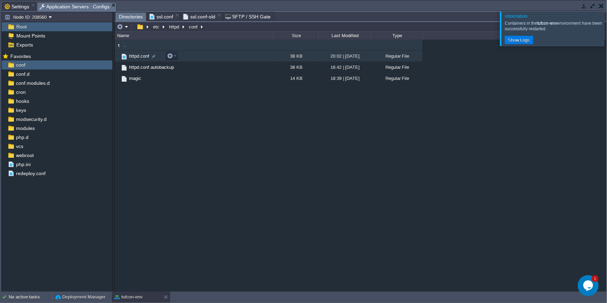
click at [138, 58] on span "httpd.conf" at bounding box center [139, 56] width 22 height 6
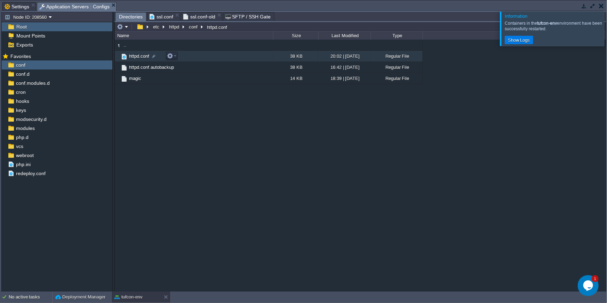
click at [138, 58] on span "httpd.conf" at bounding box center [139, 56] width 22 height 6
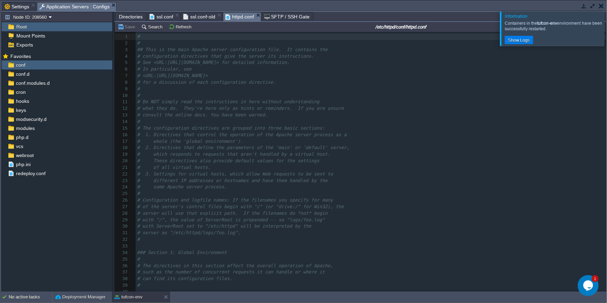
scroll to position [2, 0]
click at [370, 87] on pre "#" at bounding box center [371, 89] width 470 height 7
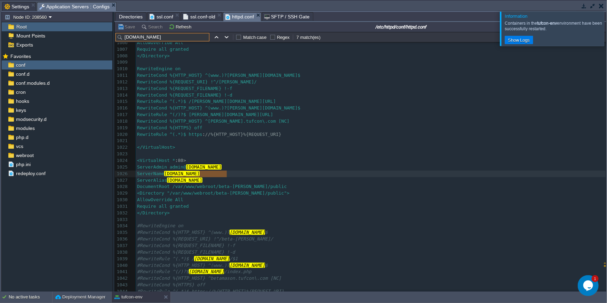
scroll to position [6634, 0]
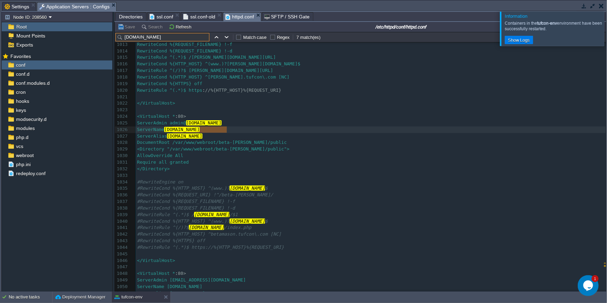
type input "betamason.tufcon.com"
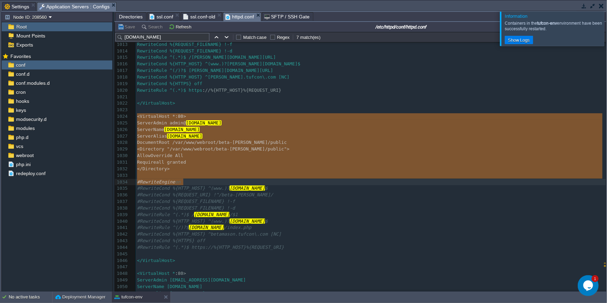
type textarea "<VirtualHost *:80> ServerAdmin admin@betamason.tufcon.com ServerName betamason.…"
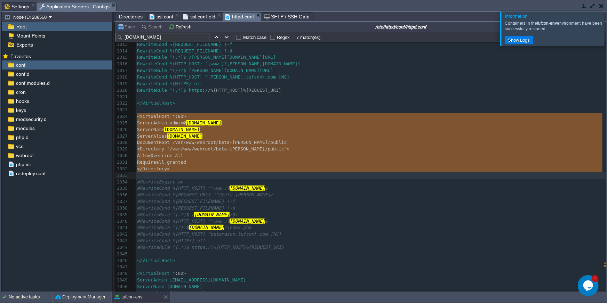
drag, startPoint x: 137, startPoint y: 117, endPoint x: 182, endPoint y: 179, distance: 76.5
click at [161, 17] on span "ssl.conf" at bounding box center [162, 17] width 24 height 8
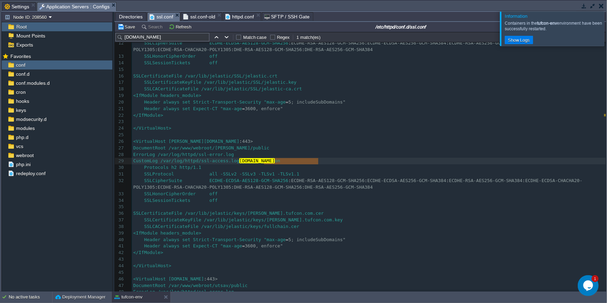
scroll to position [114, 0]
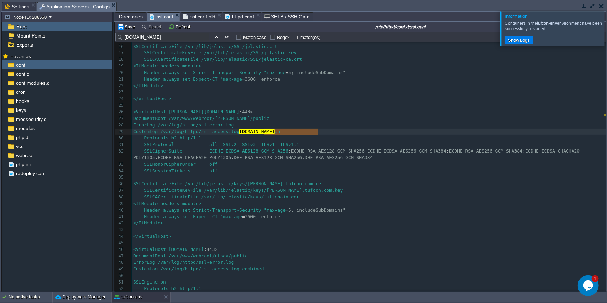
type textarea "betamason.tufcon.com"
drag, startPoint x: 325, startPoint y: 133, endPoint x: 384, endPoint y: 101, distance: 67.6
click at [385, 98] on pre "</VirtualHost>" at bounding box center [369, 99] width 474 height 7
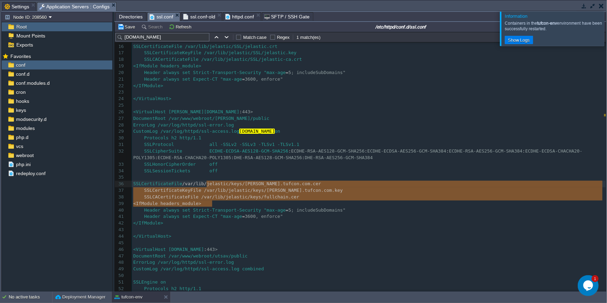
type textarea "ile /var/lib/jelastic/keys/mason.tufcon.com.cer SSLCertificateKeyFile /var/lib/…"
click at [187, 15] on span "ssl.conf-old" at bounding box center [199, 17] width 32 height 8
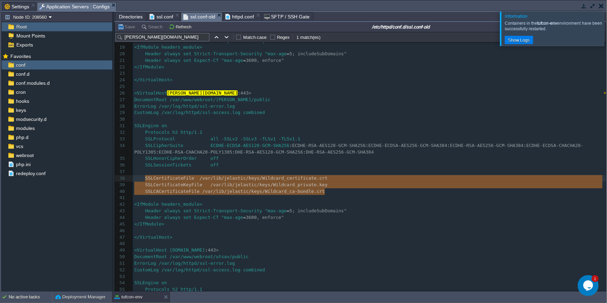
click at [247, 15] on span "httpd.conf" at bounding box center [239, 17] width 29 height 8
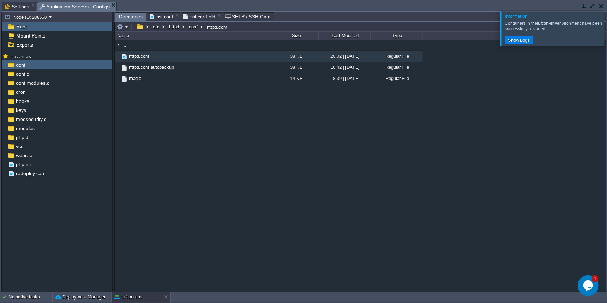
drag, startPoint x: 162, startPoint y: 15, endPoint x: 172, endPoint y: 16, distance: 9.4
click at [165, 15] on span "ssl.conf" at bounding box center [162, 17] width 24 height 8
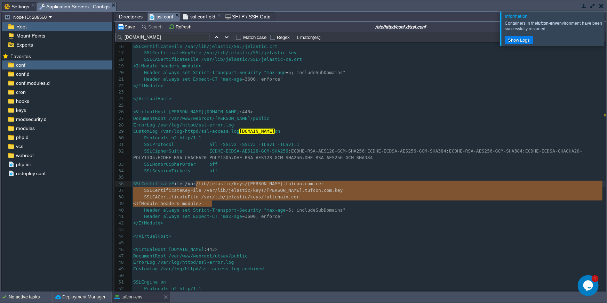
click at [177, 16] on body "New Environment Import Marketplace Bonus ₹0.00 Upgrade Account Balance ₹10065.3…" at bounding box center [303, 151] width 607 height 303
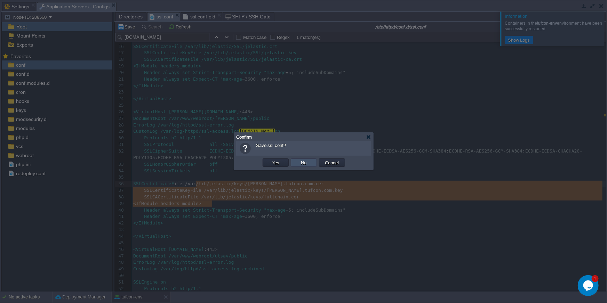
click at [301, 163] on button "No" at bounding box center [304, 163] width 10 height 6
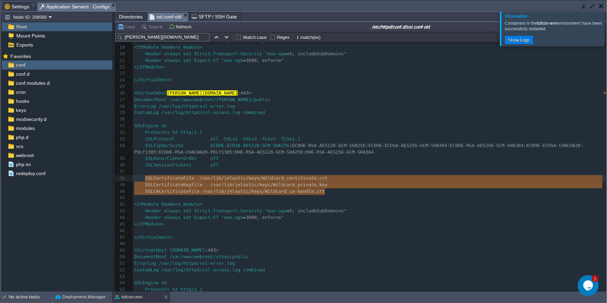
click at [172, 16] on span "ssl.conf-old" at bounding box center [166, 17] width 32 height 9
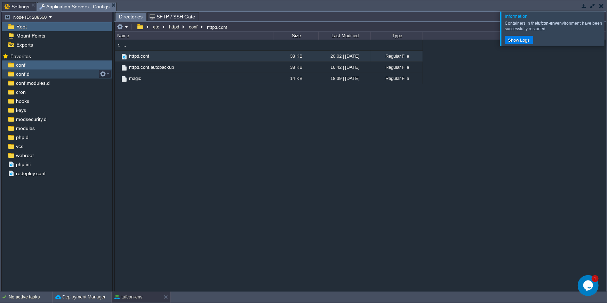
click at [37, 77] on div "conf.d" at bounding box center [57, 74] width 111 height 9
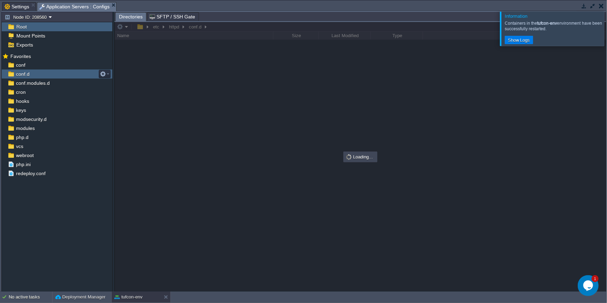
click at [37, 77] on div "conf.d" at bounding box center [57, 74] width 111 height 9
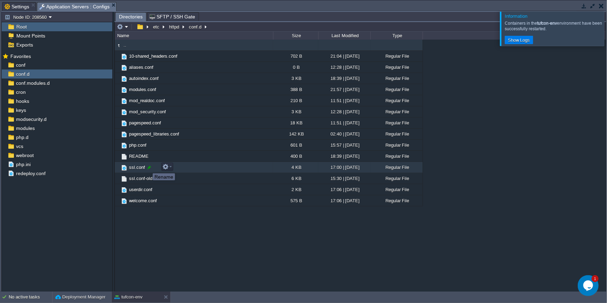
click at [147, 167] on div at bounding box center [149, 168] width 6 height 6
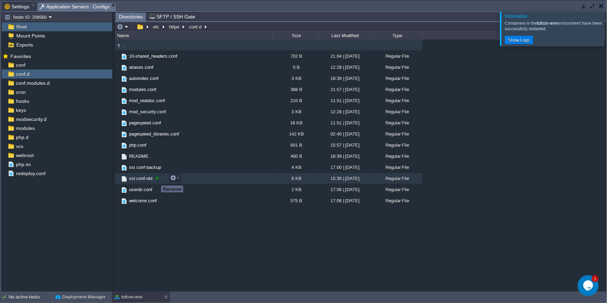
click at [156, 179] on div at bounding box center [157, 178] width 6 height 6
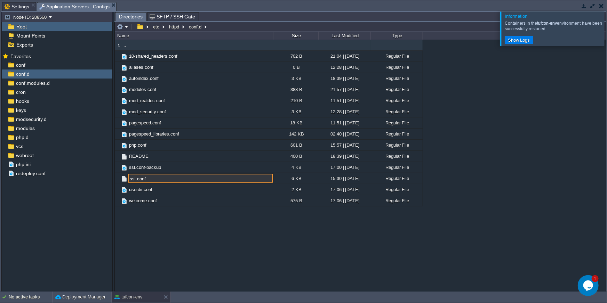
type input "ssl.conf"
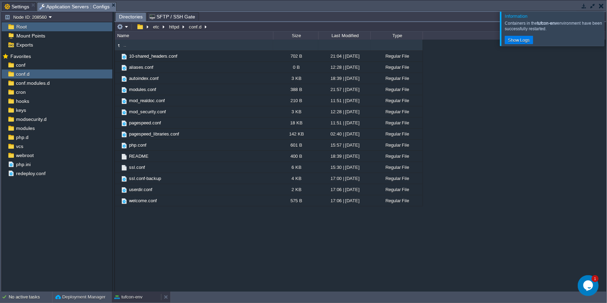
click at [136, 294] on div "tufcon-env" at bounding box center [136, 297] width 49 height 11
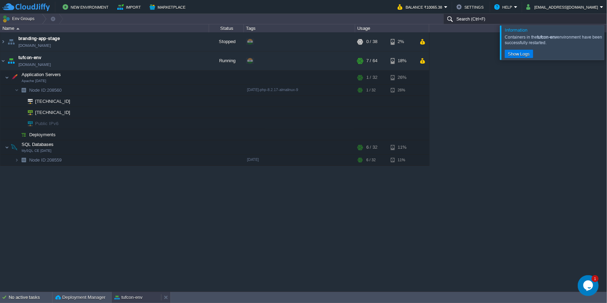
scroll to position [0, 0]
click at [135, 78] on button "button" at bounding box center [136, 77] width 6 height 6
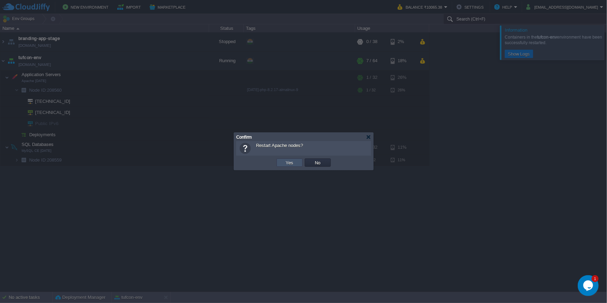
click at [292, 162] on button "Yes" at bounding box center [290, 163] width 12 height 6
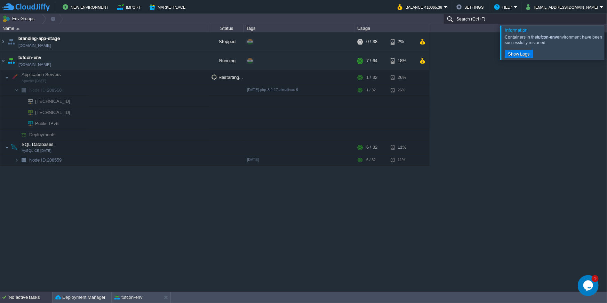
click at [36, 294] on div "No active tasks" at bounding box center [30, 297] width 43 height 11
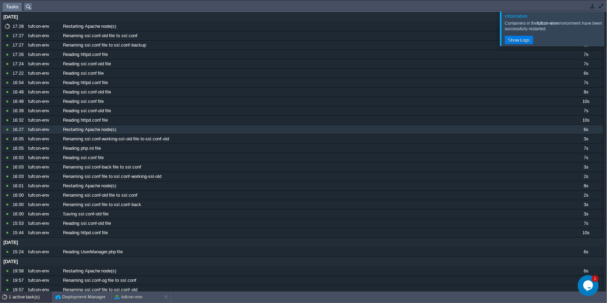
click at [585, 7] on button "button" at bounding box center [601, 6] width 6 height 6
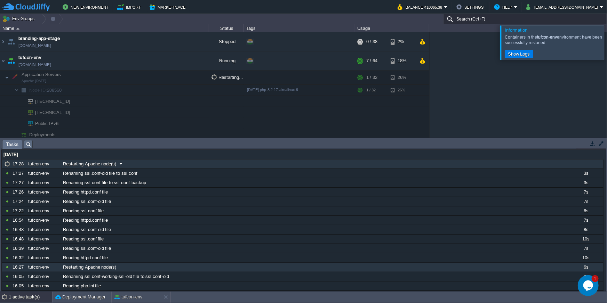
click at [157, 166] on div "Restarting Apache node(s)" at bounding box center [314, 164] width 507 height 9
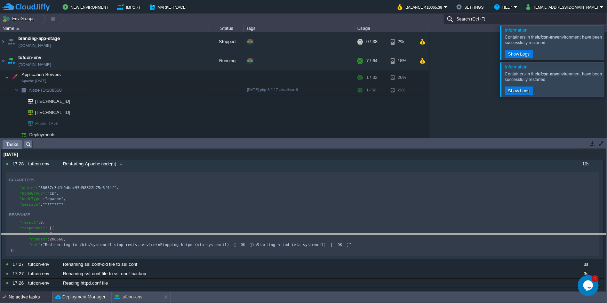
drag, startPoint x: 554, startPoint y: 143, endPoint x: 506, endPoint y: 237, distance: 105.3
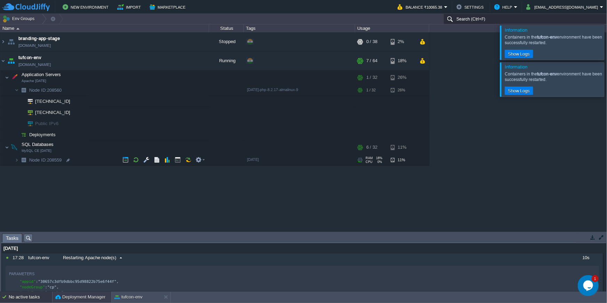
click at [96, 294] on div "Deployment Manager" at bounding box center [82, 297] width 59 height 11
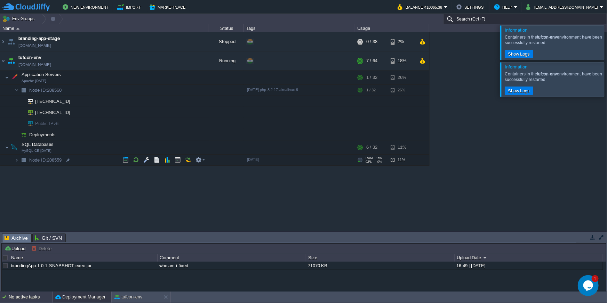
click at [30, 294] on div "No active tasks" at bounding box center [30, 297] width 43 height 11
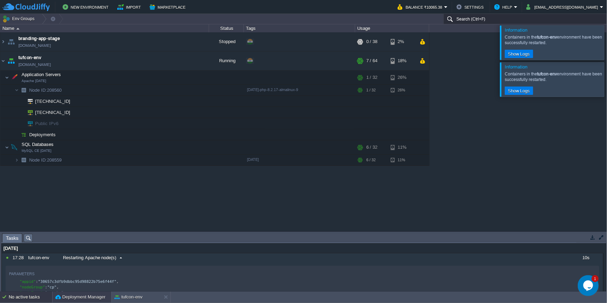
click at [67, 294] on button "Deployment Manager" at bounding box center [80, 297] width 50 height 7
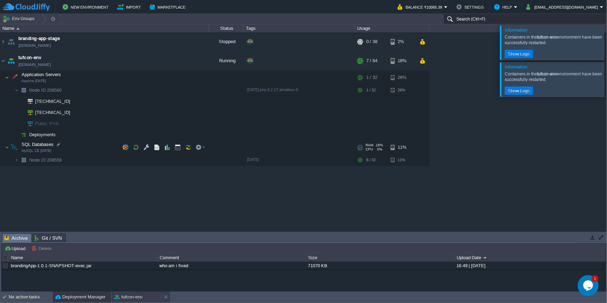
click at [129, 294] on button "tufcon-env" at bounding box center [128, 297] width 28 height 7
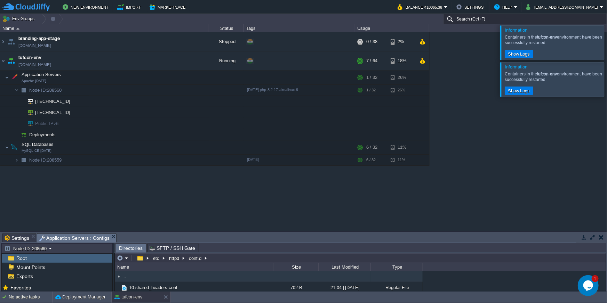
click at [585, 241] on div at bounding box center [591, 237] width 30 height 9
click at [585, 240] on button "button" at bounding box center [593, 237] width 6 height 6
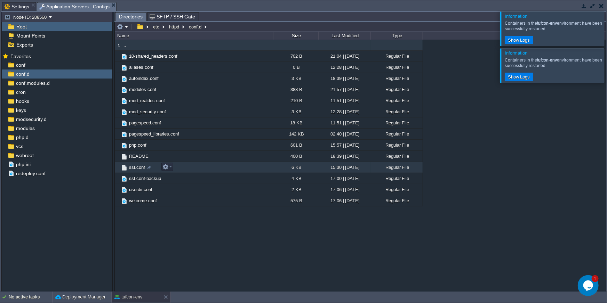
click at [139, 168] on span "ssl.conf" at bounding box center [137, 168] width 18 height 6
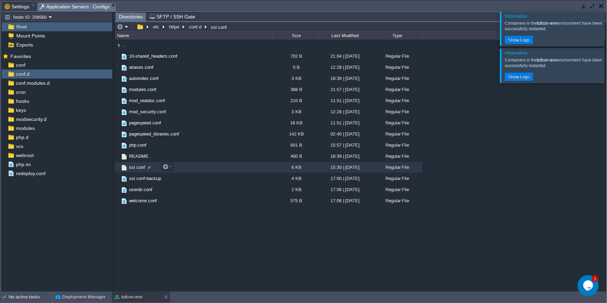
click at [139, 168] on span "ssl.conf" at bounding box center [137, 168] width 18 height 6
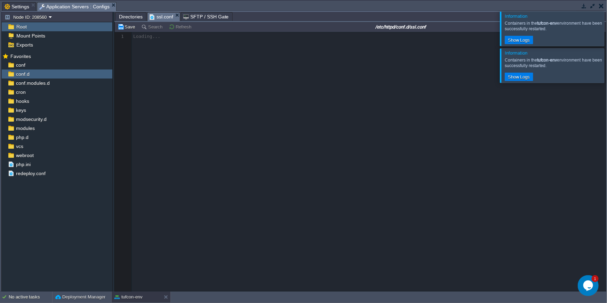
click at [585, 30] on div at bounding box center [615, 28] width 0 height 34
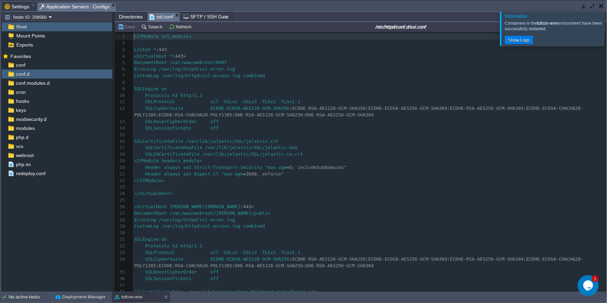
scroll to position [2, 0]
click at [585, 28] on div at bounding box center [615, 28] width 0 height 34
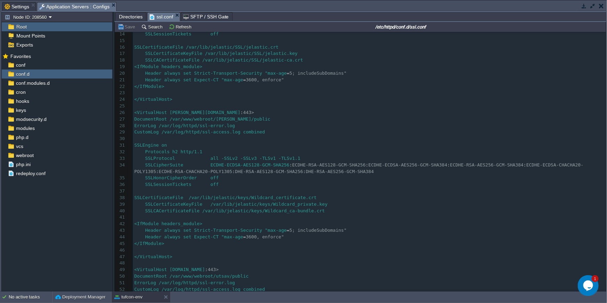
scroll to position [113, 0]
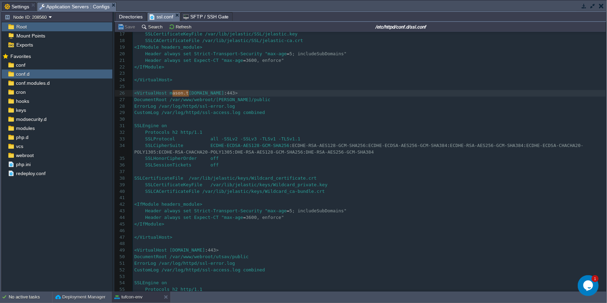
type textarea "ason.tufcon"
drag, startPoint x: 171, startPoint y: 95, endPoint x: 210, endPoint y: 92, distance: 38.7
type textarea "mason.tufcon.com"
drag, startPoint x: 213, startPoint y: 92, endPoint x: 171, endPoint y: 92, distance: 42.4
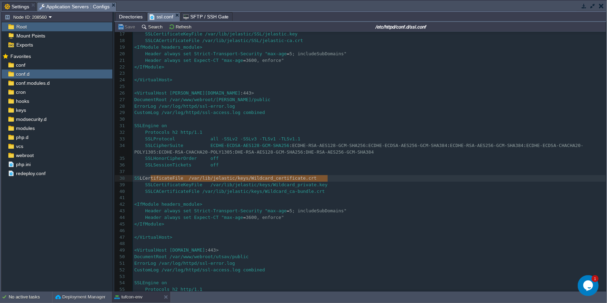
type textarea "SSLCertificateFile /var/lib/jelastic/keys/Wildcard_certificate.crt"
drag, startPoint x: 331, startPoint y: 178, endPoint x: 148, endPoint y: 176, distance: 182.6
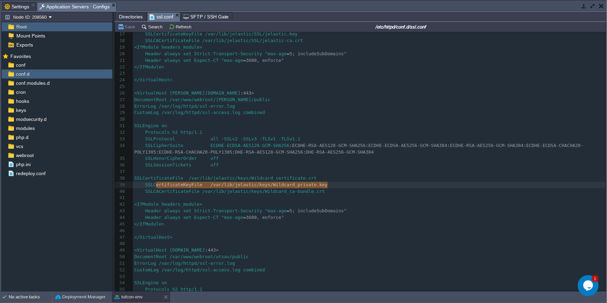
type textarea "SSLCertificateKeyFile /var/lib/jelastic/keys/Wildcard_private.key"
drag, startPoint x: 332, startPoint y: 186, endPoint x: 145, endPoint y: 187, distance: 187.1
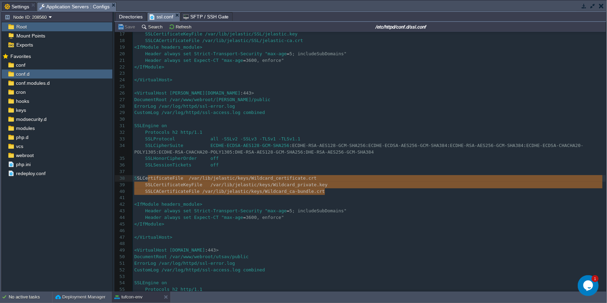
type textarea "SSLCertificateFile /var/lib/jelastic/keys/Wildcard_certificate.crt SSLCertifica…"
drag, startPoint x: 329, startPoint y: 192, endPoint x: 146, endPoint y: 178, distance: 183.8
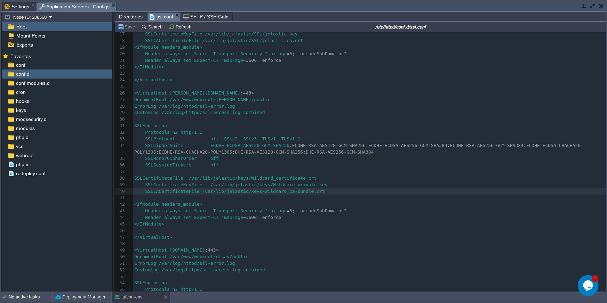
type textarea "SSLCACertificateFile /var/lib/jelastic/keys/Wildcard_ca-bundle.crt"
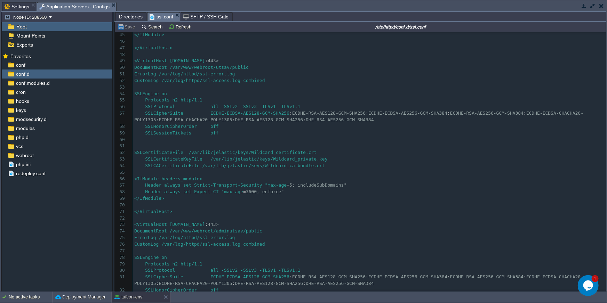
scroll to position [152, 0]
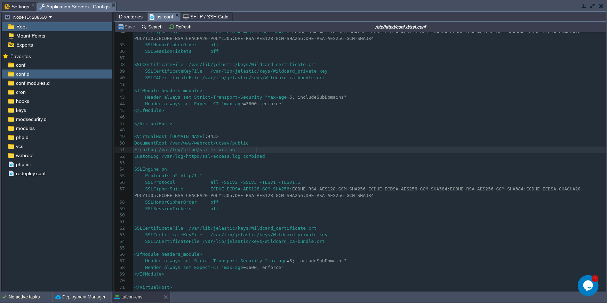
click at [453, 149] on pre "ErrorLog /var/log/httpd/ssl-error.log" at bounding box center [369, 150] width 473 height 7
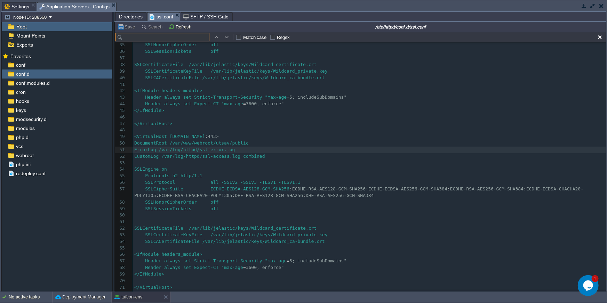
click at [394, 111] on pre "</IfModule>" at bounding box center [369, 110] width 473 height 7
paste input "betamason.tufcon.com"
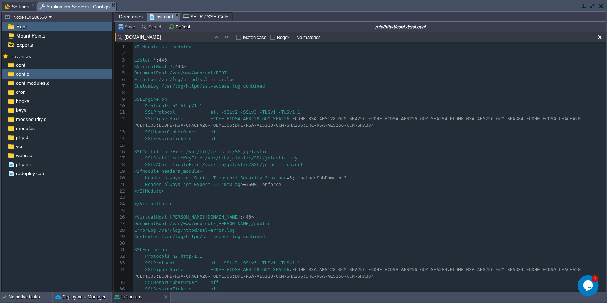
type input "betamason.tufcon.com"
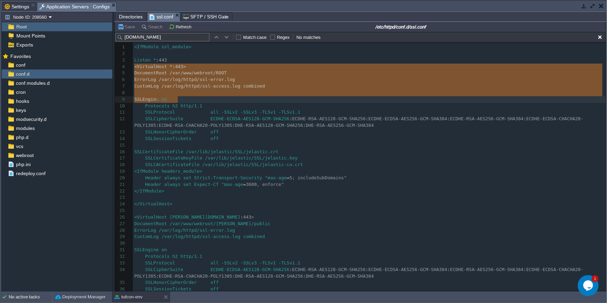
type textarea "<VirtualHost *:443> DocumentRoot /var/www/webroot/ROOT ErrorLog /var/log/httpd/…"
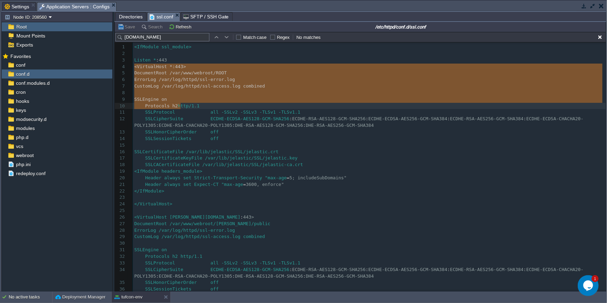
drag, startPoint x: 135, startPoint y: 65, endPoint x: 179, endPoint y: 103, distance: 57.7
click at [413, 121] on span "ECDHE-ECDSA-AES256-GCM-SHA384" at bounding box center [407, 118] width 79 height 5
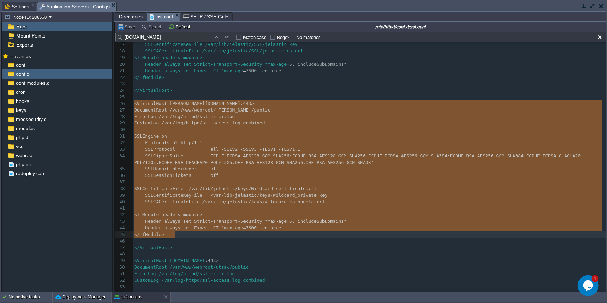
type textarea "-"
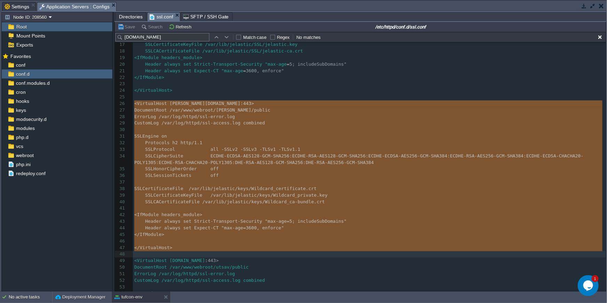
drag, startPoint x: 135, startPoint y: 104, endPoint x: 196, endPoint y: 251, distance: 159.1
click at [310, 85] on pre "​" at bounding box center [369, 84] width 473 height 7
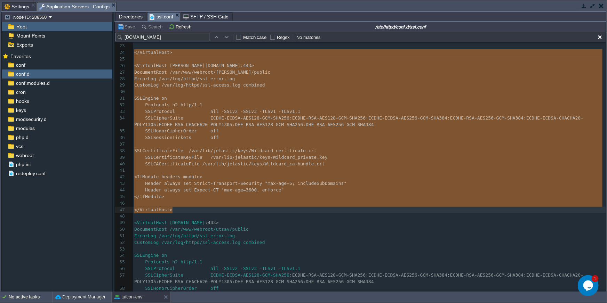
drag, startPoint x: 134, startPoint y: 53, endPoint x: 188, endPoint y: 207, distance: 163.9
type textarea "</VirtualHost> <VirtualHost mason.tufcon.com:443> DocumentRoot /var/www/webroot…"
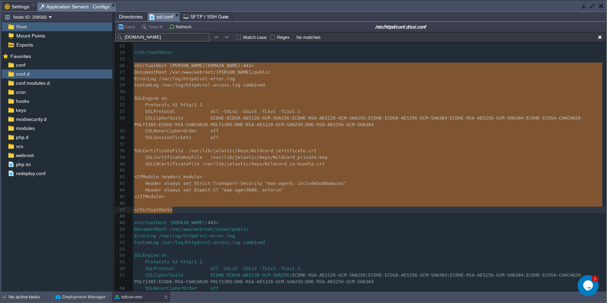
drag, startPoint x: 135, startPoint y: 66, endPoint x: 180, endPoint y: 210, distance: 151.3
type textarea "<VirtualHost mason.tufcon.com:443> DocumentRoot /var/www/webroot/mason/public E…"
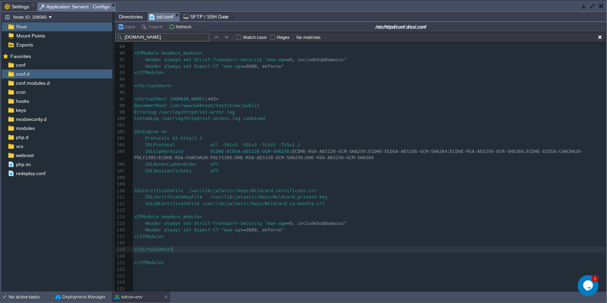
click at [197, 247] on pre "</VirtualHost>" at bounding box center [369, 250] width 473 height 7
click at [193, 262] on pre "</IfModule>" at bounding box center [369, 263] width 473 height 7
click at [186, 247] on pre "</VirtualHost>" at bounding box center [369, 250] width 473 height 7
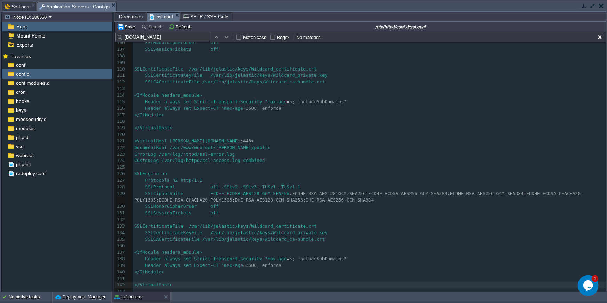
click at [170, 142] on div "xxxxxxxxxx </VirtualHost> 79 Protocols h2 http/1.1 80 SSLProtocol all -SSLv2 -S…" at bounding box center [369, 89] width 473 height 479
type textarea "beta"
click at [231, 148] on span "DocumentRoot /var/www/webroot/[PERSON_NAME]/public" at bounding box center [202, 147] width 136 height 5
click at [239, 148] on span "DocumentRoot /var/www/webroot/[PERSON_NAME]/public" at bounding box center [202, 147] width 136 height 5
click at [238, 147] on div "xxxxxxxxxx </VirtualHost> 79 Protocols h2 http/1.1 80 SSLProtocol all -SSLv2 -S…" at bounding box center [369, 89] width 473 height 479
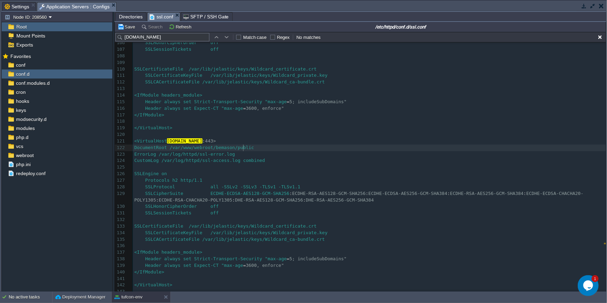
type textarea "beta"
click at [207, 16] on span "SFTP / SSH Gate" at bounding box center [206, 17] width 46 height 8
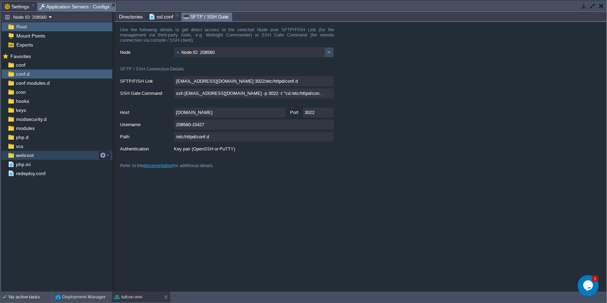
click at [21, 154] on span "webroot" at bounding box center [25, 155] width 20 height 6
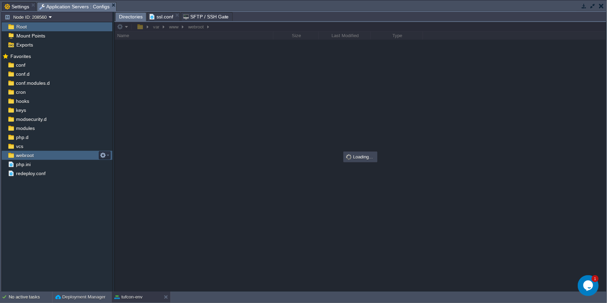
click at [21, 154] on span "webroot" at bounding box center [25, 155] width 20 height 6
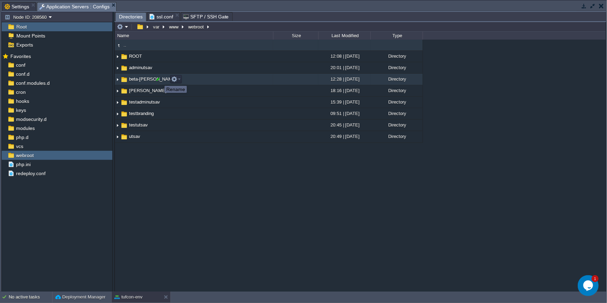
click at [159, 80] on div at bounding box center [158, 79] width 6 height 6
click at [190, 211] on div ".. ROOT 12:08 | 25 Jun 2024 Directory adminutsav 20:01 | 10 Jul 2025 Directory …" at bounding box center [360, 166] width 491 height 252
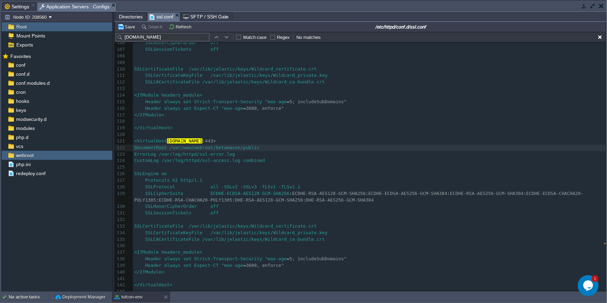
click at [160, 19] on span "ssl.conf" at bounding box center [162, 17] width 24 height 9
click at [262, 148] on div "xxxxxxxxxx </VirtualHost> 79 Protocols h2 http/1.1 80 SSLProtocol all -SSLv2 -S…" at bounding box center [369, 89] width 473 height 479
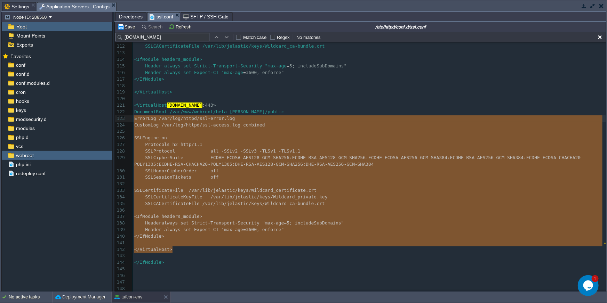
type textarea "-"
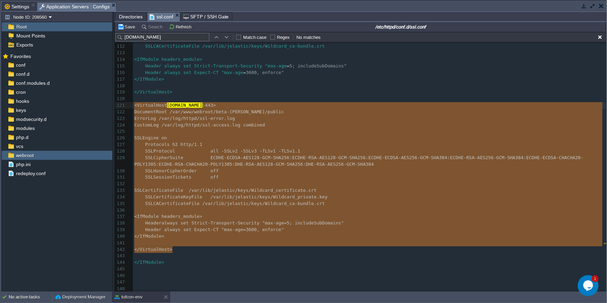
drag, startPoint x: 177, startPoint y: 249, endPoint x: 130, endPoint y: 104, distance: 152.4
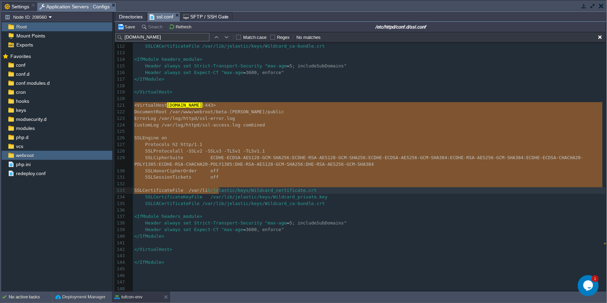
type textarea "-"
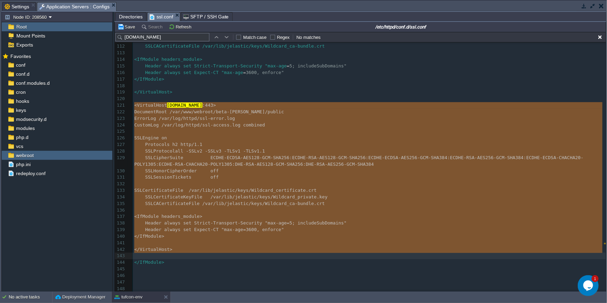
drag, startPoint x: 135, startPoint y: 104, endPoint x: 216, endPoint y: 252, distance: 168.4
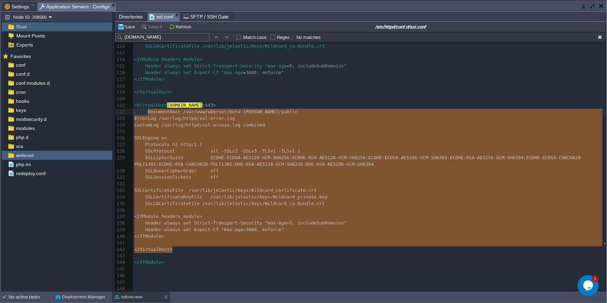
type textarea "-"
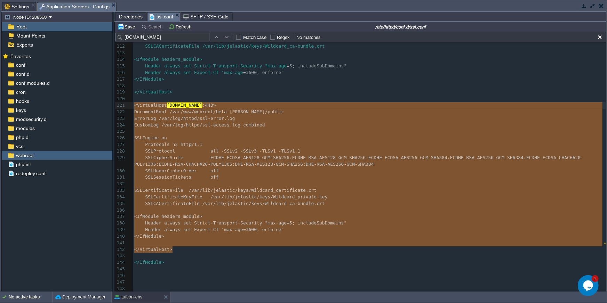
drag, startPoint x: 206, startPoint y: 250, endPoint x: 141, endPoint y: 104, distance: 159.9
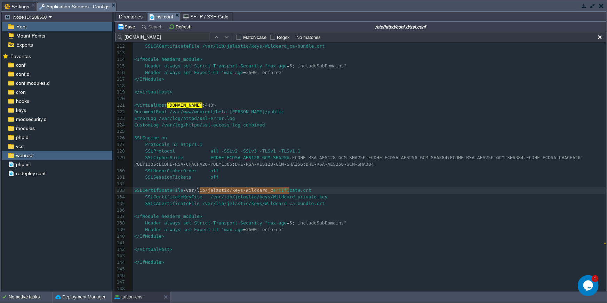
type textarea "/var/lib/jelastic/keys/Wildcard_certificate.crt"
drag, startPoint x: 198, startPoint y: 188, endPoint x: 328, endPoint y: 188, distance: 130.1
type textarea "rd_private.key"
drag, startPoint x: 330, startPoint y: 195, endPoint x: 304, endPoint y: 200, distance: 26.9
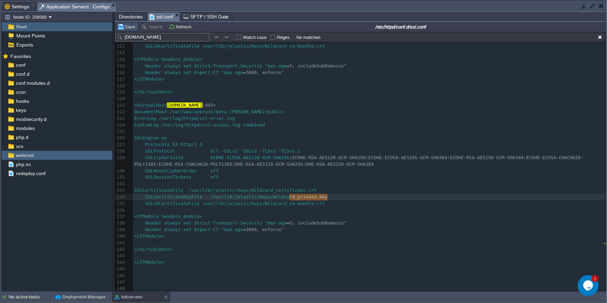
click at [128, 29] on button "Save" at bounding box center [127, 27] width 19 height 6
click at [139, 294] on div "tufcon-env" at bounding box center [136, 297] width 49 height 11
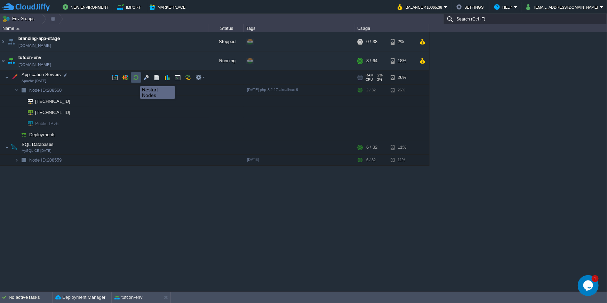
click at [135, 80] on button "button" at bounding box center [136, 77] width 6 height 6
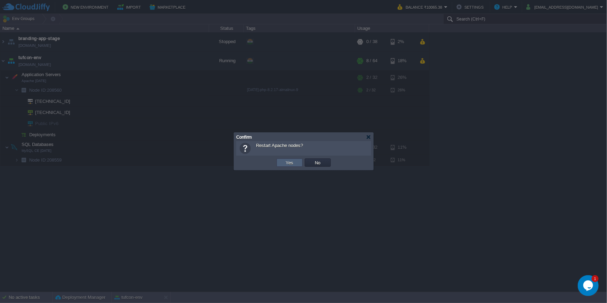
click at [286, 165] on button "Yes" at bounding box center [290, 163] width 12 height 6
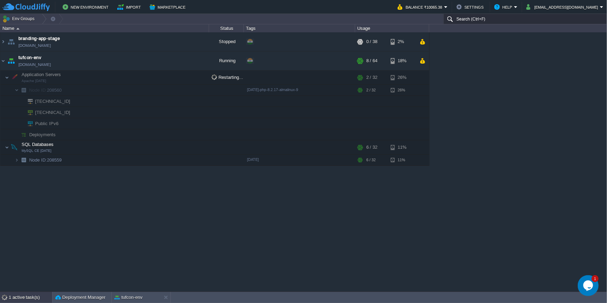
click at [31, 294] on div "1 active task(s)" at bounding box center [30, 297] width 43 height 11
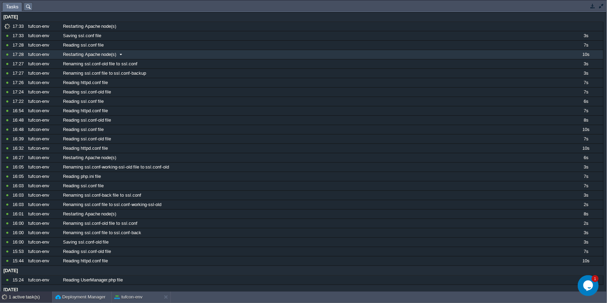
click at [522, 58] on div "Restarting Apache node(s)" at bounding box center [314, 54] width 507 height 9
click at [585, 2] on td at bounding box center [601, 6] width 9 height 8
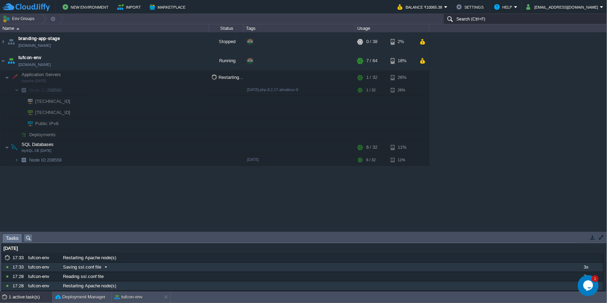
click at [156, 264] on div "Saving ssl.conf file" at bounding box center [314, 267] width 507 height 9
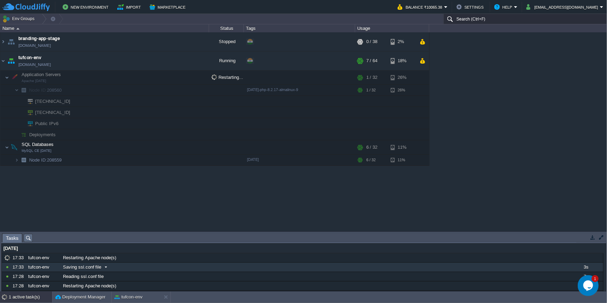
click at [156, 264] on div "Saving ssl.conf file" at bounding box center [314, 267] width 507 height 9
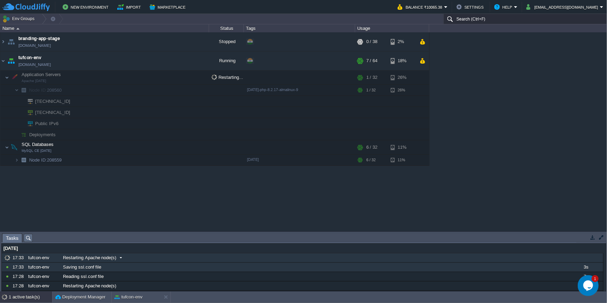
click at [156, 261] on div "Restarting Apache node(s)" at bounding box center [314, 258] width 507 height 9
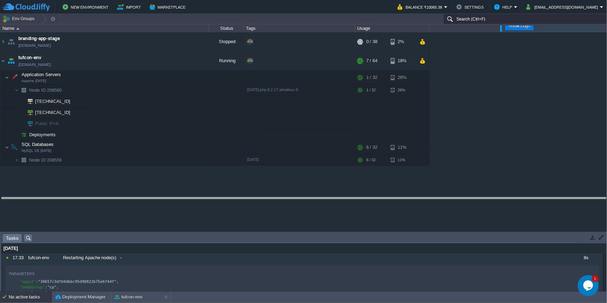
drag, startPoint x: 211, startPoint y: 237, endPoint x: 210, endPoint y: 201, distance: 36.2
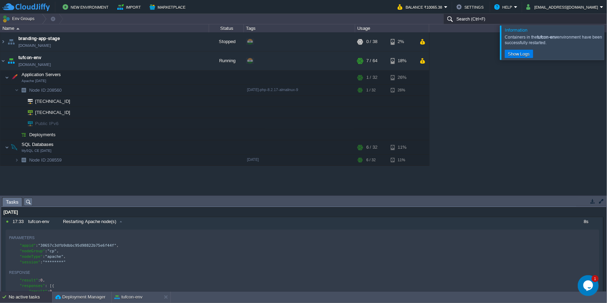
click at [585, 41] on div at bounding box center [615, 42] width 0 height 34
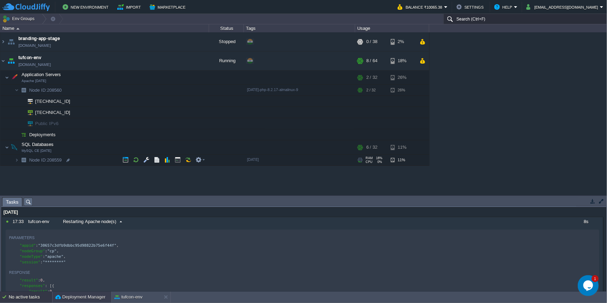
click at [68, 294] on div "Deployment Manager" at bounding box center [82, 297] width 59 height 11
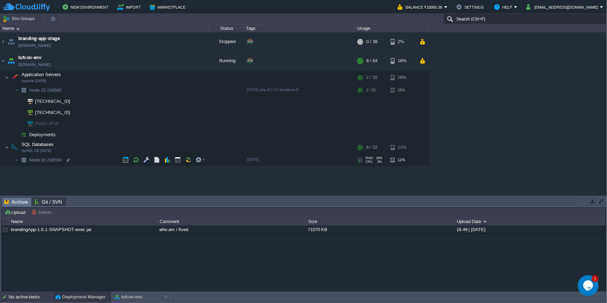
click at [39, 294] on div "No active tasks" at bounding box center [30, 297] width 43 height 11
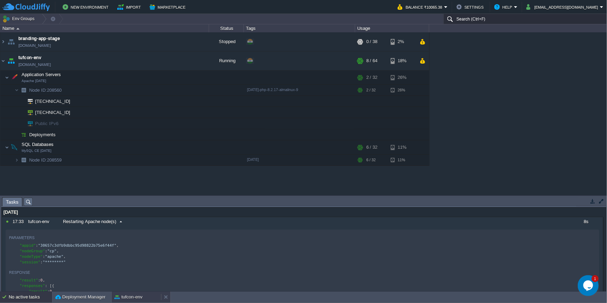
click at [124, 294] on div "tufcon-env" at bounding box center [136, 297] width 49 height 11
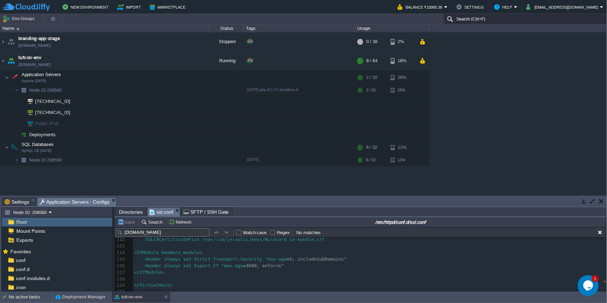
click at [585, 201] on button "button" at bounding box center [593, 201] width 6 height 6
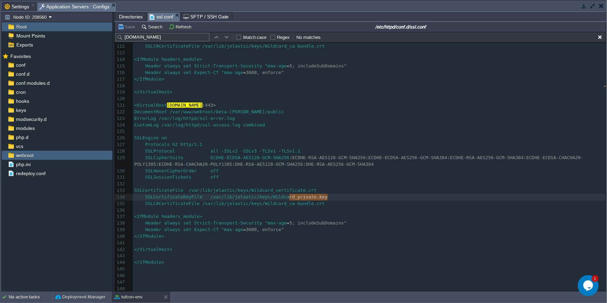
scroll to position [763, 0]
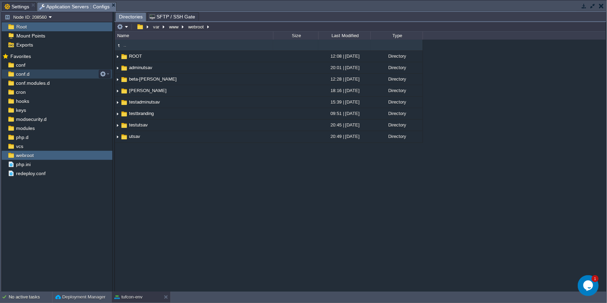
click at [37, 71] on div "conf.d" at bounding box center [57, 74] width 111 height 9
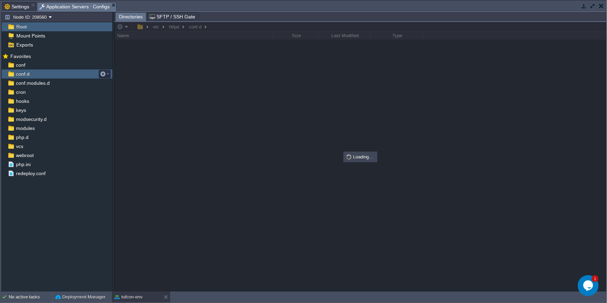
click at [37, 71] on div "conf.d" at bounding box center [57, 74] width 111 height 9
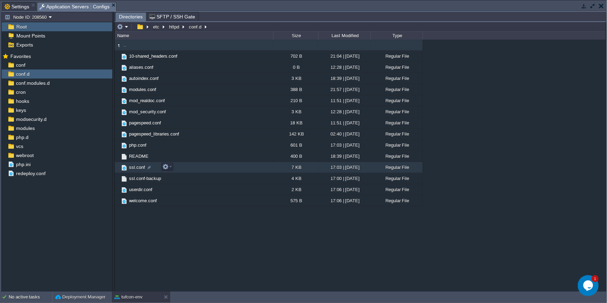
click at [139, 167] on span "ssl.conf" at bounding box center [137, 168] width 18 height 6
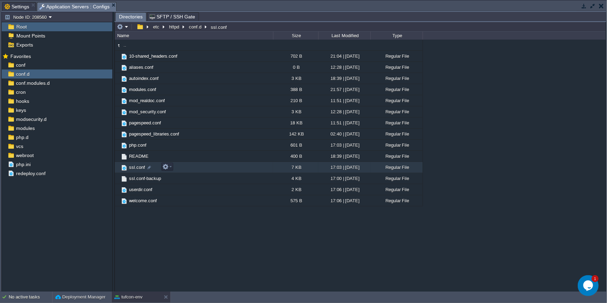
click at [139, 167] on span "ssl.conf" at bounding box center [137, 168] width 18 height 6
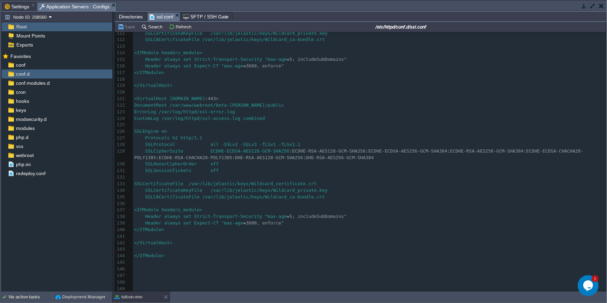
scroll to position [722, 0]
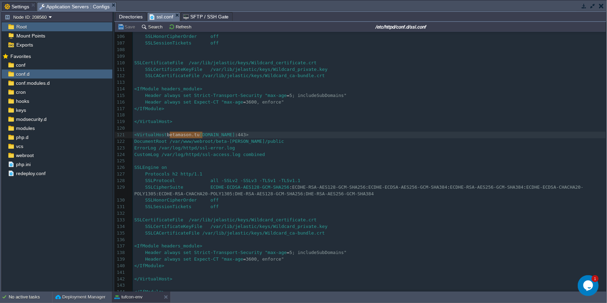
type textarea "betamason.tufcon.co"
drag, startPoint x: 170, startPoint y: 136, endPoint x: 222, endPoint y: 136, distance: 51.8
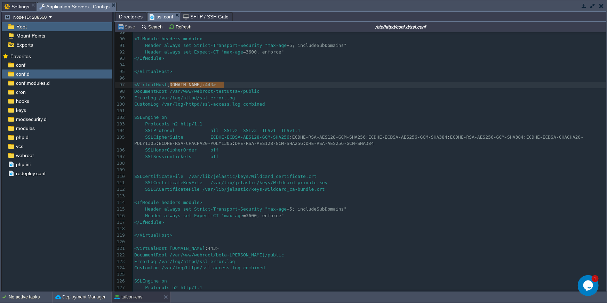
drag, startPoint x: 170, startPoint y: 87, endPoint x: 225, endPoint y: 86, distance: 55.0
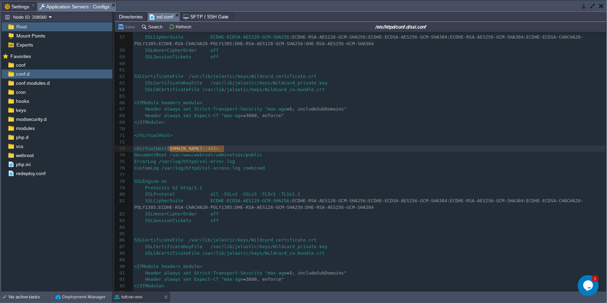
type textarea "adminutsav.tufcon.com"
drag, startPoint x: 174, startPoint y: 152, endPoint x: 226, endPoint y: 149, distance: 52.3
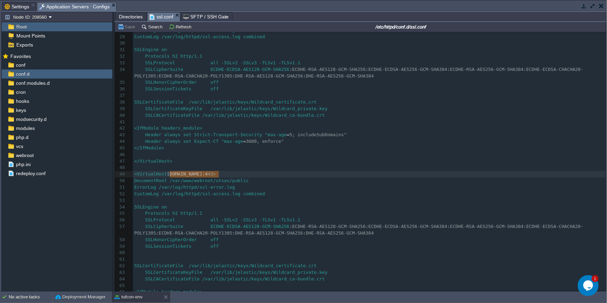
type textarea "[DOMAIN_NAME]"
drag, startPoint x: 173, startPoint y: 174, endPoint x: 213, endPoint y: 173, distance: 39.7
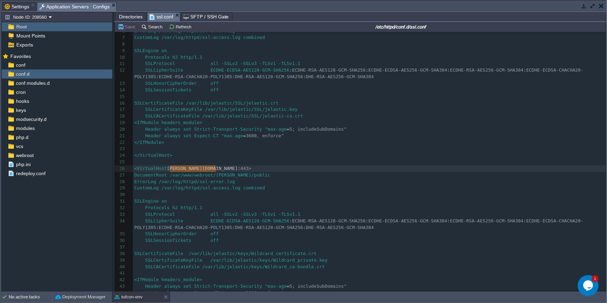
type textarea "mason.tufcon.com"
drag, startPoint x: 170, startPoint y: 169, endPoint x: 214, endPoint y: 170, distance: 43.8
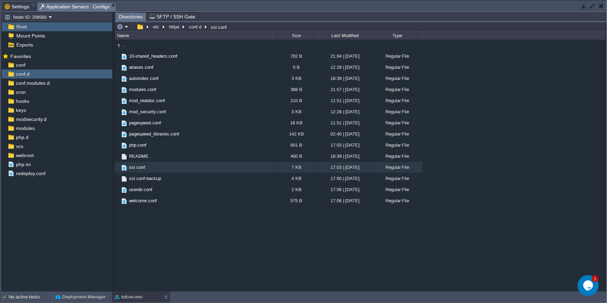
click at [17, 7] on span "Settings" at bounding box center [17, 6] width 25 height 8
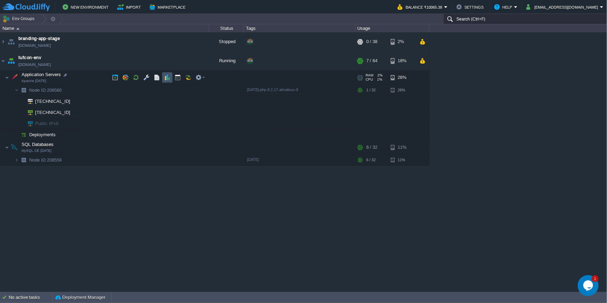
click at [164, 78] on button "button" at bounding box center [167, 77] width 6 height 6
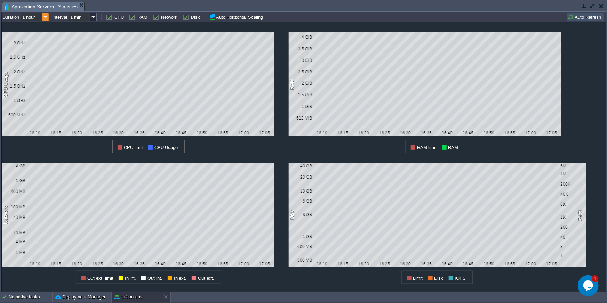
click at [47, 16] on img at bounding box center [45, 17] width 7 height 8
click at [43, 44] on div "12 hours" at bounding box center [35, 43] width 27 height 9
type input "12 hours"
type input "1 hour"
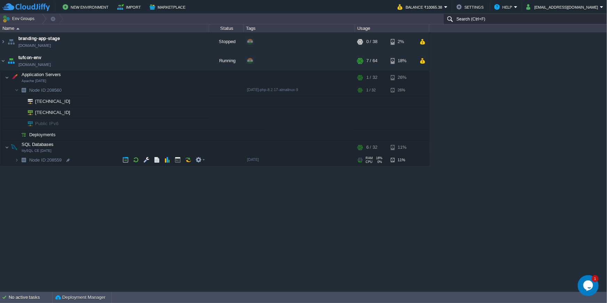
click at [80, 163] on td "Node ID: 208559" at bounding box center [104, 160] width 209 height 11
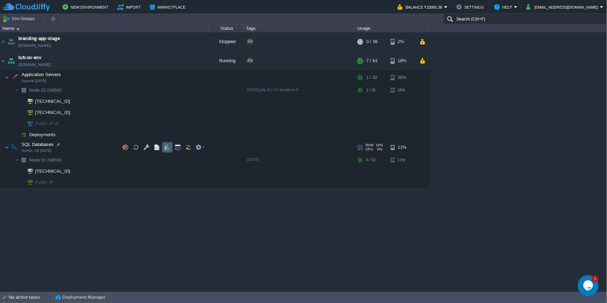
click at [167, 150] on button "button" at bounding box center [167, 147] width 6 height 6
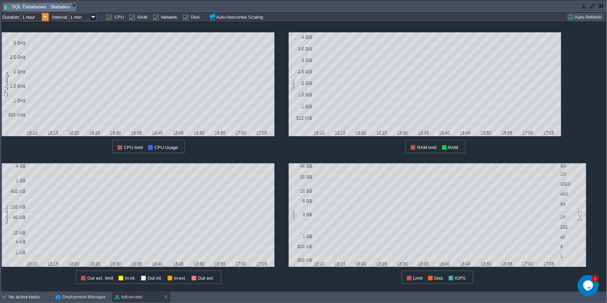
click at [44, 16] on img at bounding box center [45, 17] width 7 height 8
click at [32, 46] on div "12 hours" at bounding box center [35, 43] width 27 height 9
type input "12 hours"
type input "1 hour"
click at [602, 5] on button "button" at bounding box center [601, 6] width 5 height 6
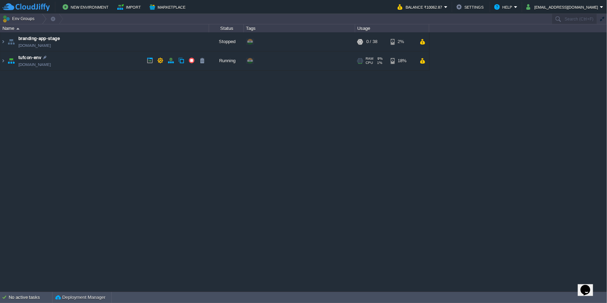
click at [95, 63] on td "tufcon-env [DOMAIN_NAME]" at bounding box center [104, 60] width 209 height 19
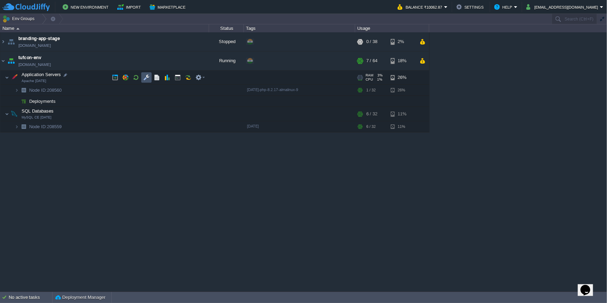
click at [146, 80] on button "button" at bounding box center [146, 77] width 6 height 6
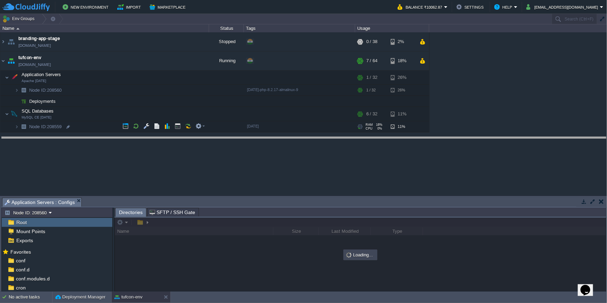
drag, startPoint x: 135, startPoint y: 201, endPoint x: 149, endPoint y: 140, distance: 62.4
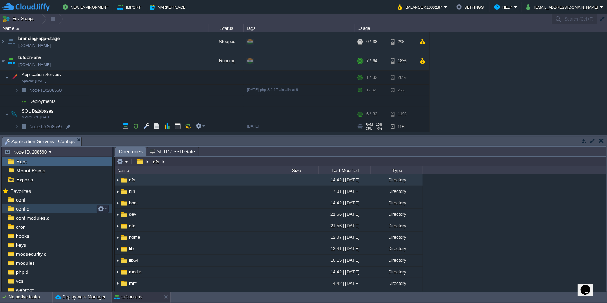
click at [39, 209] on div "conf.d" at bounding box center [57, 209] width 111 height 9
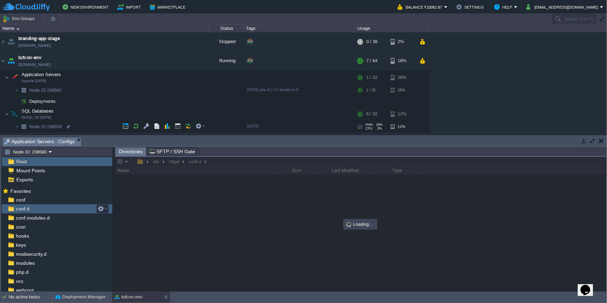
click at [39, 209] on div "conf.d" at bounding box center [57, 209] width 111 height 9
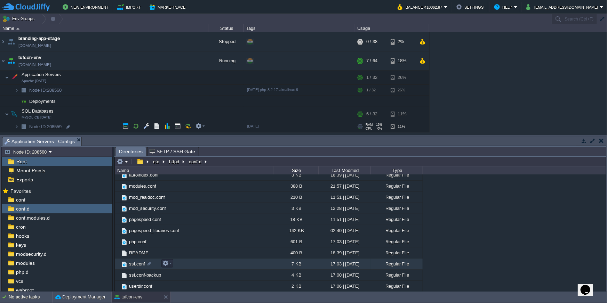
scroll to position [49, 0]
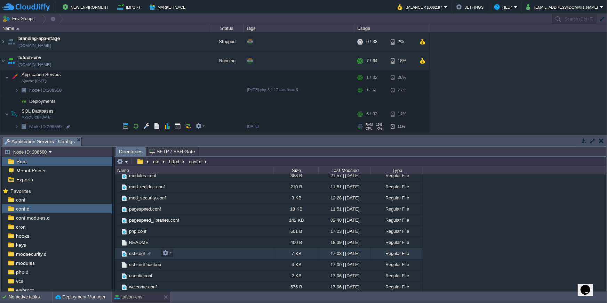
click at [138, 254] on span "ssl.conf" at bounding box center [137, 254] width 18 height 6
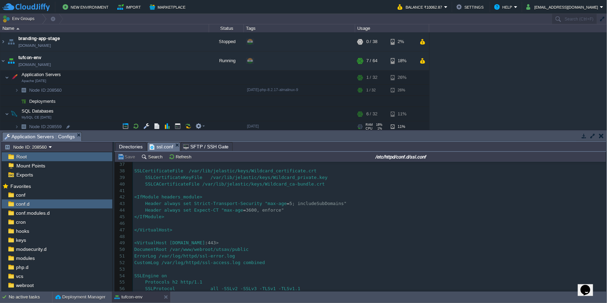
scroll to position [227, 0]
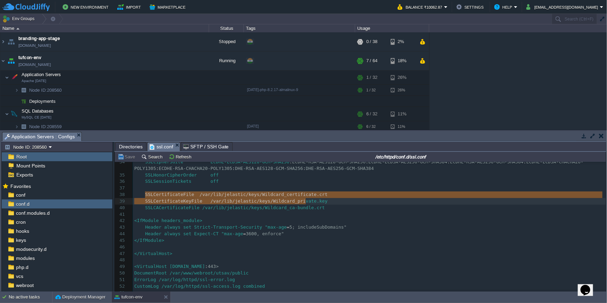
type textarea "SSLCertificateFile /var/lib/jelastic/keys/Wildcard_certificate.crt SSLCertifica…"
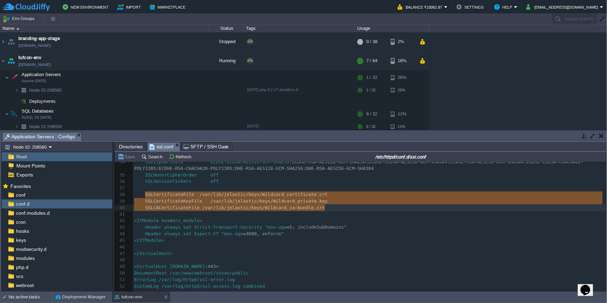
drag, startPoint x: 144, startPoint y: 194, endPoint x: 331, endPoint y: 209, distance: 188.0
click at [330, 193] on pre "SSLCertificateFile /var/lib/jelastic/keys/Wildcard_certificate.crt" at bounding box center [369, 195] width 473 height 7
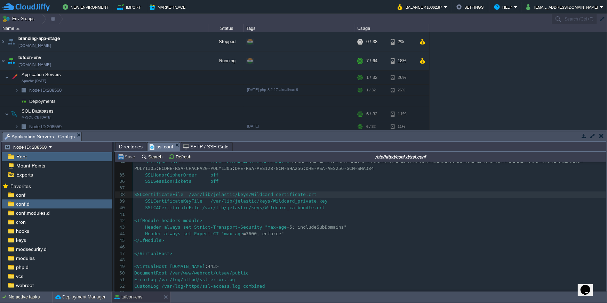
click at [182, 195] on span "SSLCertificateFile /var/lib/jelastic/keys/Wildcard_certificate.crt" at bounding box center [225, 194] width 182 height 5
type textarea "SSLCertificateFile /var/lib/jelastic/keys/Wildcard_certificate.crt"
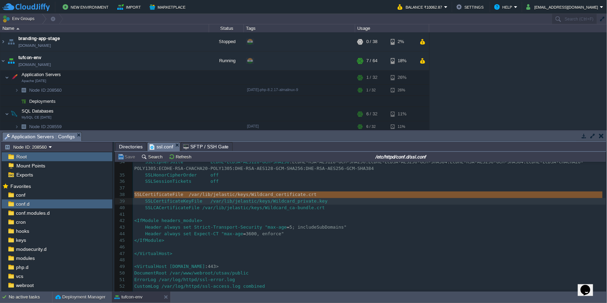
type textarea "SSLCertificateFile"
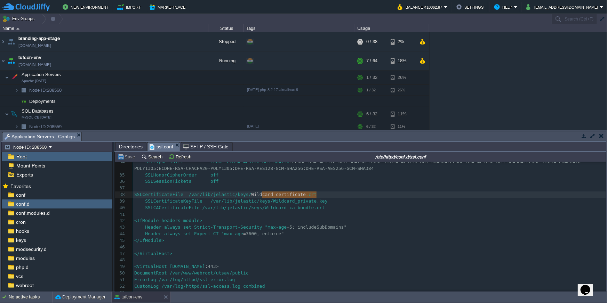
type textarea "SSLCertificateFile /var/lib/jelastic/keys/Wildcard_certificate.crt"
type textarea "SSLCertificateKeyFile /var/lib/jelastic/keys/Wildcard_private.key"
type textarea "SSLCACertificateFile /var/lib/jelastic/keys/Wildcard_ca-bundle.crt"
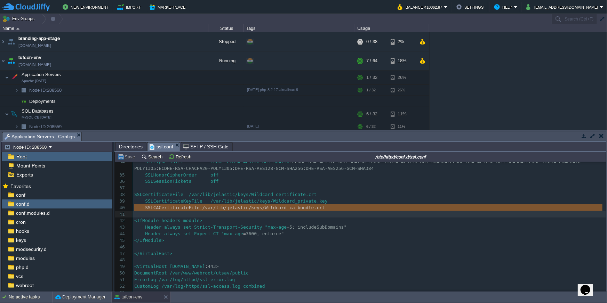
type textarea "bundle"
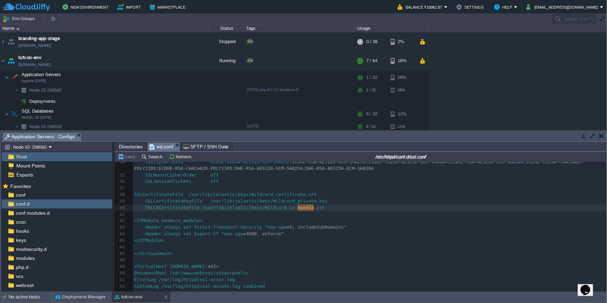
click at [305, 201] on span "SSLCertificateKeyFile /var/lib/jelastic/keys/Wildcard_private.key" at bounding box center [230, 201] width 193 height 5
type textarea "SSLCertificateKeyFile /var/lib/jelastic/keys/Wildcard_private.key"
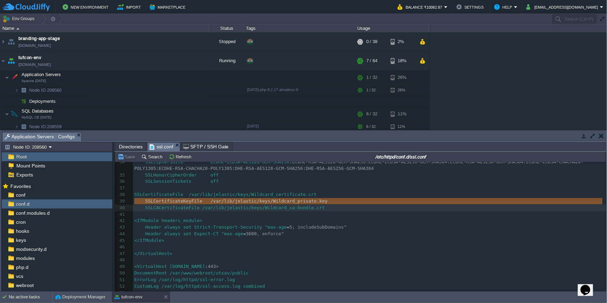
click at [304, 195] on div "x 24 </VirtualHost> 25 ​ 26 <VirtualHost [PERSON_NAME][DOMAIN_NAME] : 443> 27 D…" at bounding box center [369, 227] width 473 height 269
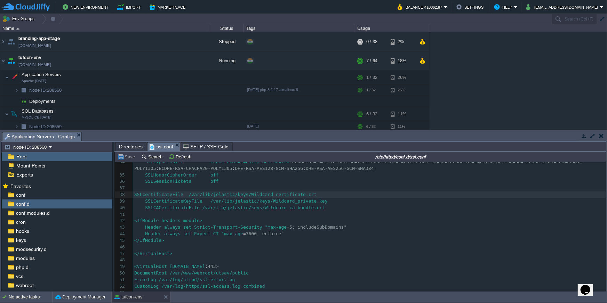
type textarea "Wildcard_certificate"
click at [324, 211] on pre at bounding box center [369, 214] width 473 height 7
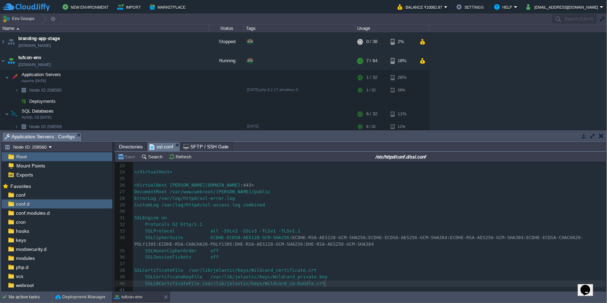
scroll to position [0, 0]
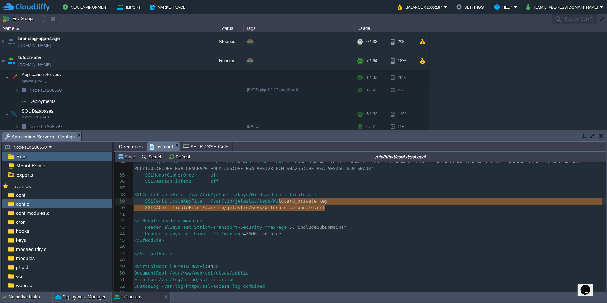
type textarea "ildcard_private.key SSLCACertificateFile /var/lib/jelastic/keys/Wildcard_ca-bun…"
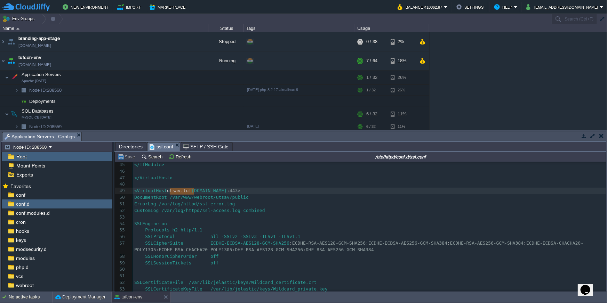
type textarea "[DOMAIN_NAME]"
drag, startPoint x: 169, startPoint y: 190, endPoint x: 213, endPoint y: 191, distance: 43.5
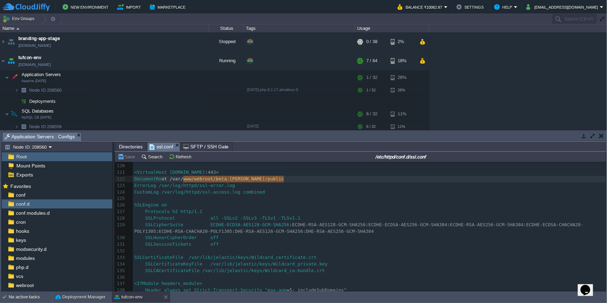
type textarea "entRoot /var/www/webroot/beta-[PERSON_NAME]/public"
drag, startPoint x: 288, startPoint y: 178, endPoint x: 181, endPoint y: 178, distance: 106.8
click at [259, 258] on div "x <VirtualHost [DOMAIN_NAME] : 443> 95 </VirtualHost> 96 ​ 97 <VirtualHost [DOM…" at bounding box center [369, 179] width 473 height 374
type textarea "SSLCertificateFile /var/lib/jelastic/keys/Wildcard_certificate.crt"
type textarea "SSLCertificateKeyFile /var/lib/jelastic/keys/Wildcard_private.key"
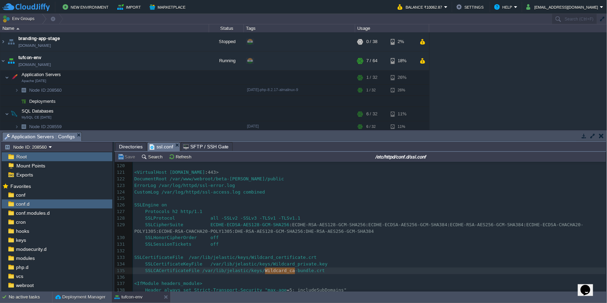
type textarea "SSLCACertificateFile /var/lib/jelastic/keys/Wildcard_ca-bundle.crt"
type textarea "SSLCertificateFile"
drag, startPoint x: 145, startPoint y: 257, endPoint x: 193, endPoint y: 258, distance: 48.0
type textarea "SSLCertificateFile"
drag, startPoint x: 146, startPoint y: 257, endPoint x: 194, endPoint y: 257, distance: 48.0
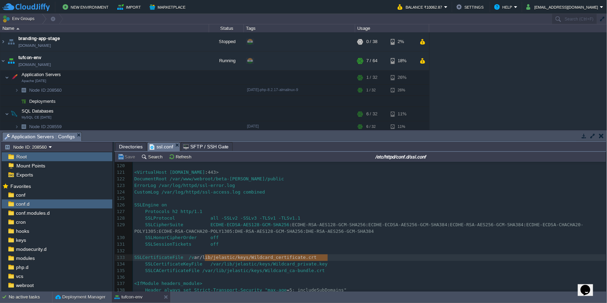
type textarea "/var/lib/jelastic/keys/Wildcard_certificate.crt"
drag, startPoint x: 336, startPoint y: 260, endPoint x: 199, endPoint y: 257, distance: 137.1
type textarea "SSLCertificateFile"
drag, startPoint x: 141, startPoint y: 257, endPoint x: 193, endPoint y: 257, distance: 52.2
type textarea "/jelastic/keys/Wildcard_certificate.crt"
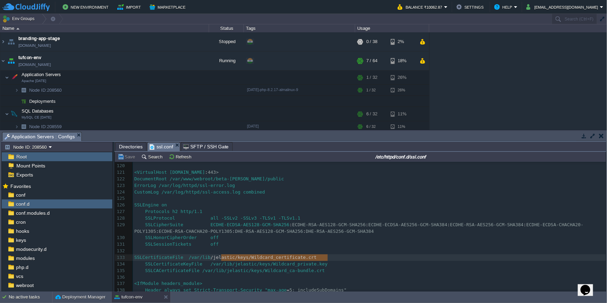
drag, startPoint x: 337, startPoint y: 257, endPoint x: 235, endPoint y: 257, distance: 101.9
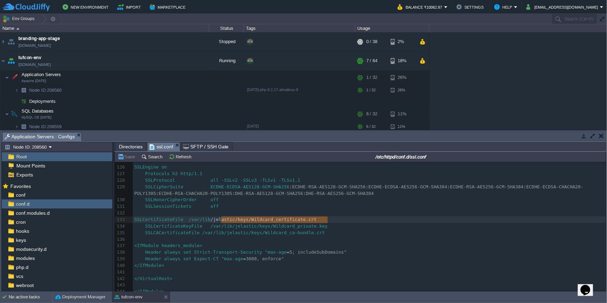
click at [330, 224] on pre "SSLCertificateKeyFile /var/lib/jelastic/keys/Wildcard_private.key" at bounding box center [369, 226] width 473 height 7
type textarea "/var/lib/jelastic/keys/Wildcard_certificate.crt"
drag, startPoint x: 330, startPoint y: 222, endPoint x: 199, endPoint y: 219, distance: 131.5
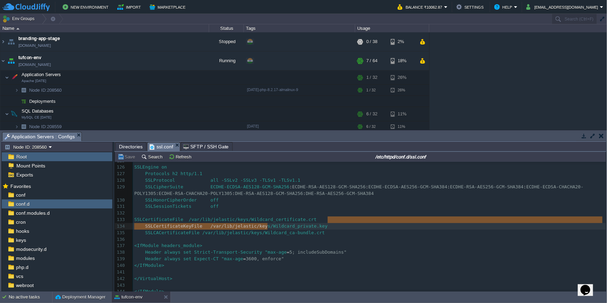
type textarea "Wildcard_certificate.crt"
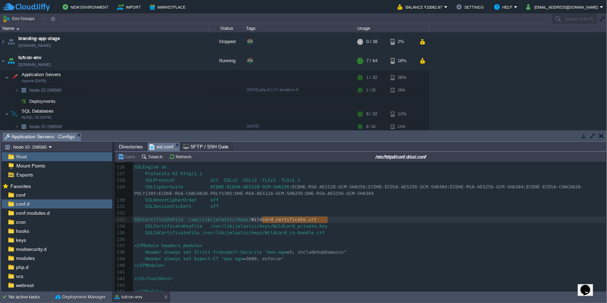
drag, startPoint x: 349, startPoint y: 222, endPoint x: 266, endPoint y: 223, distance: 83.5
type textarea "Wildcard_ca-bundle.crt"
drag, startPoint x: 330, startPoint y: 234, endPoint x: 296, endPoint y: 223, distance: 36.1
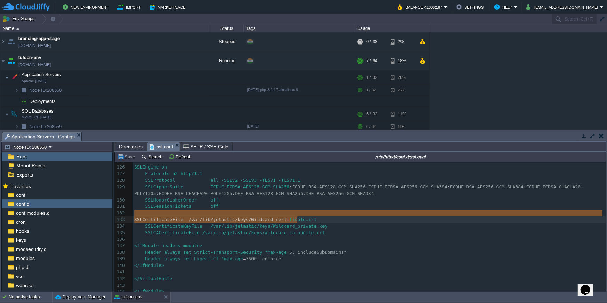
type textarea "SSLCertificateFile /var/lib/jelastic/keys/Wildcard_cer"
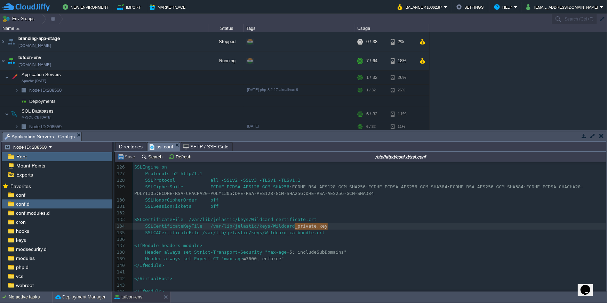
type textarea "ildcard_private.key"
drag, startPoint x: 337, startPoint y: 227, endPoint x: 292, endPoint y: 229, distance: 44.5
type textarea "dle.crt"
click at [352, 224] on pre "SSLCertificateKeyFile /var/lib/jelastic/keys/Wildcard_private.key" at bounding box center [369, 226] width 473 height 7
click at [188, 233] on span "SSLCACertificateFile /var/lib/jelastic/keys/Wildcard_ca-bundle.crt" at bounding box center [229, 232] width 191 height 5
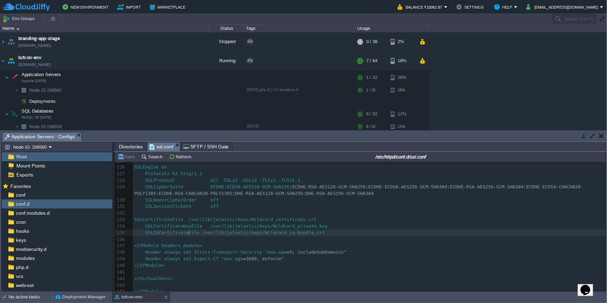
type textarea "SSLCACertificateFile /var/lib/jelastic/keys/Wildcard_ca-bundle.crt"
type textarea "SSLCACertificateFile"
